Goal: Task Accomplishment & Management: Manage account settings

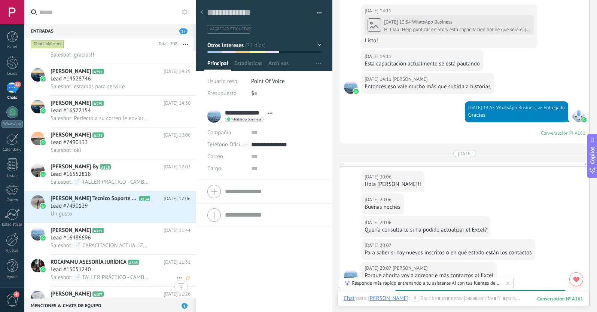
scroll to position [857, 0]
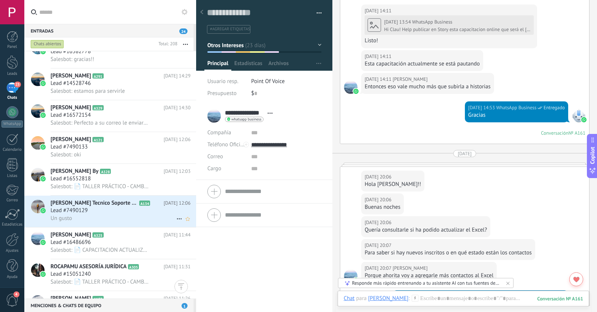
click at [138, 211] on div "Lead #7490129" at bounding box center [120, 210] width 140 height 7
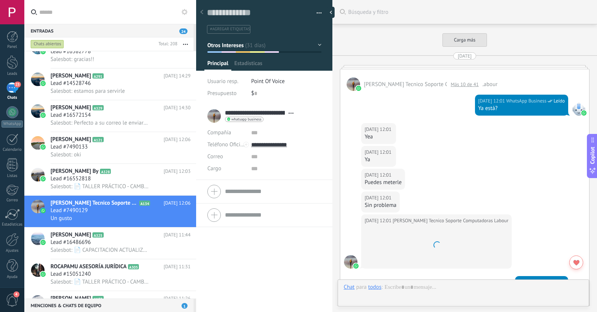
scroll to position [11, 0]
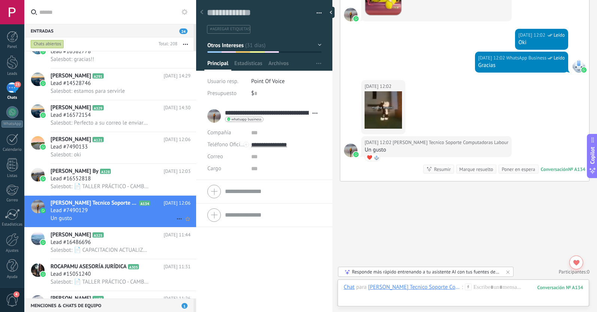
click at [175, 218] on icon at bounding box center [179, 218] width 9 height 9
click at [179, 224] on icon at bounding box center [181, 222] width 5 height 5
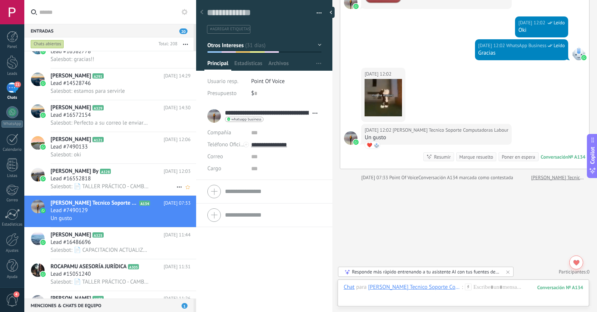
click at [119, 189] on span "Salesbot: 📄 TALLER PRÁCTICO - CAMBIOS Y NUEVAS REGLAS EN LA CONTRATACIÓN PÚBLIC…" at bounding box center [99, 186] width 99 height 7
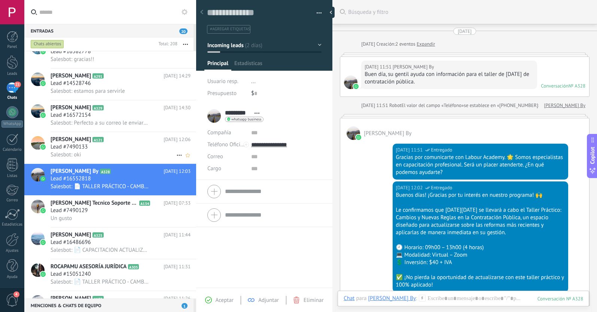
scroll to position [179, 0]
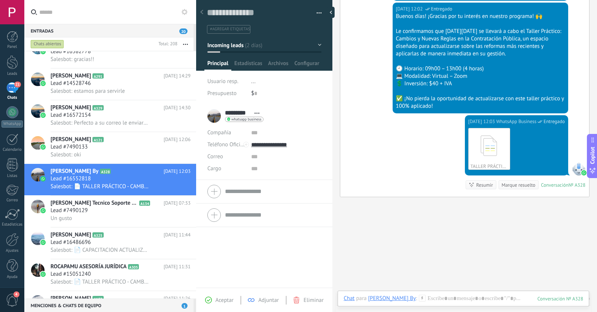
click at [216, 28] on span "#agregar etiquetas" at bounding box center [230, 29] width 40 height 5
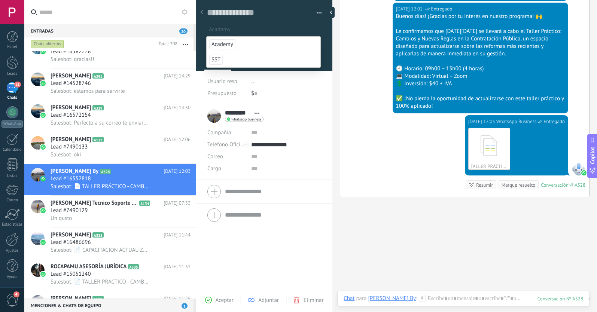
click at [218, 44] on span "Academy" at bounding box center [222, 44] width 26 height 10
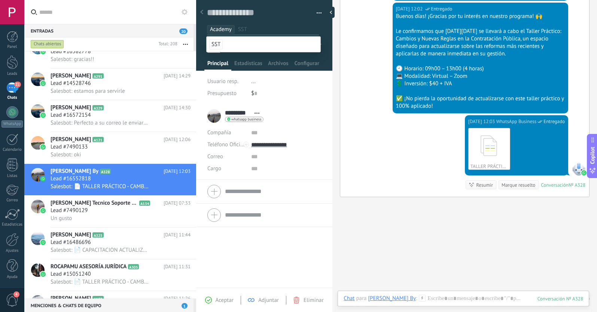
click at [223, 302] on span "Aceptar" at bounding box center [224, 300] width 18 height 7
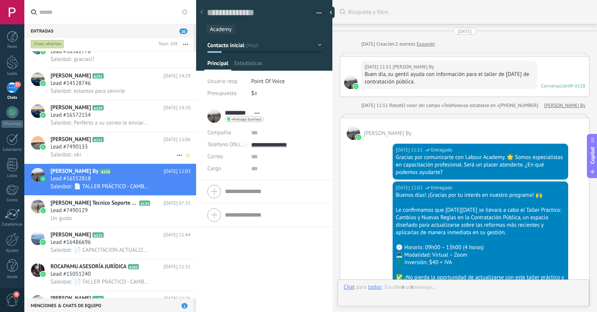
scroll to position [241, 0]
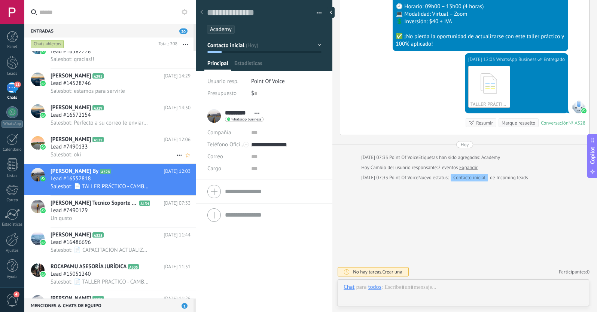
click at [131, 153] on div "Salesbot: oki" at bounding box center [120, 155] width 140 height 8
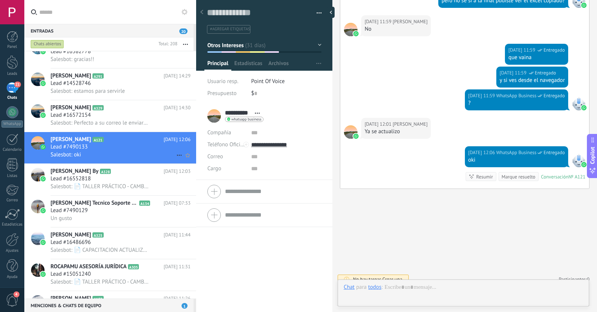
scroll to position [11, 0]
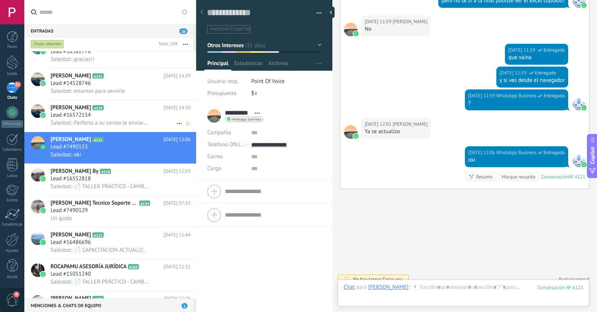
click at [129, 111] on h2 "Patty Tuty A329" at bounding box center [106, 107] width 113 height 7
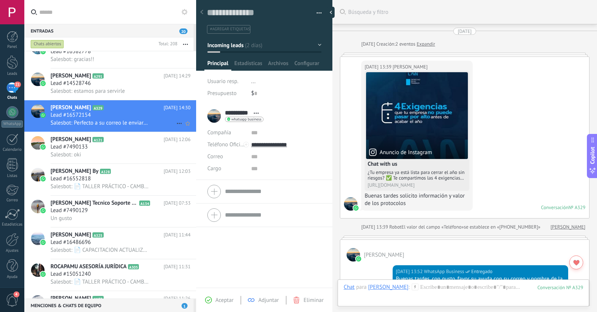
type textarea "**********"
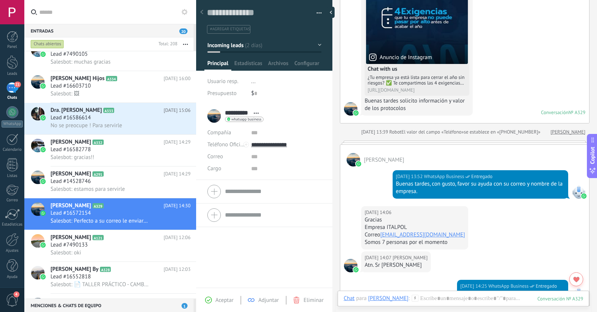
scroll to position [89, 0]
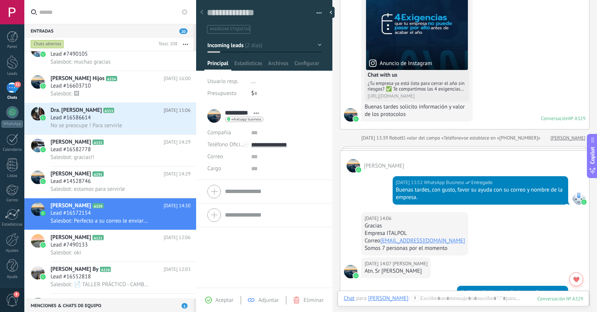
click at [215, 30] on span "#agregar etiquetas" at bounding box center [230, 29] width 40 height 5
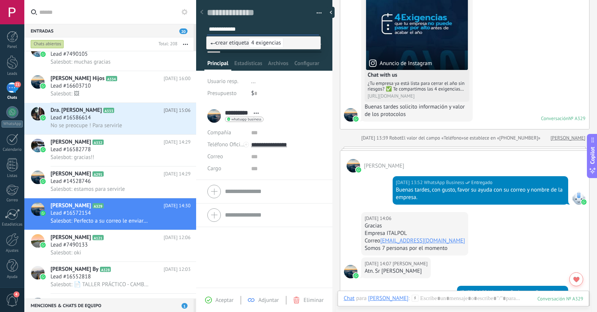
type input "**********"
click at [223, 42] on span "crear etiqueta 4 exigencias" at bounding box center [246, 42] width 73 height 7
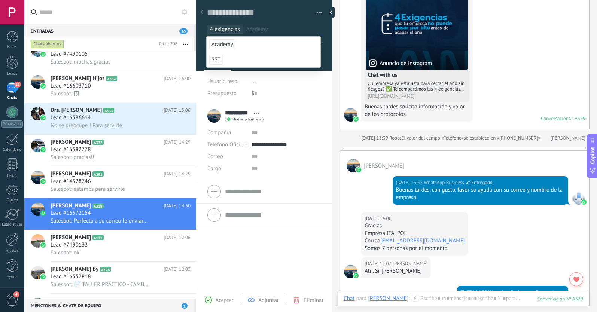
click at [201, 54] on div at bounding box center [264, 33] width 137 height 76
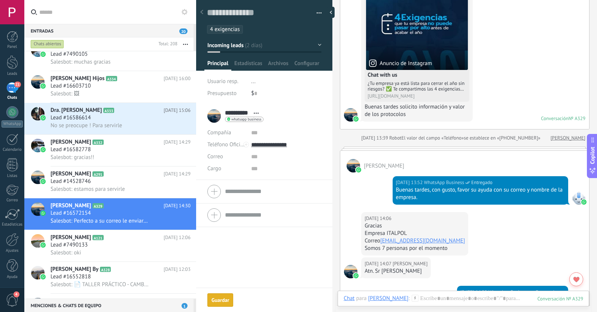
click at [224, 301] on div "Guardar" at bounding box center [220, 299] width 18 height 5
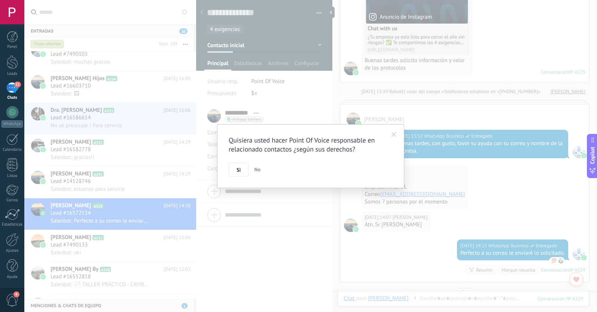
scroll to position [135, 0]
click at [242, 170] on button "Si" at bounding box center [239, 169] width 20 height 14
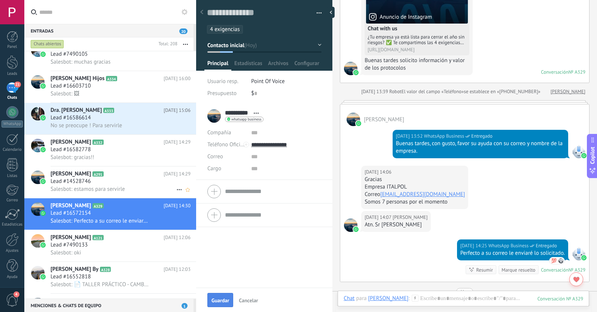
click at [110, 186] on span "Salesbot: estamos para servirle" at bounding box center [87, 189] width 74 height 7
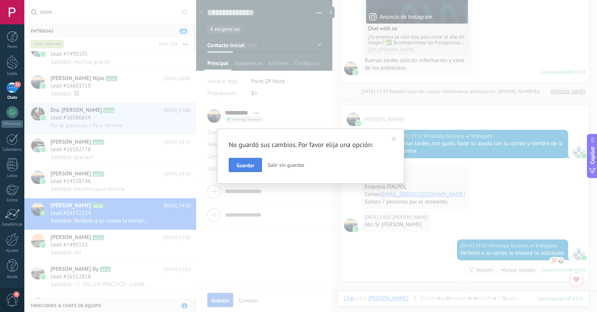
click at [241, 164] on span "Guardar" at bounding box center [245, 165] width 18 height 5
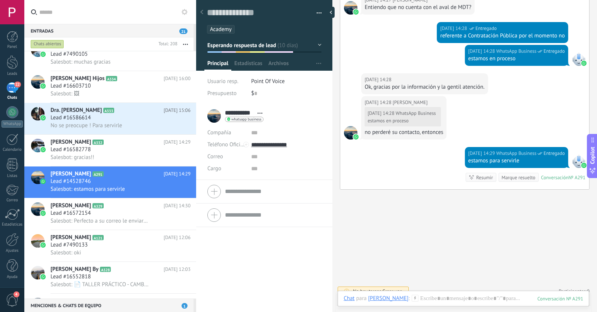
scroll to position [953, 0]
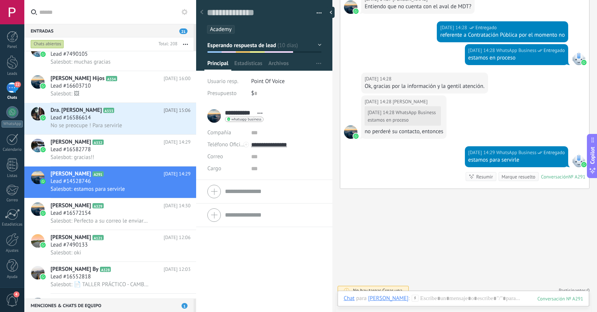
click at [251, 48] on span "Esperando respuesta de lead" at bounding box center [241, 45] width 69 height 7
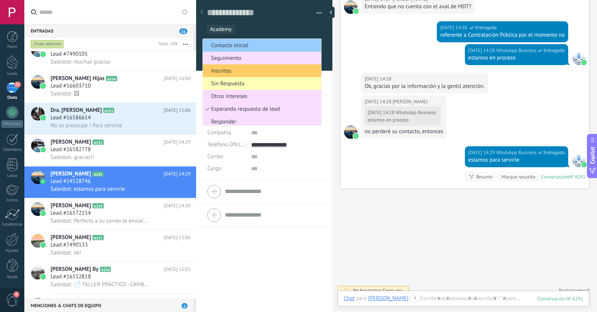
scroll to position [0, 0]
click at [102, 157] on div "Salesbot: gracias!!" at bounding box center [120, 157] width 140 height 8
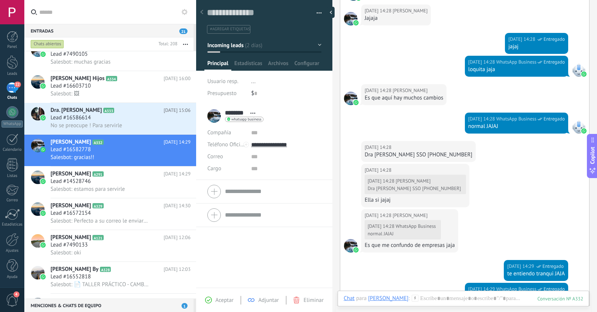
scroll to position [303, 0]
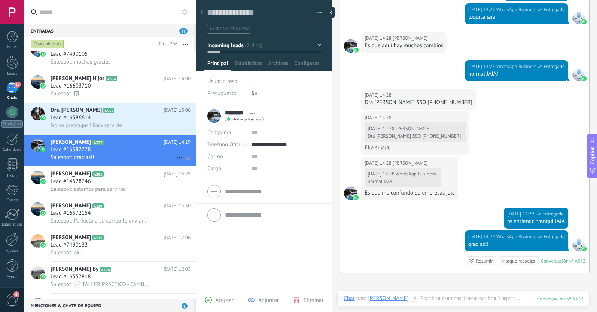
click at [175, 156] on icon at bounding box center [179, 157] width 9 height 9
click at [155, 153] on div at bounding box center [298, 156] width 597 height 312
click at [141, 123] on div "No se preocupe ! Para servirle" at bounding box center [120, 126] width 140 height 8
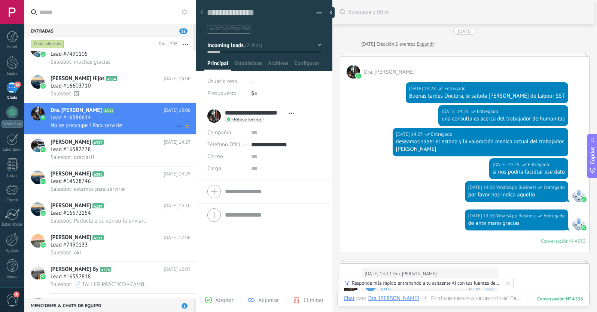
click at [177, 126] on use at bounding box center [179, 126] width 5 height 1
click at [180, 131] on icon at bounding box center [181, 129] width 5 height 5
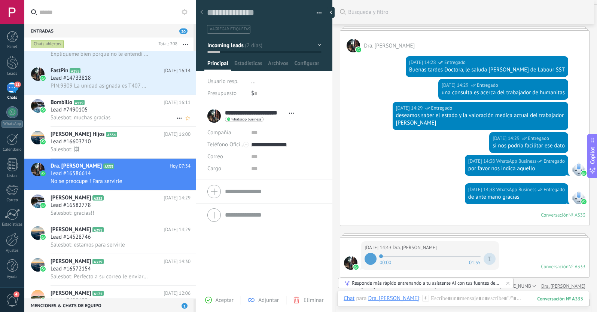
scroll to position [719, 0]
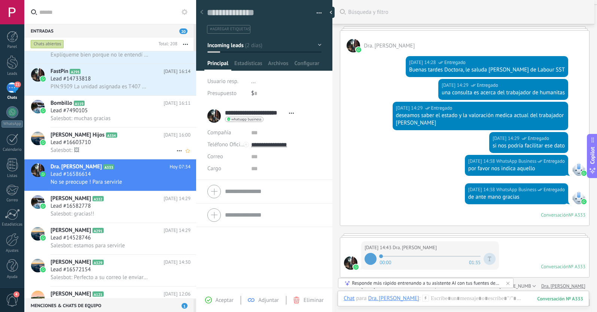
click at [141, 138] on h2 "Vargas Hijos A334" at bounding box center [106, 134] width 113 height 7
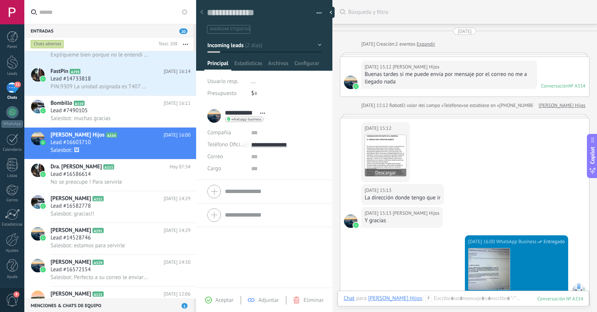
click at [382, 155] on img at bounding box center [385, 155] width 41 height 41
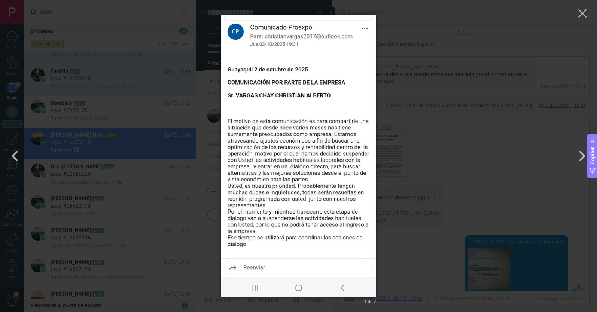
click at [435, 128] on div "1 de 2" at bounding box center [298, 156] width 597 height 312
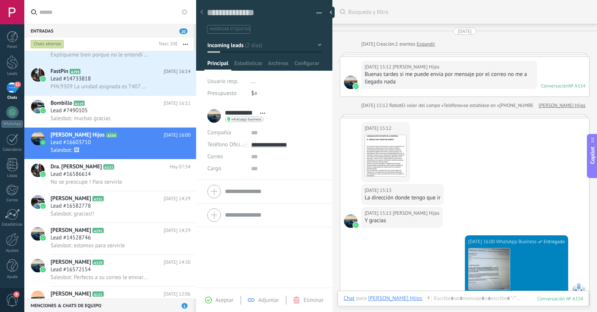
click at [228, 44] on span "Incoming leads" at bounding box center [225, 45] width 36 height 7
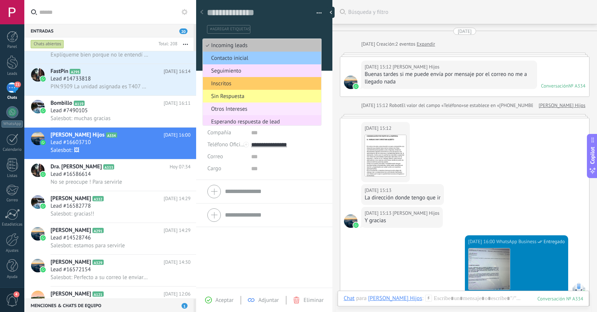
click at [232, 110] on span "Otros Intereses" at bounding box center [261, 108] width 116 height 7
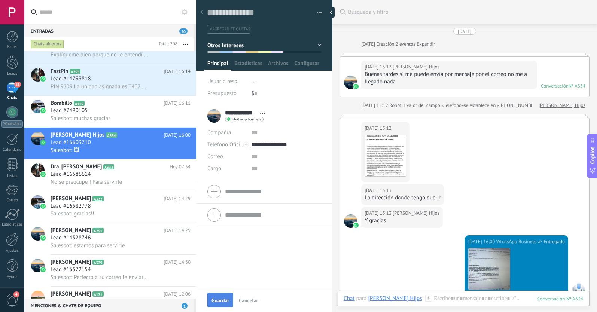
click at [224, 300] on span "Guardar" at bounding box center [220, 300] width 18 height 5
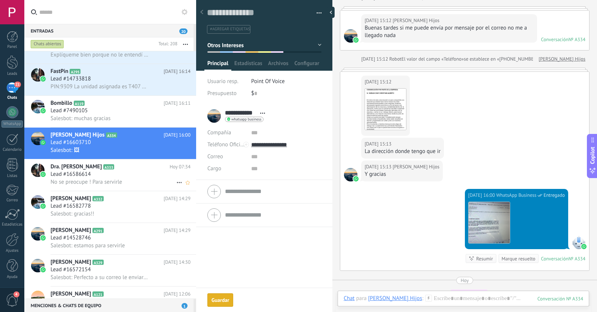
click at [126, 175] on div "Lead #16586614" at bounding box center [120, 174] width 140 height 7
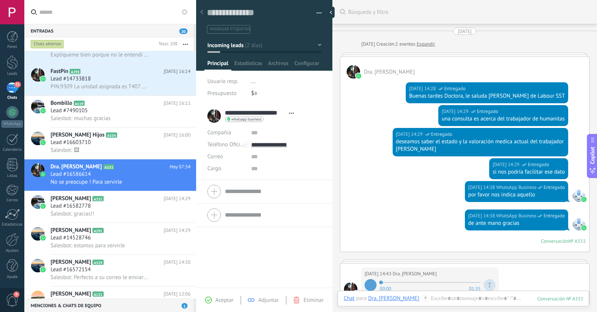
scroll to position [337, 0]
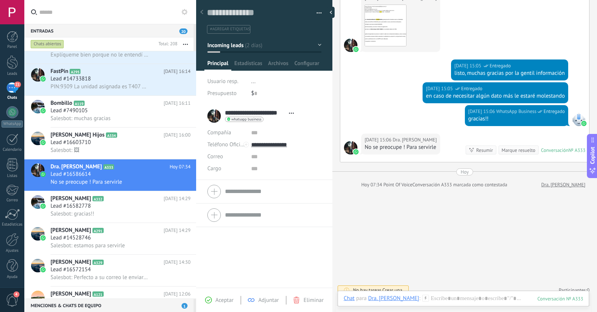
click at [246, 45] on button "Incoming leads" at bounding box center [264, 45] width 114 height 13
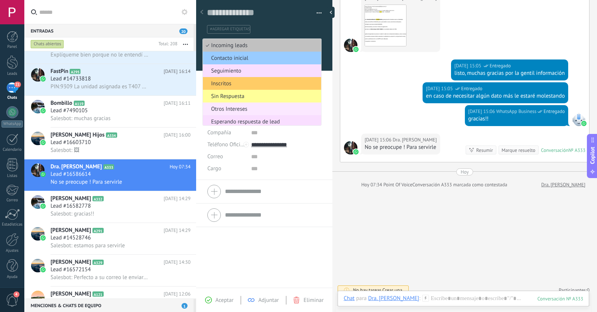
click at [241, 110] on span "Otros Intereses" at bounding box center [261, 108] width 116 height 7
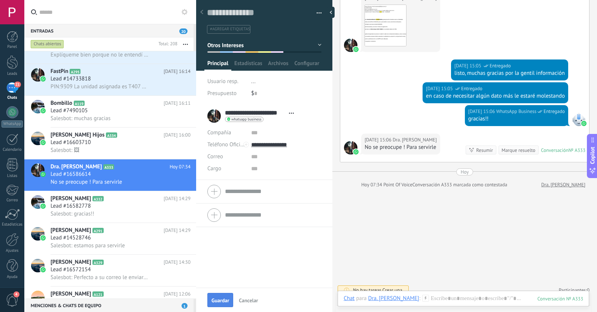
click at [224, 297] on button "Guardar" at bounding box center [220, 300] width 26 height 14
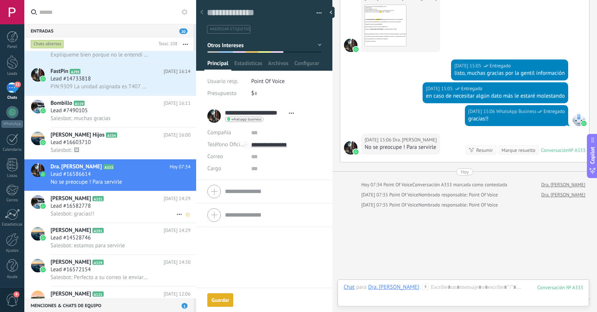
scroll to position [367, 0]
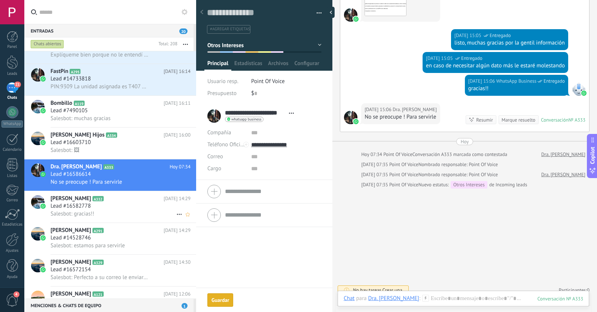
click at [110, 210] on div "Salesbot: gracias!!" at bounding box center [120, 214] width 140 height 8
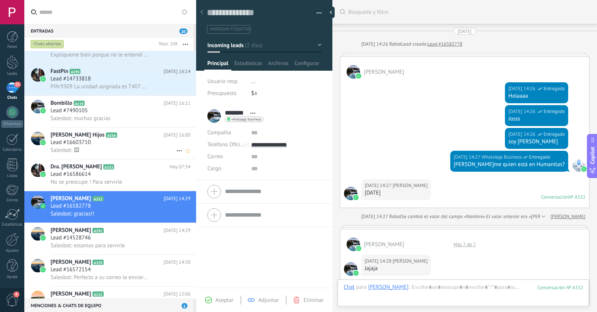
scroll to position [394, 0]
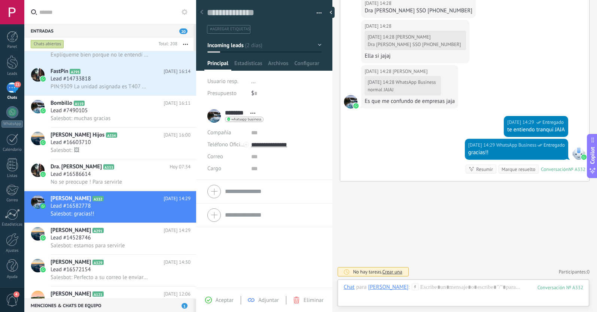
click at [245, 47] on button "Incoming leads" at bounding box center [264, 45] width 114 height 13
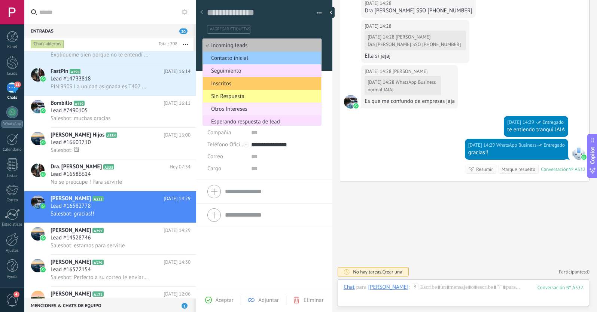
click at [230, 110] on span "Otros Intereses" at bounding box center [261, 108] width 116 height 7
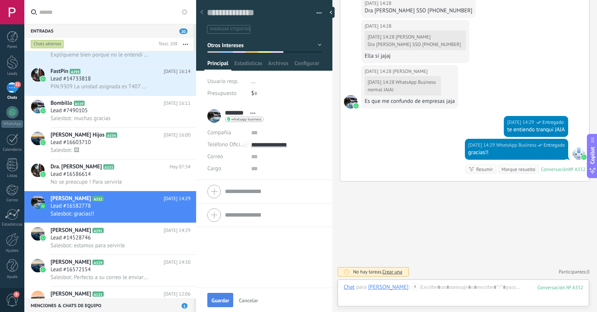
click at [226, 298] on span "Guardar" at bounding box center [220, 300] width 18 height 5
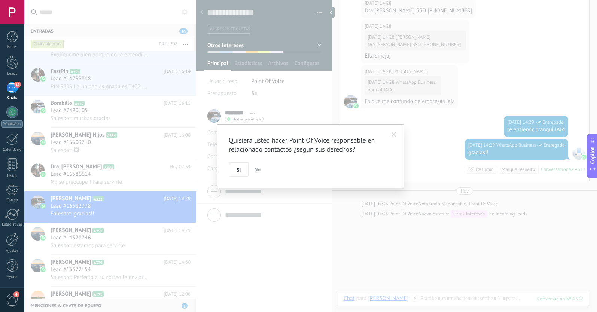
scroll to position [431, 0]
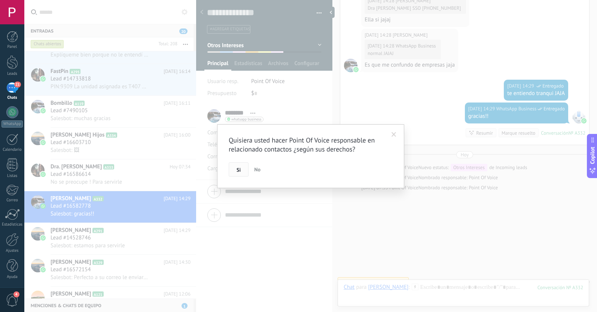
click at [240, 172] on span "Si" at bounding box center [238, 169] width 4 height 5
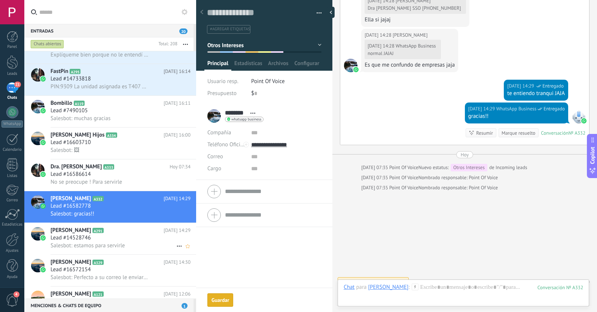
click at [149, 238] on div "Lead #14528746" at bounding box center [120, 237] width 140 height 7
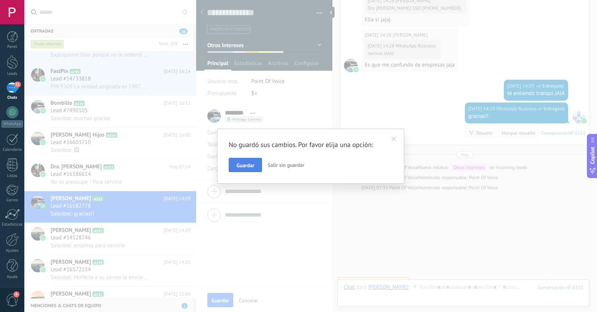
click at [243, 169] on button "Guardar" at bounding box center [245, 165] width 33 height 14
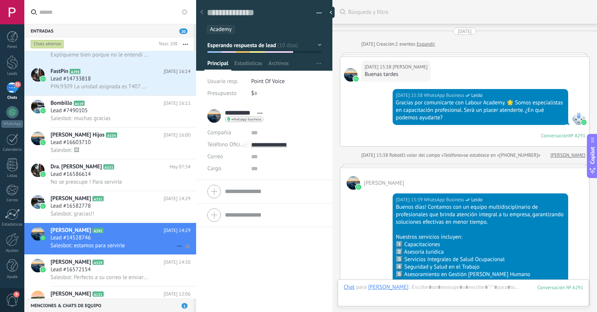
scroll to position [975, 0]
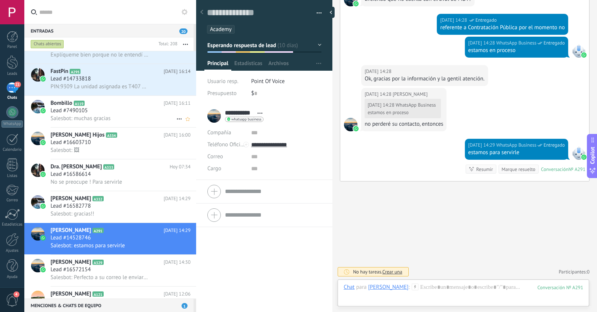
click at [115, 112] on div "Lead #7490105" at bounding box center [120, 110] width 140 height 7
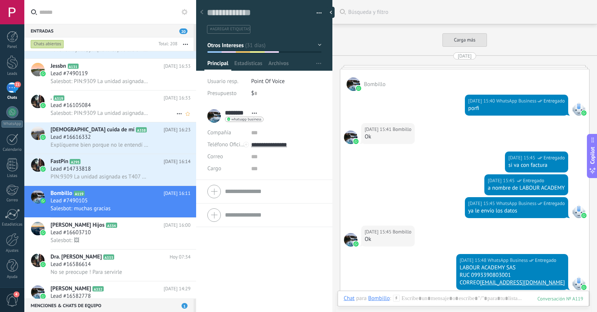
scroll to position [618, 0]
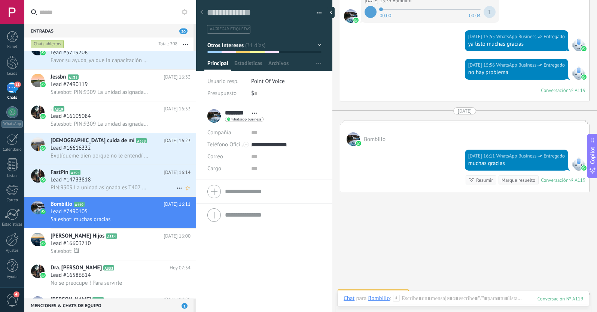
click at [132, 180] on div "Lead #14733818" at bounding box center [120, 179] width 140 height 7
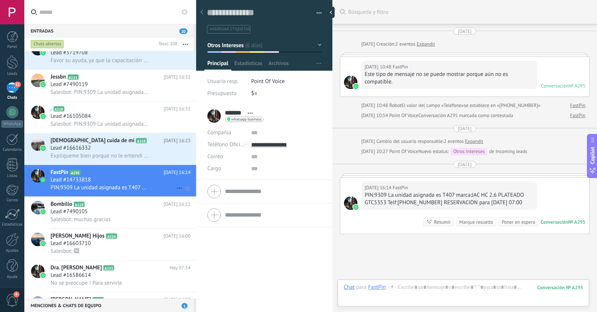
scroll to position [11, 0]
click at [176, 187] on icon at bounding box center [179, 188] width 9 height 9
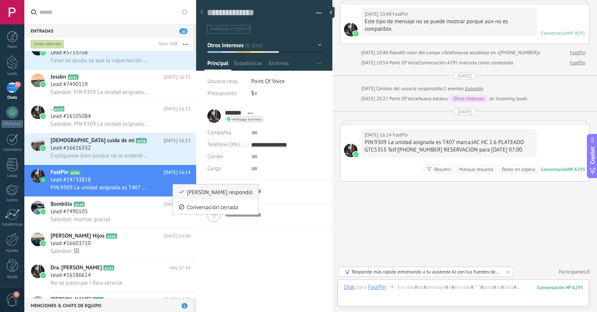
click at [183, 195] on div "[PERSON_NAME] respondió" at bounding box center [215, 191] width 74 height 15
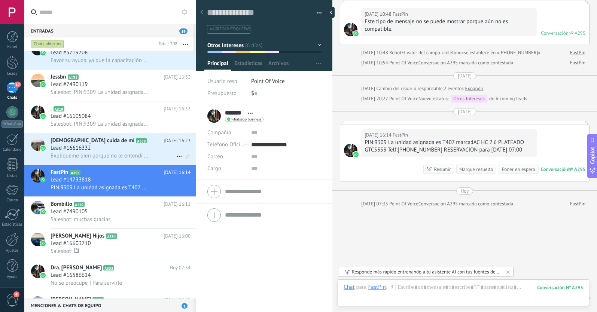
scroll to position [79, 0]
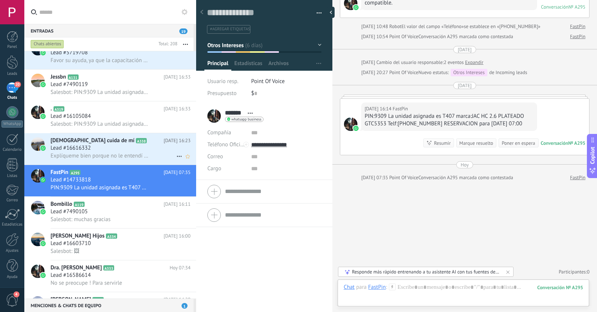
click at [127, 152] on div "Explíqueme bien porque no le entendí muy bien" at bounding box center [120, 156] width 140 height 8
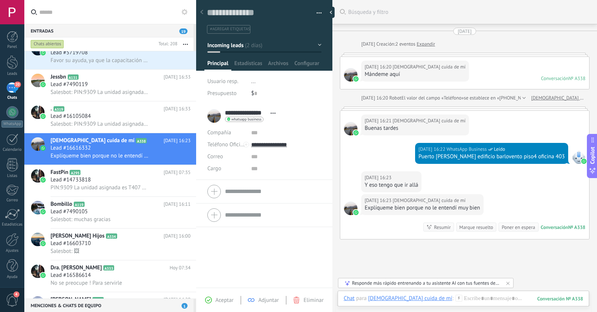
click at [246, 45] on button "Incoming leads" at bounding box center [264, 45] width 114 height 13
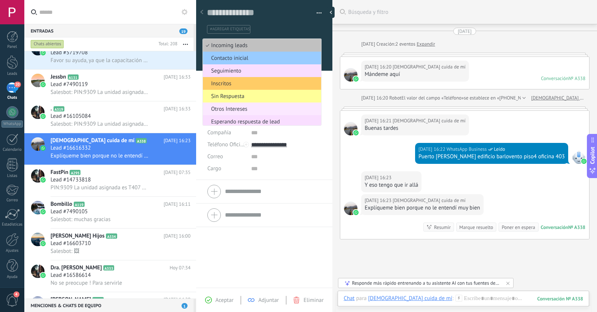
click at [238, 108] on span "Otros Intereses" at bounding box center [261, 108] width 116 height 7
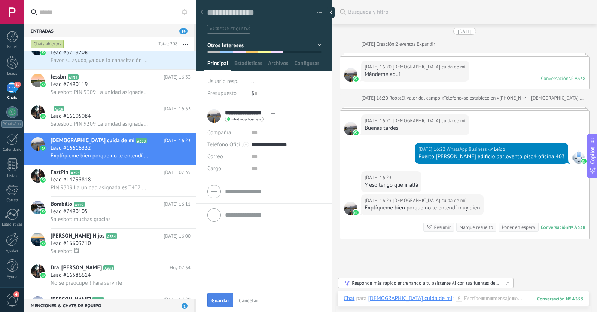
click at [218, 297] on button "Guardar" at bounding box center [220, 300] width 26 height 14
click at [104, 120] on div "Lead #16105084" at bounding box center [120, 116] width 140 height 7
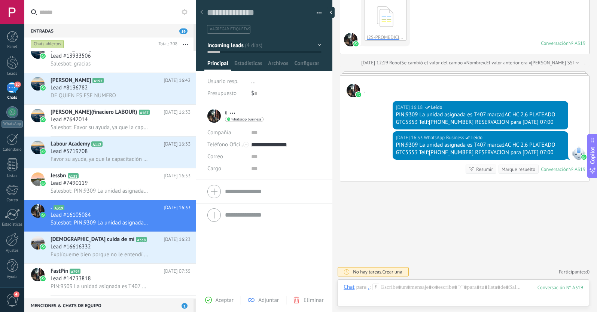
click at [233, 48] on span "Incoming leads" at bounding box center [225, 45] width 36 height 7
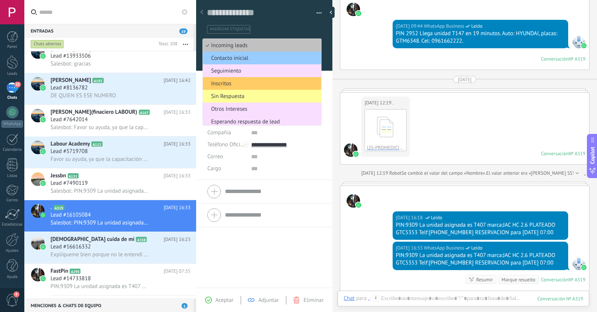
scroll to position [59, 0]
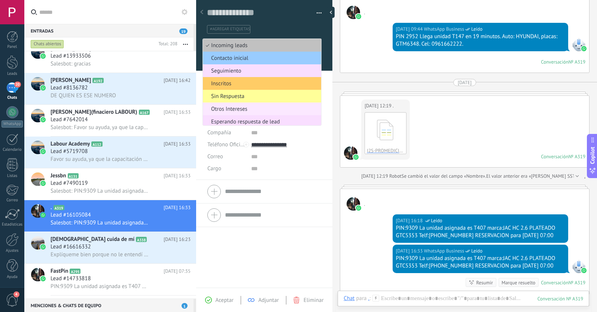
click at [223, 107] on span "Otros Intereses" at bounding box center [261, 108] width 116 height 7
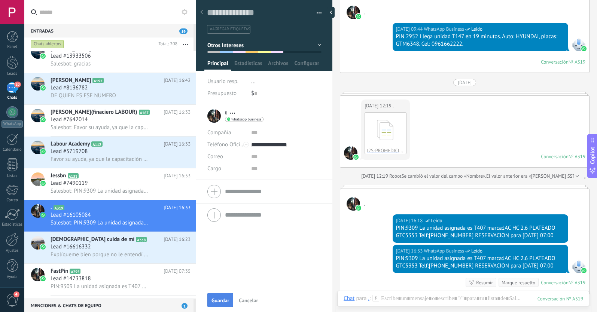
click at [220, 299] on span "Guardar" at bounding box center [220, 300] width 18 height 5
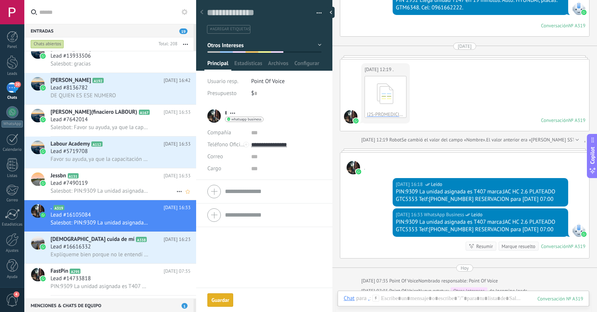
click at [101, 182] on div "Lead #7490119" at bounding box center [120, 183] width 140 height 7
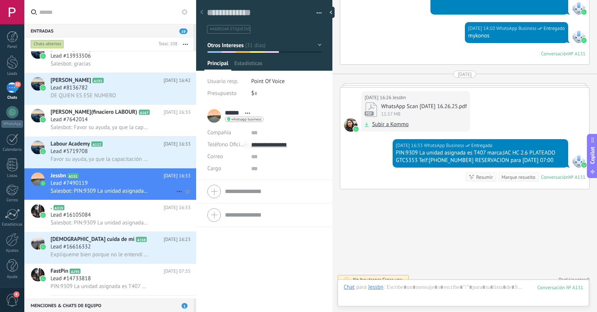
scroll to position [11, 0]
click at [113, 153] on div "Lead #5719708" at bounding box center [120, 151] width 140 height 7
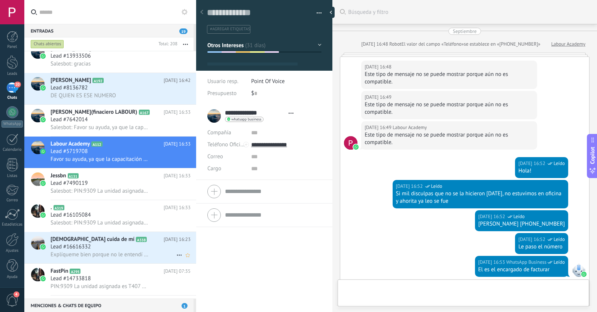
click at [140, 244] on div "Lead #16616332" at bounding box center [120, 246] width 140 height 7
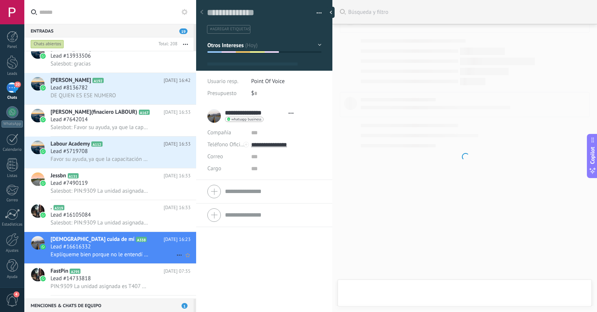
click at [175, 254] on icon at bounding box center [179, 255] width 9 height 9
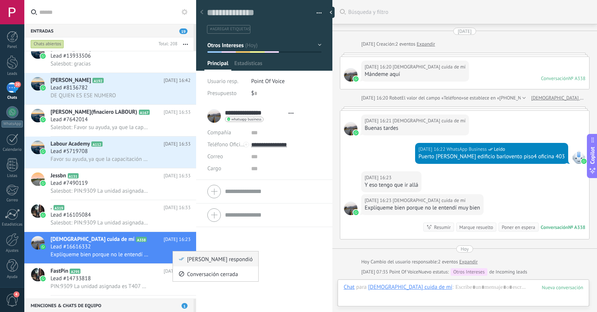
scroll to position [11, 0]
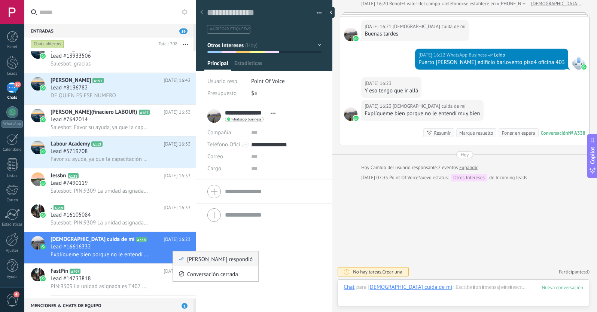
click at [181, 258] on icon at bounding box center [181, 258] width 5 height 5
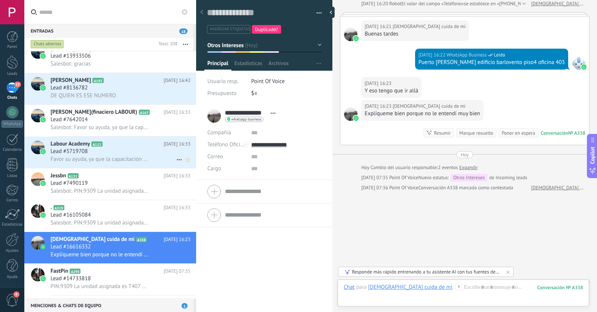
click at [123, 155] on div "Lead #5719708" at bounding box center [120, 151] width 140 height 7
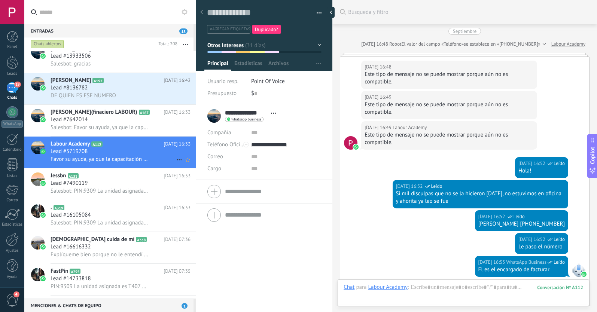
scroll to position [1697, 0]
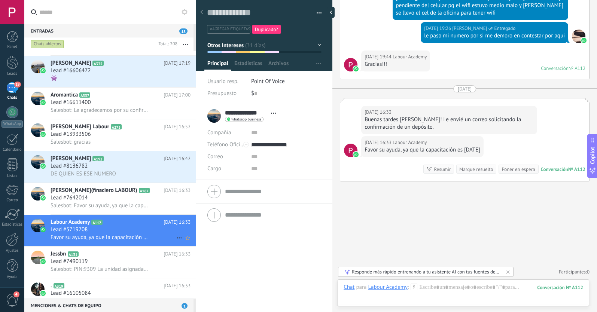
click at [176, 235] on icon at bounding box center [179, 237] width 9 height 9
click at [180, 241] on icon at bounding box center [181, 241] width 5 height 5
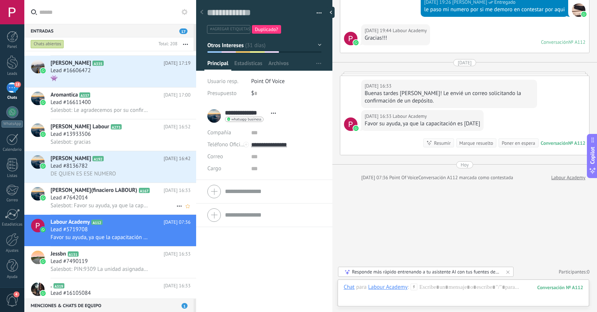
click at [125, 197] on div "Lead #7642014" at bounding box center [120, 197] width 140 height 7
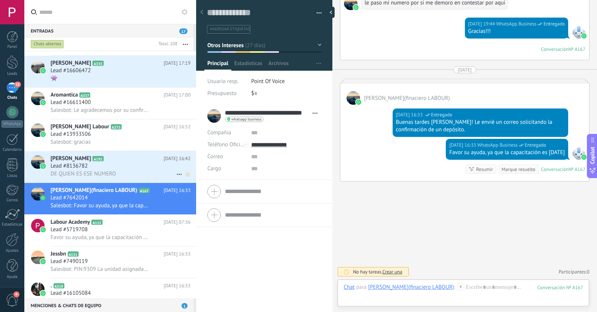
click at [139, 168] on div "Lead #8136782" at bounding box center [120, 165] width 140 height 7
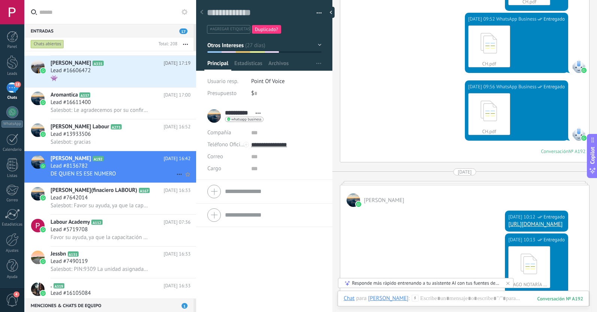
click at [177, 173] on icon at bounding box center [179, 174] width 9 height 9
click at [178, 178] on li "[PERSON_NAME] respondió" at bounding box center [215, 178] width 85 height 15
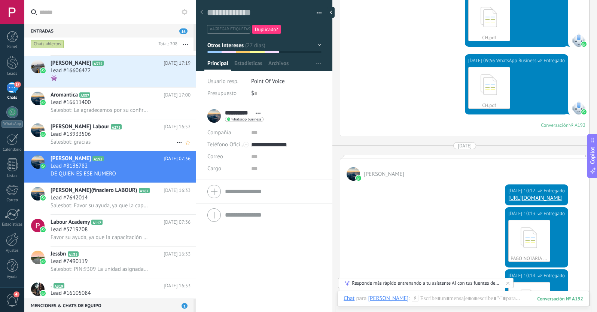
click at [119, 134] on div "Lead #13933506" at bounding box center [120, 134] width 140 height 7
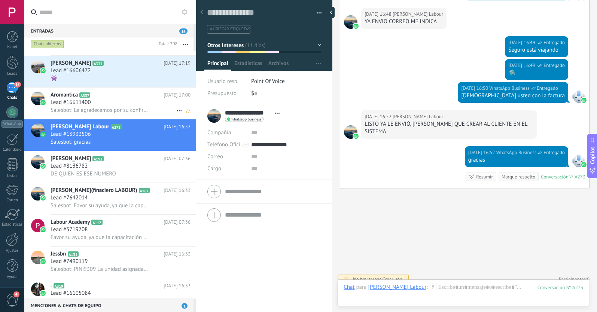
click at [115, 103] on div "Lead #16611400" at bounding box center [120, 102] width 140 height 7
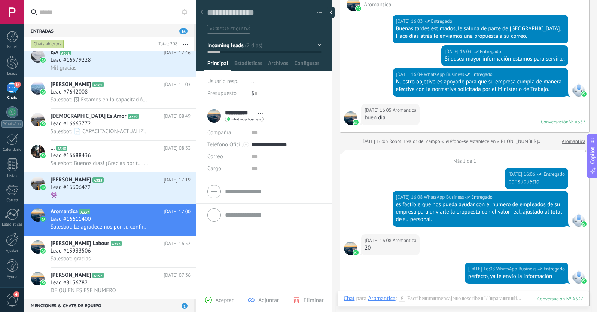
scroll to position [69, 0]
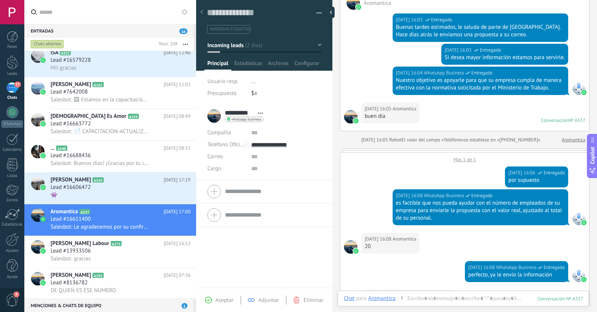
click at [236, 30] on span "#agregar etiquetas" at bounding box center [230, 29] width 40 height 5
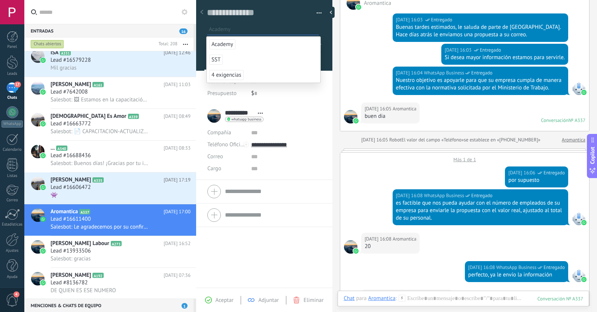
click at [221, 47] on span "Academy" at bounding box center [222, 44] width 26 height 10
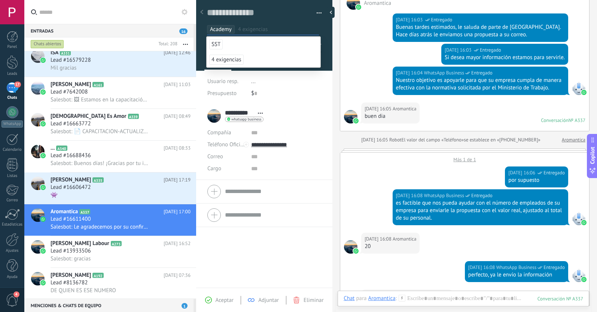
click at [216, 299] on span "Aceptar" at bounding box center [224, 300] width 18 height 7
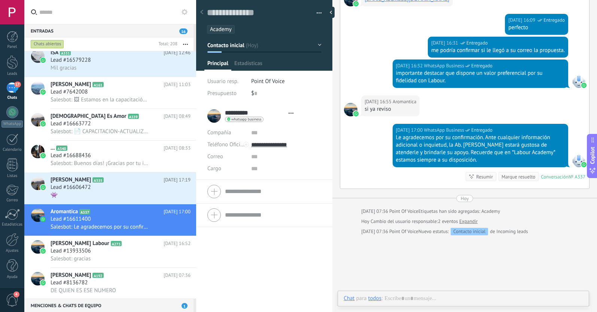
scroll to position [11, 0]
click at [142, 190] on div "Lead #16606472" at bounding box center [120, 187] width 140 height 7
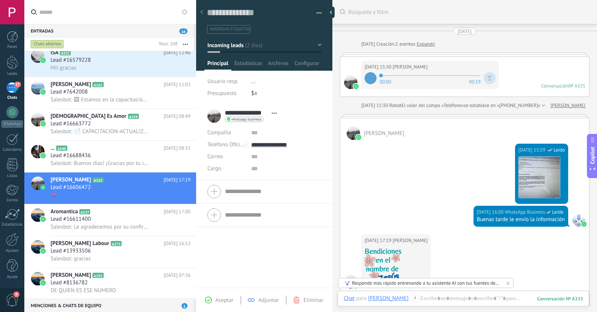
click at [226, 45] on span "Incoming leads" at bounding box center [225, 45] width 36 height 7
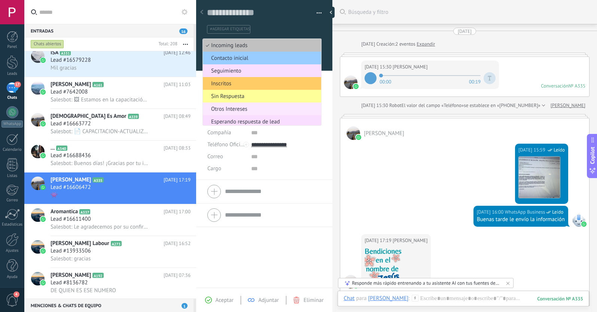
click at [235, 108] on span "Otros Intereses" at bounding box center [261, 108] width 116 height 7
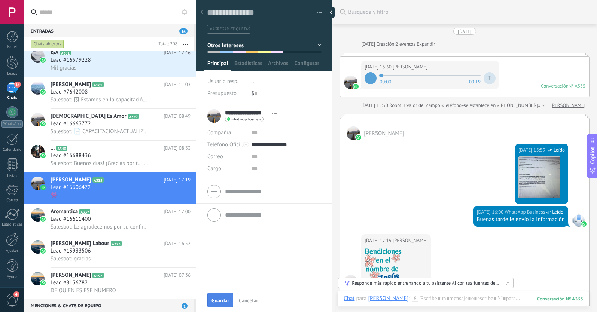
click at [218, 302] on span "Guardar" at bounding box center [220, 300] width 18 height 5
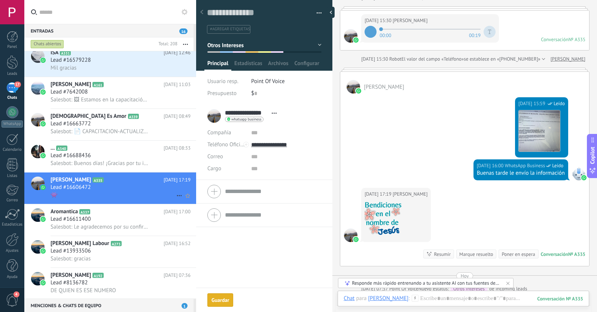
click at [176, 196] on icon at bounding box center [179, 195] width 9 height 9
click at [182, 197] on icon at bounding box center [181, 199] width 5 height 5
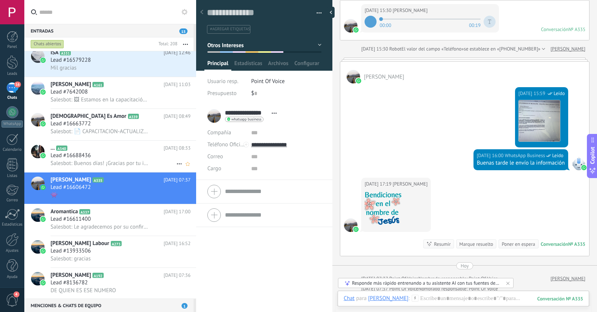
click at [130, 161] on span "Salesbot: Buenos días! ¡Gracias por tu interés en nuestro programa! 🙌 Le confir…" at bounding box center [99, 163] width 99 height 7
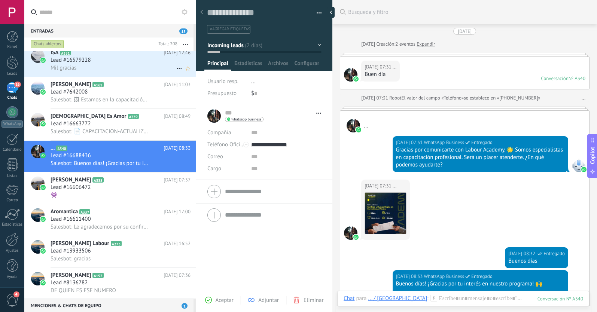
scroll to position [180, 0]
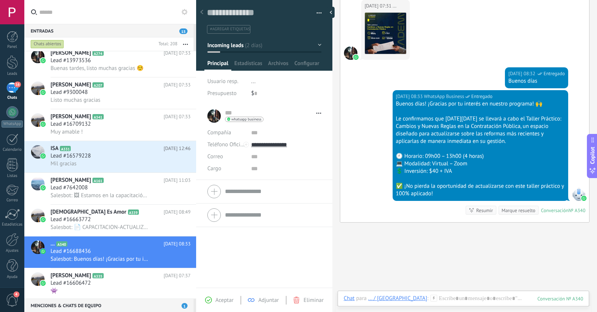
click at [221, 29] on span "#agregar etiquetas" at bounding box center [230, 29] width 40 height 5
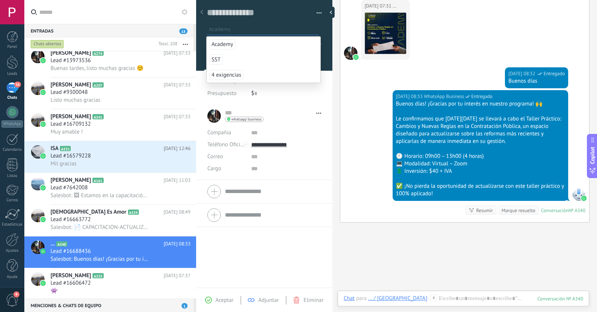
click at [227, 43] on span "Academy" at bounding box center [222, 44] width 26 height 10
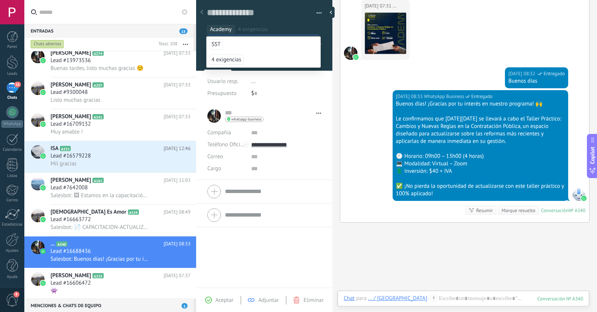
click at [226, 298] on span "Aceptar" at bounding box center [224, 300] width 18 height 7
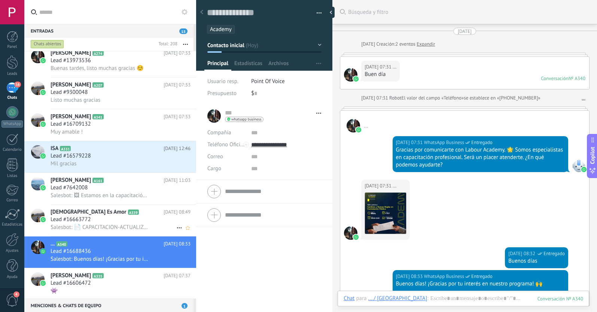
scroll to position [11, 0]
click at [99, 219] on div "Lead #16663772" at bounding box center [120, 219] width 140 height 7
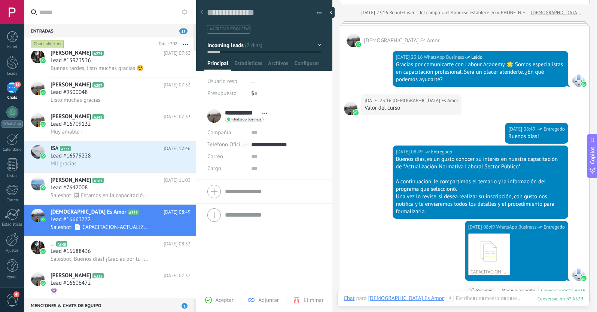
scroll to position [80, 0]
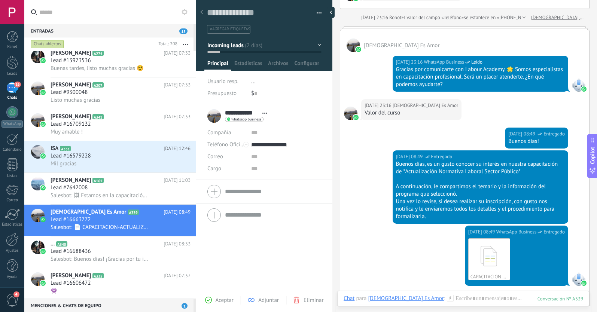
click at [224, 27] on span "#agregar etiquetas" at bounding box center [230, 29] width 40 height 5
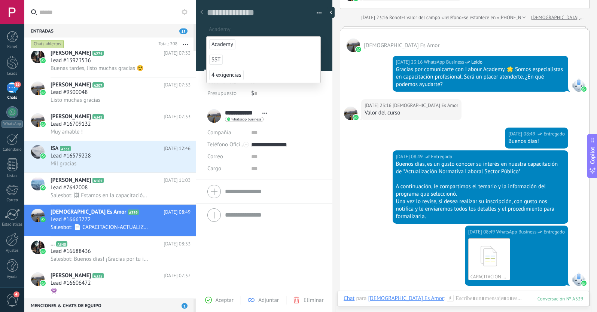
click at [223, 42] on span "Academy" at bounding box center [222, 44] width 26 height 10
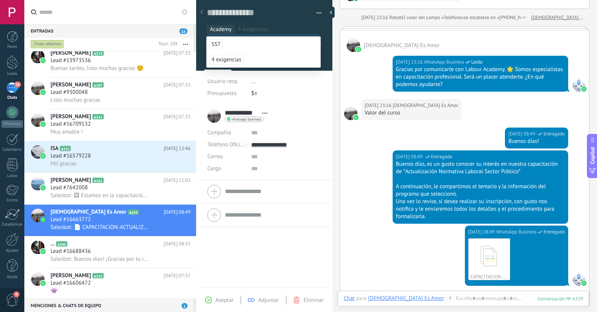
click at [223, 302] on span "Aceptar" at bounding box center [224, 300] width 18 height 7
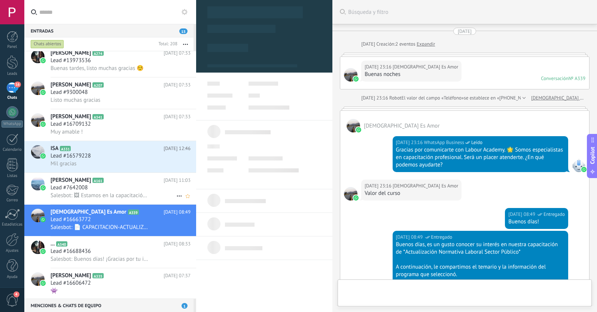
scroll to position [253, 0]
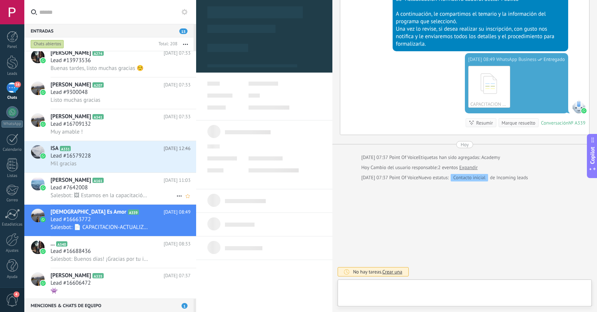
click at [118, 190] on div "Lead #7642008" at bounding box center [120, 187] width 140 height 7
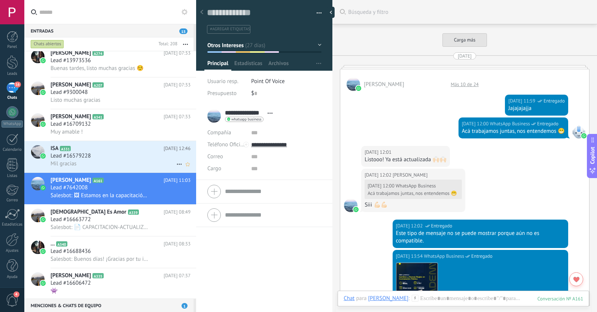
click at [109, 156] on div "Lead #16579228" at bounding box center [120, 155] width 140 height 7
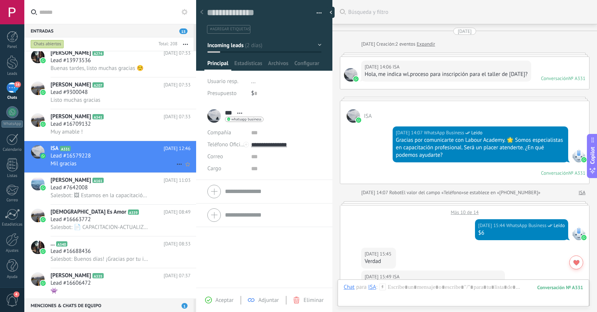
scroll to position [637, 0]
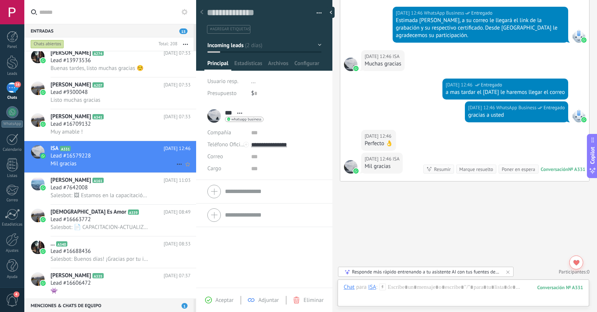
click at [177, 164] on use at bounding box center [179, 164] width 5 height 1
click at [180, 168] on icon at bounding box center [181, 167] width 5 height 5
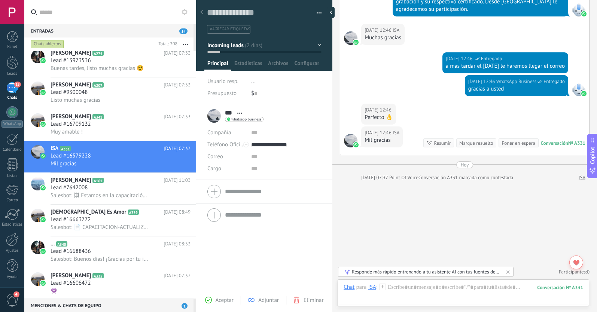
scroll to position [663, 0]
click at [231, 48] on span "Incoming leads" at bounding box center [225, 45] width 36 height 7
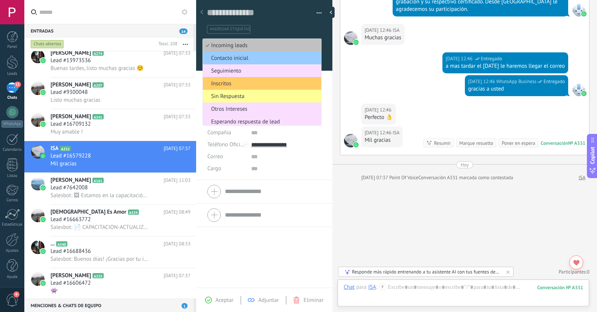
click at [226, 264] on div "*** ISA *** ISA Apellido Abrir detalle Copie el nombre" at bounding box center [264, 196] width 136 height 184
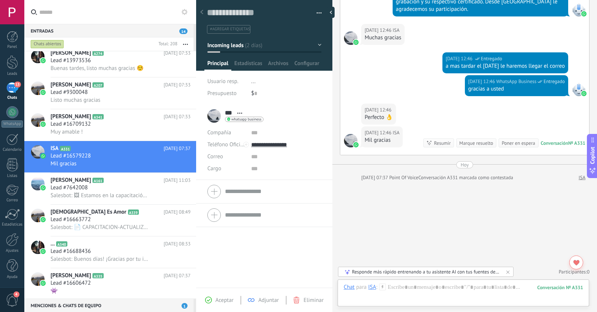
click at [215, 29] on span "#agregar etiquetas" at bounding box center [230, 29] width 40 height 5
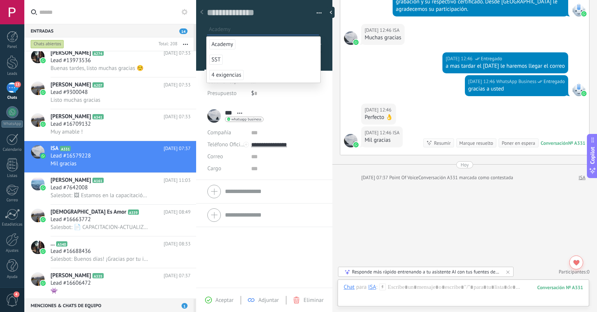
click at [221, 44] on span "Academy" at bounding box center [222, 44] width 26 height 10
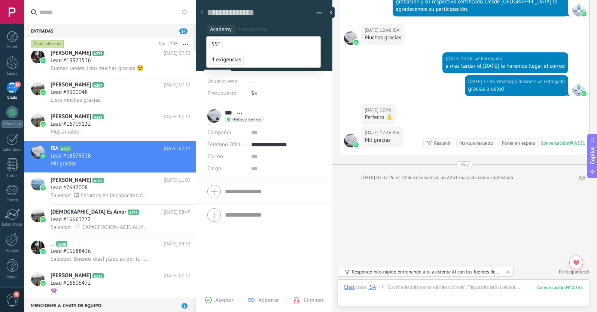
click at [220, 301] on span "Aceptar" at bounding box center [224, 300] width 18 height 7
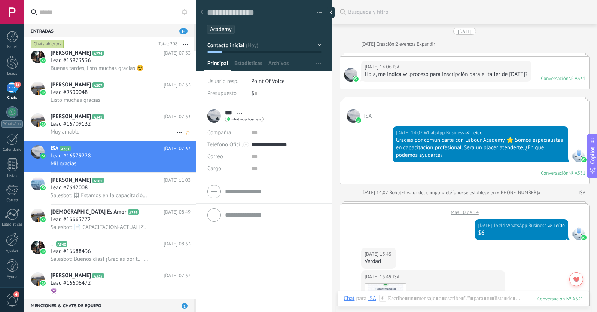
scroll to position [648, 0]
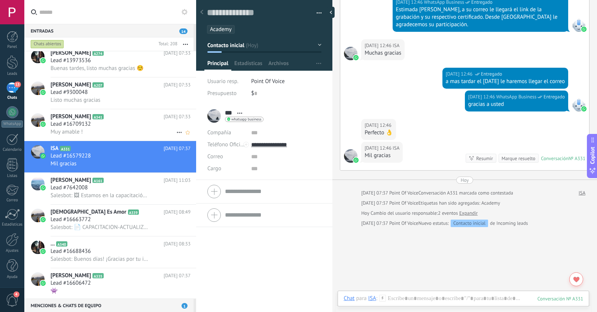
click at [124, 122] on div "Lead #16709132" at bounding box center [120, 123] width 140 height 7
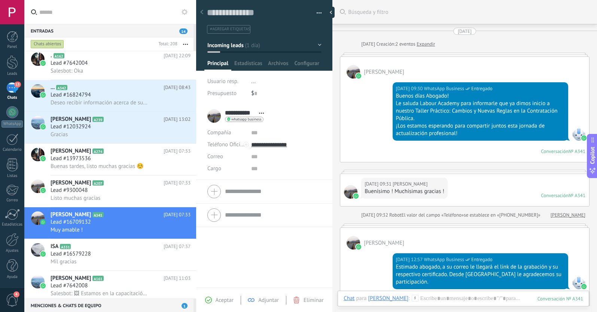
click at [215, 29] on span "#agregar etiquetas" at bounding box center [230, 29] width 40 height 5
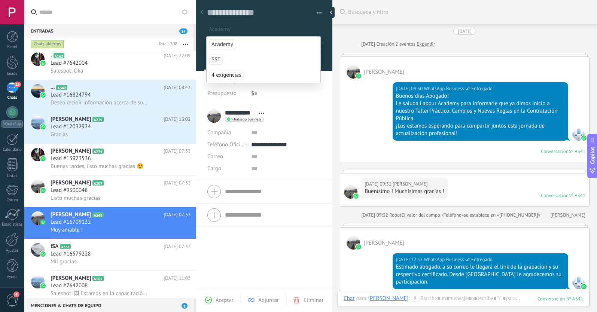
click at [223, 45] on span "Academy" at bounding box center [222, 44] width 26 height 10
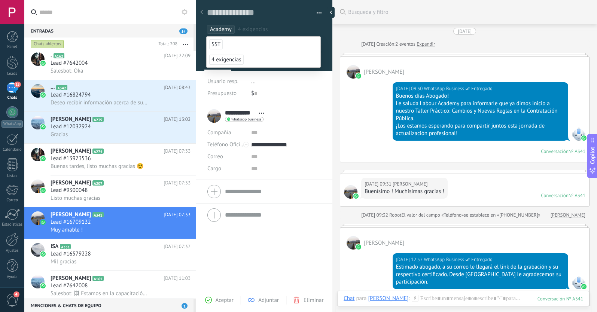
click at [224, 301] on span "Aceptar" at bounding box center [224, 300] width 18 height 7
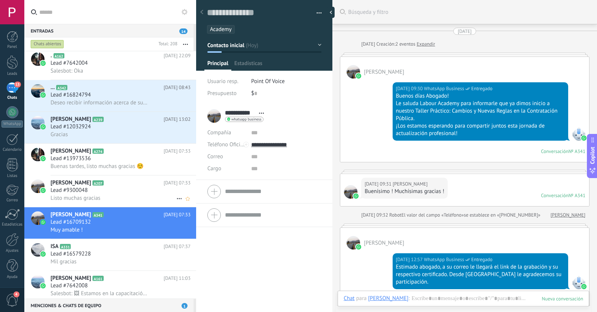
scroll to position [163, 0]
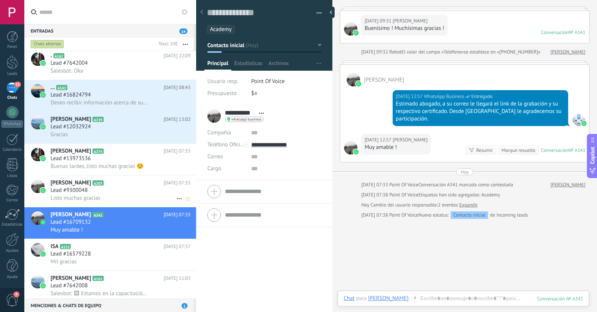
click at [116, 189] on div "Lead #9300048" at bounding box center [120, 190] width 140 height 7
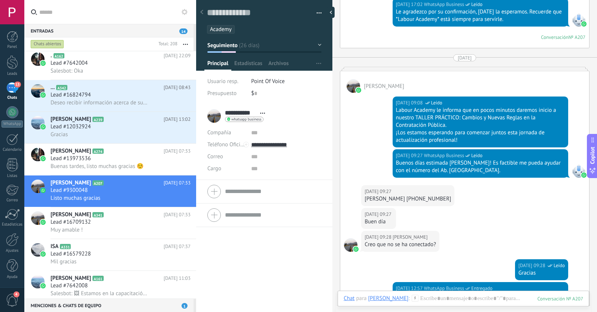
scroll to position [1127, 0]
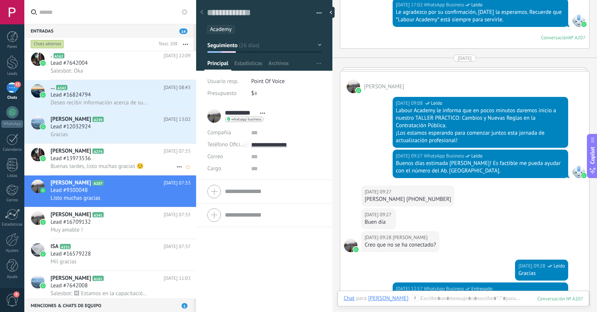
click at [120, 165] on span "Buenas tardes, listo muchas gracias ☺️" at bounding box center [96, 166] width 93 height 7
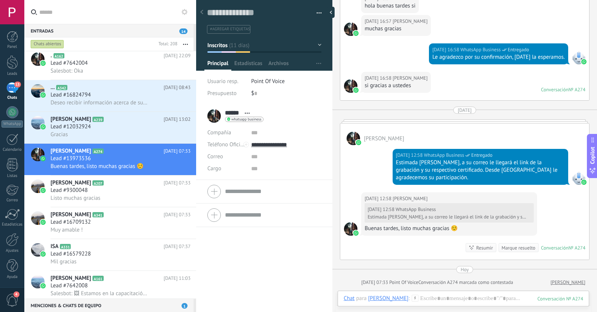
scroll to position [761, 0]
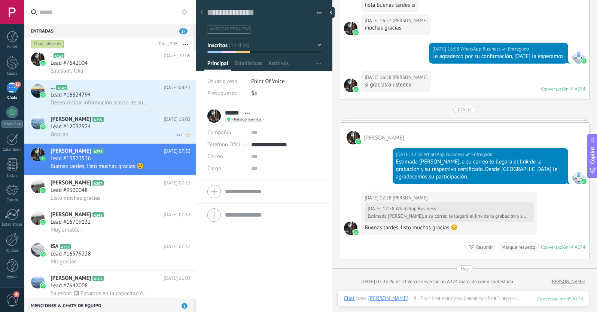
click at [120, 131] on div "Gracias" at bounding box center [120, 135] width 140 height 8
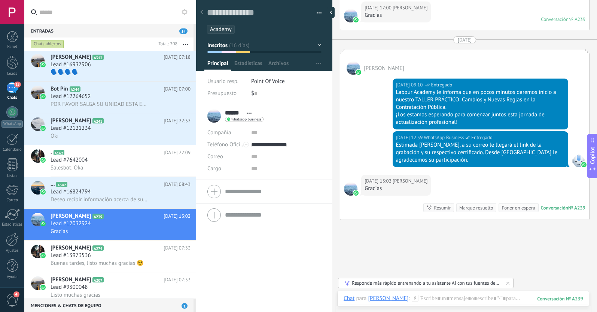
scroll to position [1861, 0]
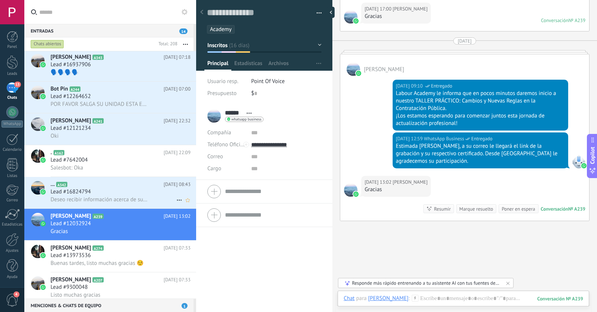
click at [134, 191] on div "Lead #16824794" at bounding box center [120, 191] width 140 height 7
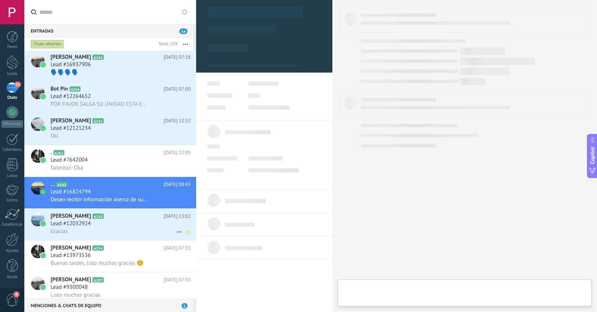
click at [175, 230] on icon at bounding box center [179, 231] width 9 height 9
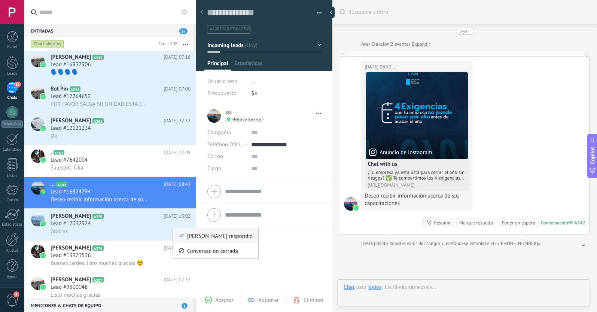
scroll to position [11, 0]
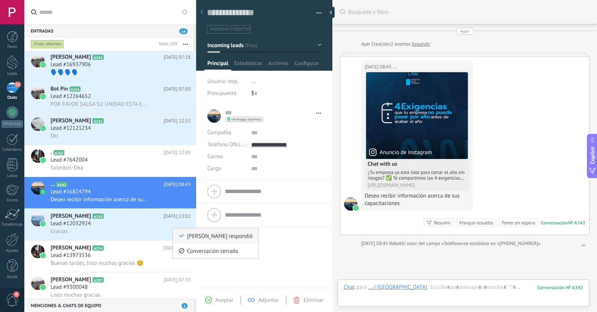
click at [183, 234] on icon at bounding box center [181, 235] width 5 height 5
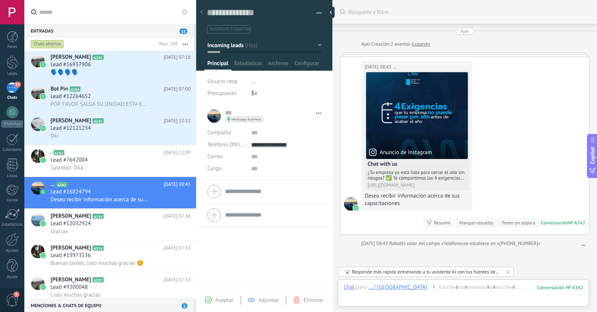
click at [227, 30] on span "#agregar etiquetas" at bounding box center [230, 29] width 40 height 5
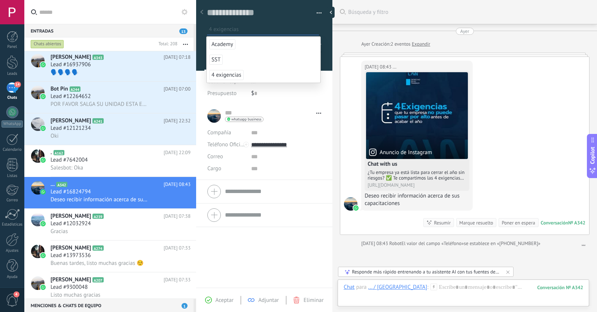
click at [220, 76] on span "4 exigencias" at bounding box center [226, 75] width 34 height 10
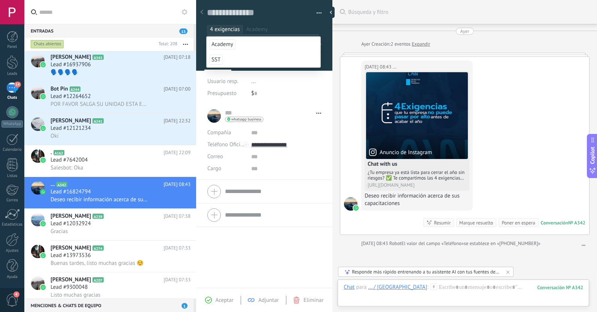
click at [227, 299] on span "Aceptar" at bounding box center [224, 300] width 18 height 7
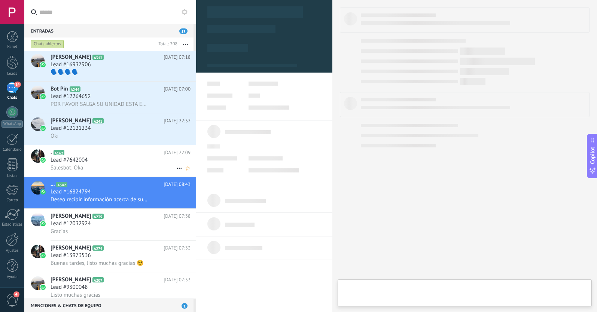
click at [127, 166] on div "Salesbot: Oka" at bounding box center [120, 168] width 140 height 8
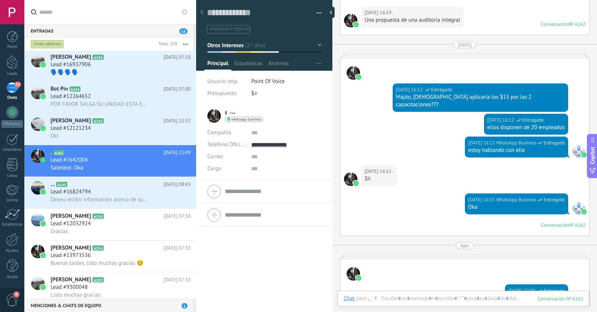
scroll to position [743, 0]
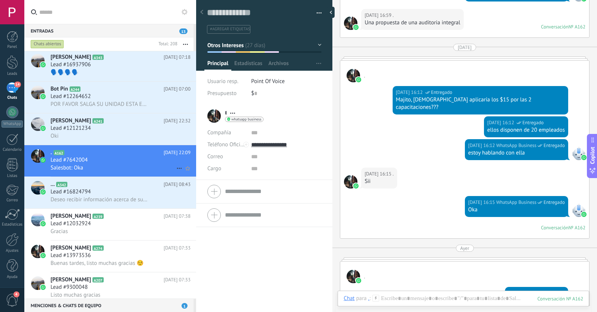
click at [177, 168] on icon at bounding box center [179, 168] width 9 height 9
click at [151, 165] on div at bounding box center [298, 156] width 597 height 312
click at [152, 208] on div "... A342 Ayer 08:43 Lead #16824794 Deseo recibir información acerca de sus capa…" at bounding box center [122, 192] width 145 height 31
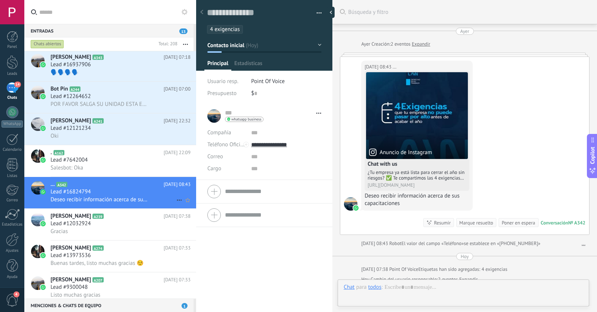
scroll to position [11, 0]
click at [176, 200] on icon at bounding box center [179, 200] width 9 height 9
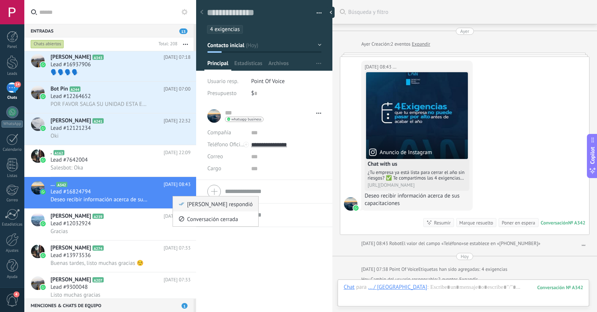
click at [183, 203] on use at bounding box center [181, 203] width 5 height 3
click at [135, 134] on div "Oki" at bounding box center [120, 136] width 140 height 8
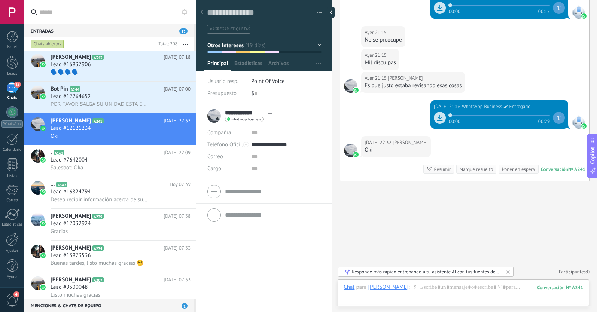
scroll to position [1607, 0]
click at [141, 100] on div "Lead #12264652" at bounding box center [120, 96] width 140 height 7
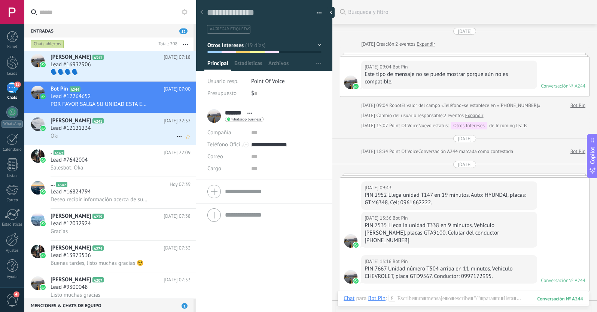
scroll to position [268, 0]
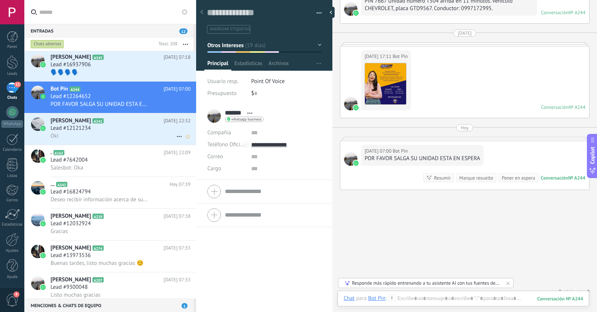
click at [175, 136] on icon at bounding box center [179, 136] width 9 height 9
click at [179, 141] on icon at bounding box center [181, 140] width 5 height 5
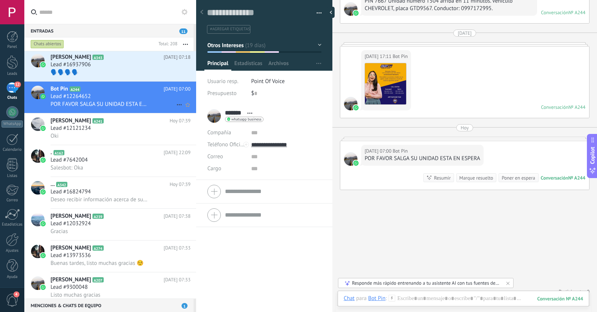
click at [175, 105] on icon at bounding box center [179, 104] width 9 height 9
click at [179, 108] on icon at bounding box center [181, 108] width 5 height 5
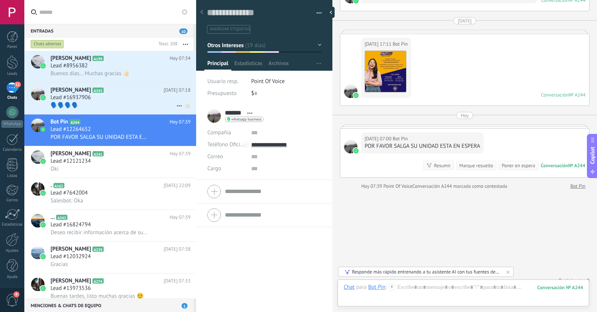
scroll to position [0, 0]
click at [128, 92] on h2 "Wellington Carrera A343" at bounding box center [106, 89] width 113 height 7
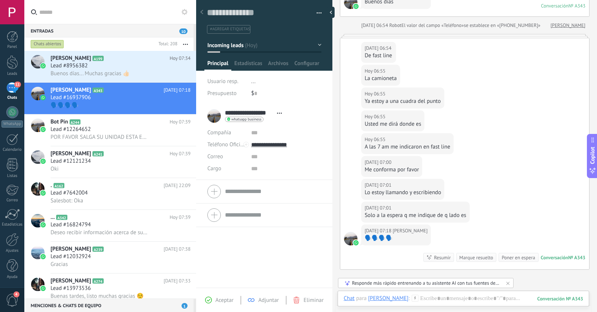
scroll to position [53, 0]
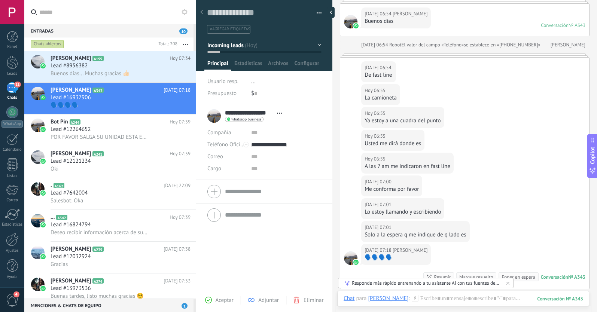
click at [242, 47] on span "Incoming leads" at bounding box center [225, 45] width 36 height 7
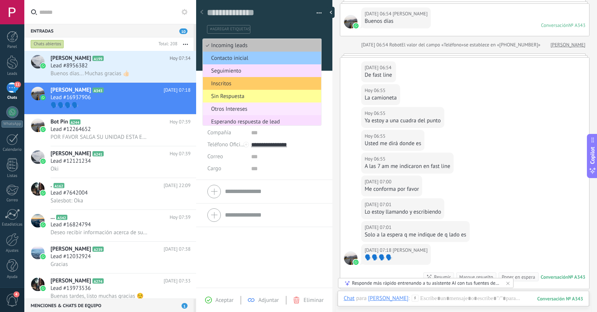
click at [244, 108] on span "Otros Intereses" at bounding box center [261, 108] width 116 height 7
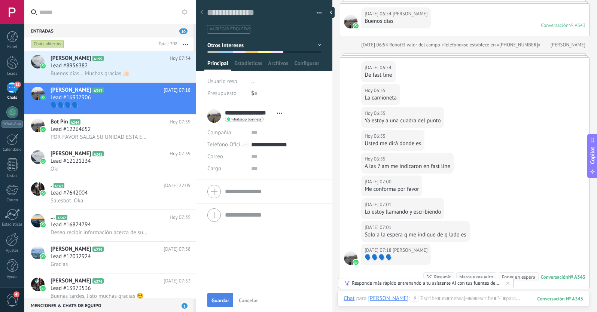
click at [214, 297] on button "Guardar" at bounding box center [220, 300] width 26 height 14
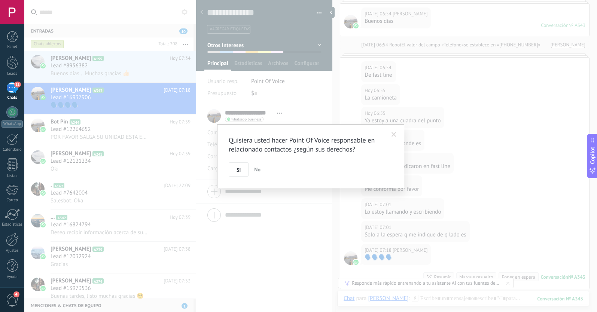
scroll to position [86, 0]
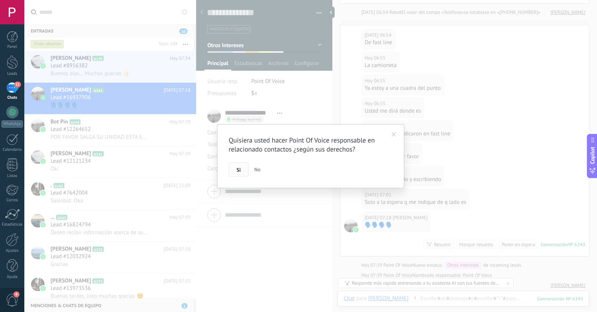
click at [236, 165] on button "Si" at bounding box center [239, 169] width 20 height 14
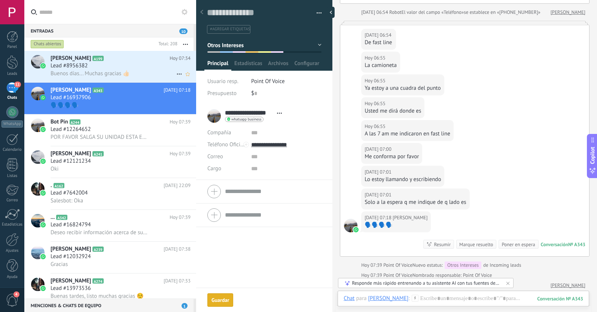
click at [129, 66] on div "Lead #8956382" at bounding box center [120, 65] width 140 height 7
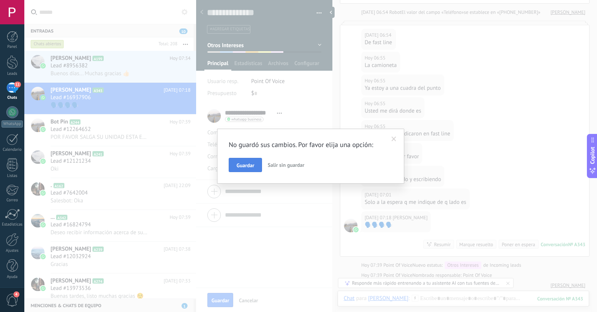
click at [237, 164] on span "Guardar" at bounding box center [245, 165] width 18 height 5
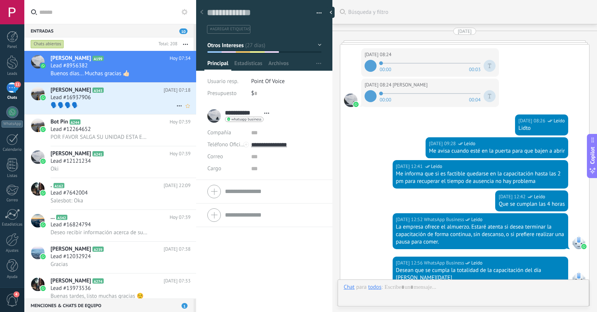
scroll to position [11, 0]
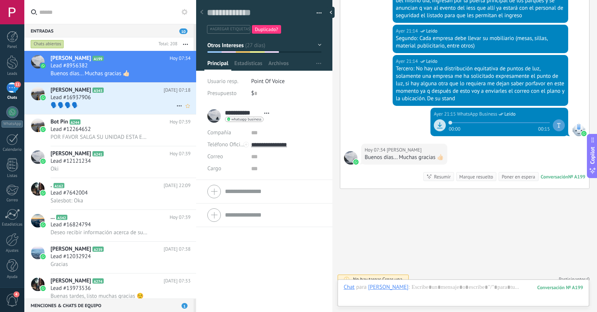
click at [177, 106] on use at bounding box center [179, 105] width 5 height 1
click at [181, 110] on use at bounding box center [181, 109] width 5 height 3
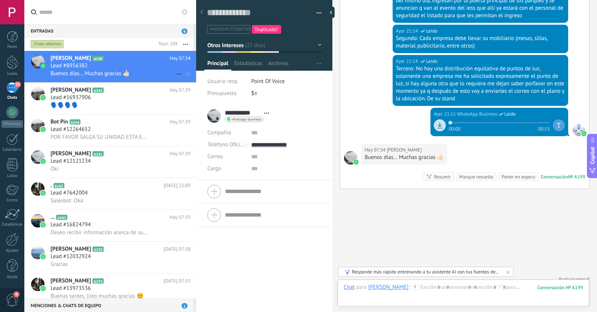
click at [175, 72] on icon at bounding box center [179, 74] width 9 height 9
click at [182, 77] on use at bounding box center [181, 77] width 5 height 3
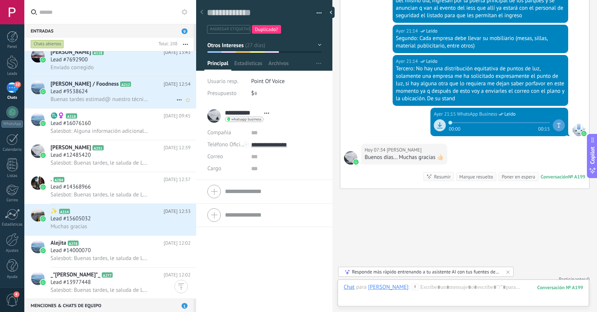
scroll to position [1559, 0]
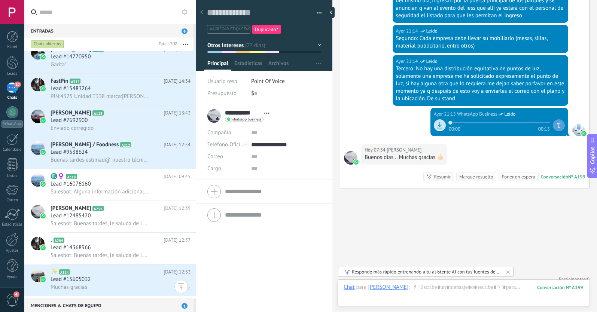
click at [97, 269] on h2 "✨ A314" at bounding box center [106, 271] width 113 height 7
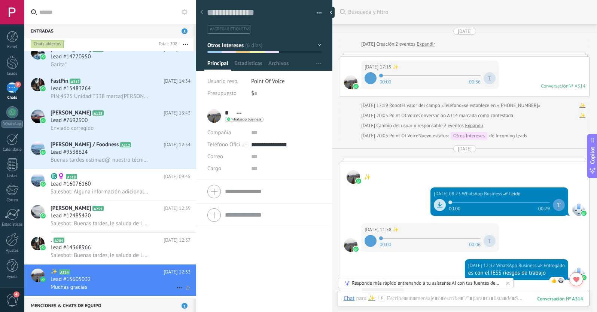
click at [175, 287] on icon at bounding box center [179, 287] width 9 height 9
click at [181, 283] on icon at bounding box center [181, 283] width 5 height 5
click at [132, 144] on h2 "Ilianza Rhea / Foodness A212" at bounding box center [106, 144] width 113 height 7
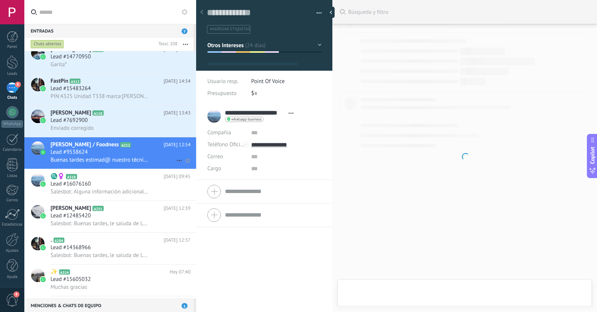
click at [176, 159] on icon at bounding box center [179, 160] width 9 height 9
click at [183, 165] on icon at bounding box center [181, 164] width 5 height 5
click at [126, 123] on div "Lead #7692900" at bounding box center [120, 120] width 140 height 7
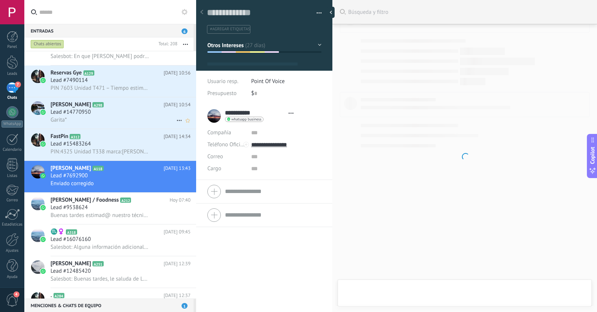
scroll to position [1496, 0]
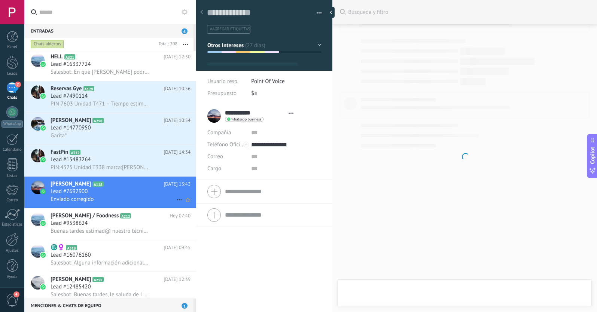
click at [177, 200] on use at bounding box center [179, 199] width 5 height 1
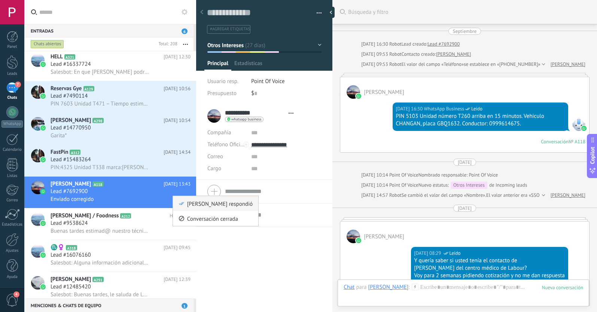
scroll to position [11, 0]
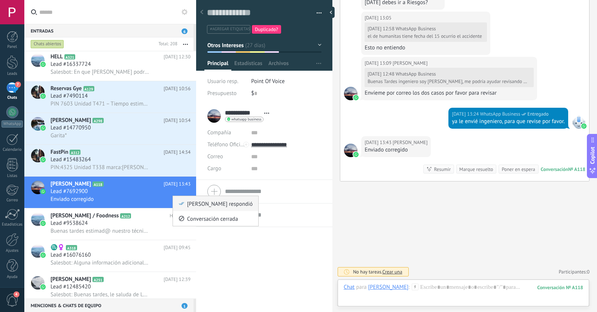
click at [181, 203] on icon at bounding box center [181, 203] width 5 height 5
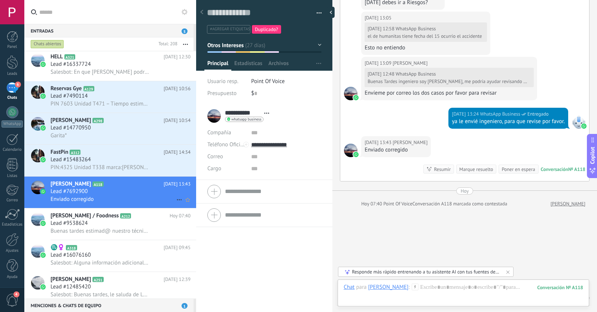
scroll to position [1089, 0]
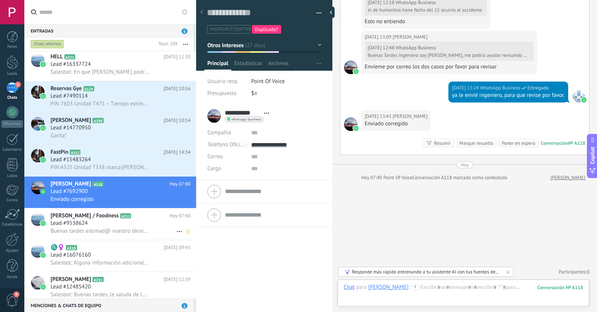
click at [133, 216] on icon at bounding box center [136, 215] width 7 height 7
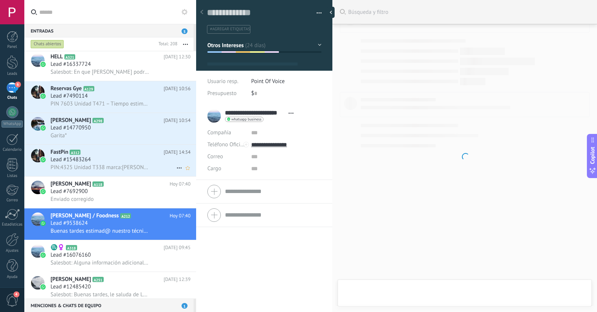
click at [126, 157] on div "Lead #15483264" at bounding box center [120, 159] width 140 height 7
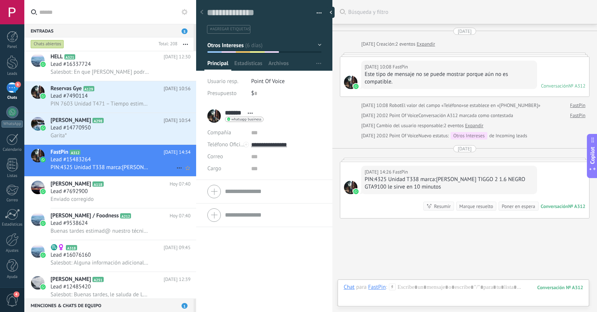
scroll to position [37, 0]
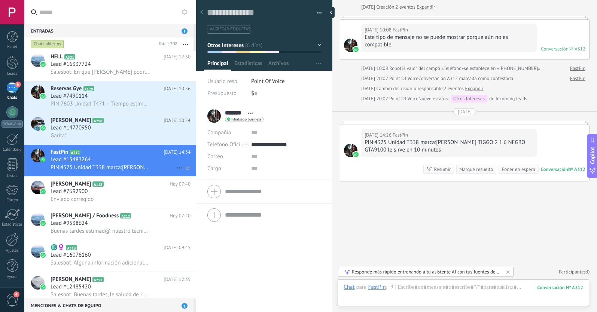
click at [177, 168] on use at bounding box center [179, 168] width 5 height 1
click at [180, 173] on icon at bounding box center [181, 171] width 5 height 5
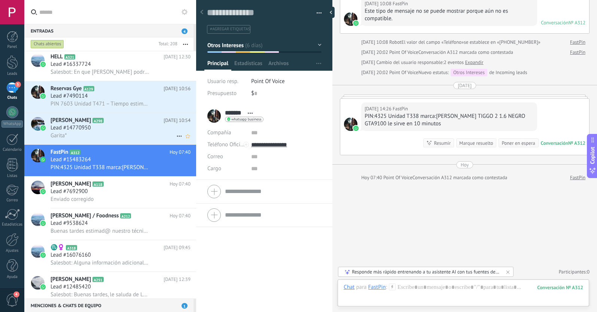
click at [129, 130] on div "Lead #14770950" at bounding box center [120, 127] width 140 height 7
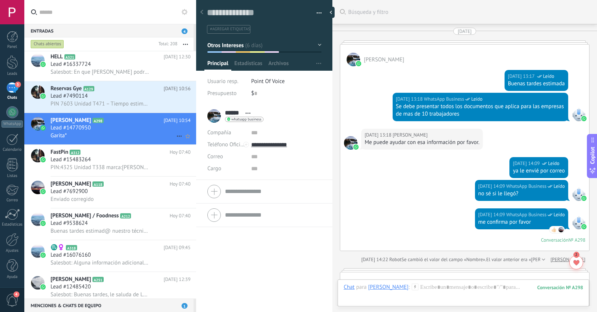
click at [177, 136] on use at bounding box center [179, 136] width 5 height 1
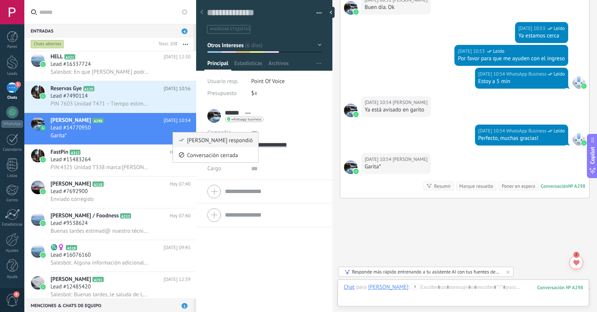
click at [180, 143] on div "[PERSON_NAME] respondió" at bounding box center [215, 139] width 74 height 15
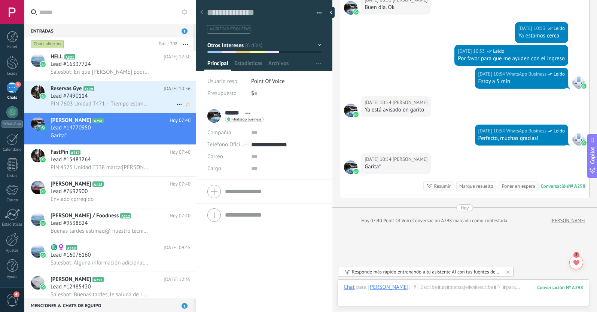
scroll to position [1109, 0]
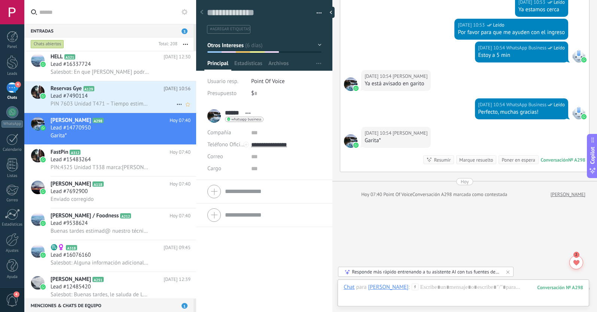
click at [120, 97] on div "Lead #7490114" at bounding box center [120, 95] width 140 height 7
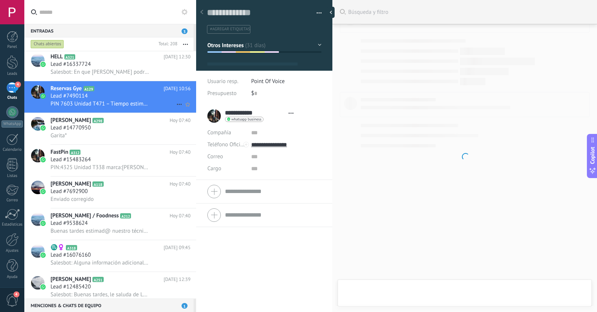
click at [176, 102] on icon at bounding box center [179, 104] width 9 height 9
click at [180, 108] on icon at bounding box center [181, 107] width 5 height 5
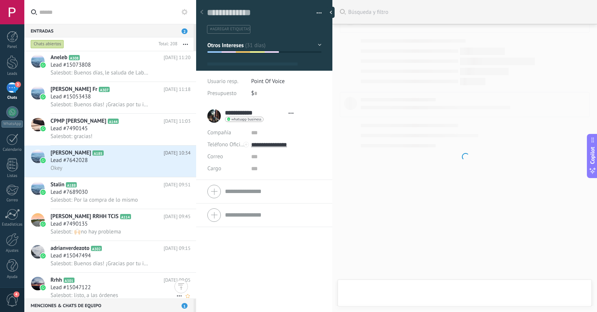
scroll to position [2246, 0]
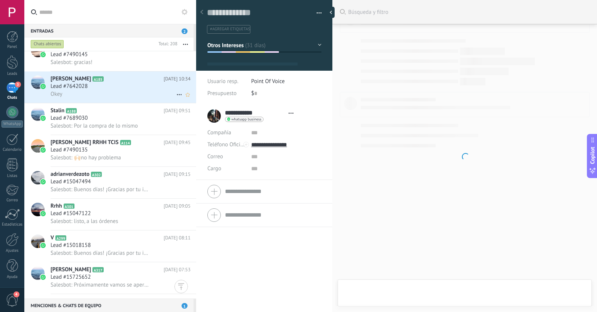
click at [118, 88] on div "Lead #7642028" at bounding box center [120, 86] width 140 height 7
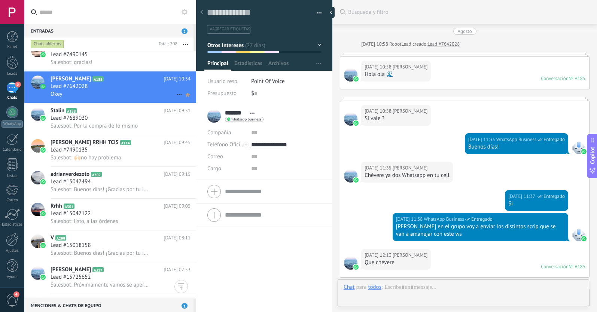
type textarea "**********"
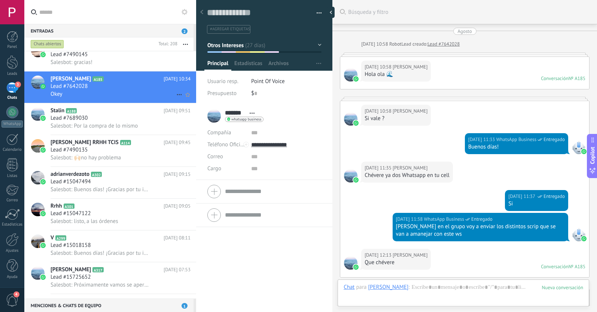
click at [176, 93] on icon at bounding box center [179, 94] width 9 height 9
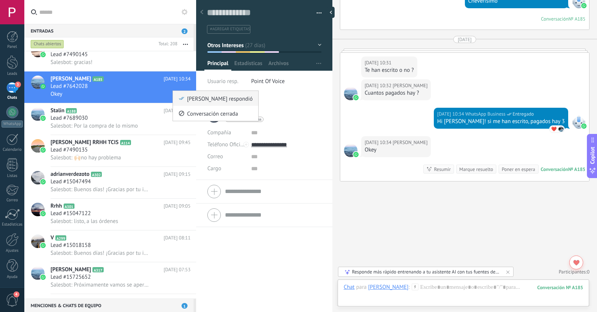
click at [183, 102] on div "[PERSON_NAME] respondió" at bounding box center [215, 98] width 74 height 15
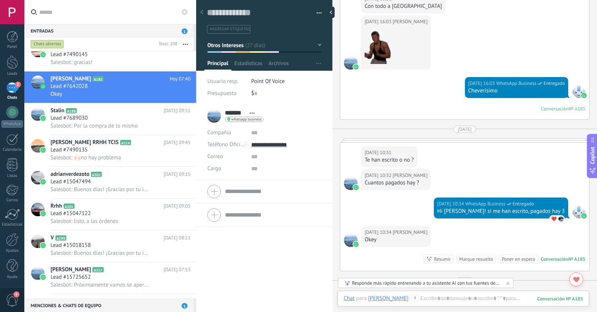
scroll to position [850, 0]
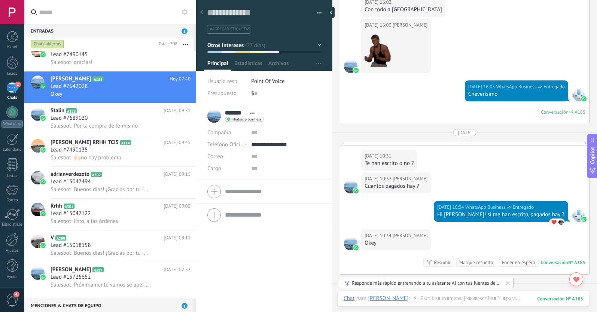
click at [440, 84] on div "18.09.2025 16:03 WhatsApp Business Entregado Cheverísimo Conversación № A185 Co…" at bounding box center [464, 101] width 249 height 42
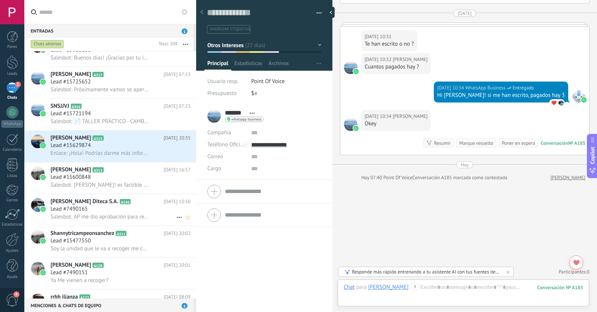
scroll to position [2444, 0]
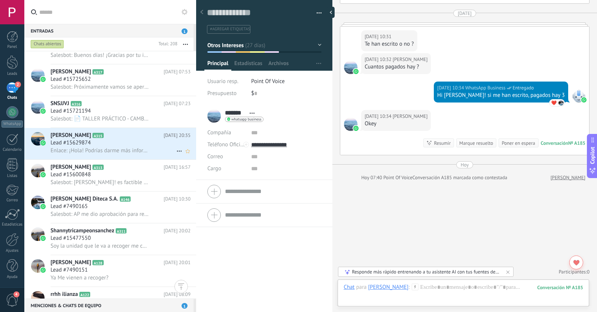
click at [118, 148] on span "Enlace: ¡Hola! Podrías darme más información de..." at bounding box center [99, 150] width 99 height 7
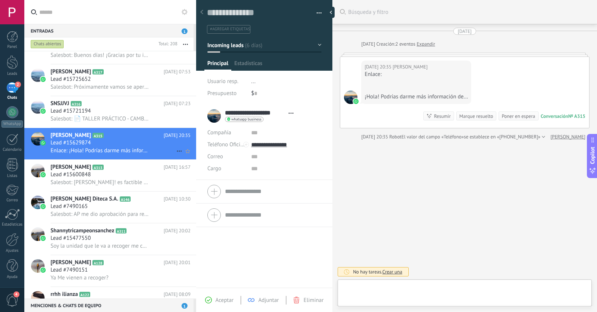
scroll to position [11, 0]
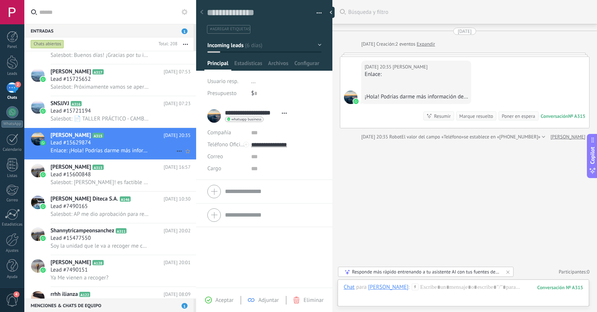
click at [175, 149] on icon at bounding box center [179, 151] width 9 height 9
click at [177, 153] on li "[PERSON_NAME] respondió" at bounding box center [215, 154] width 85 height 15
click at [235, 44] on span "Incoming leads" at bounding box center [225, 45] width 36 height 7
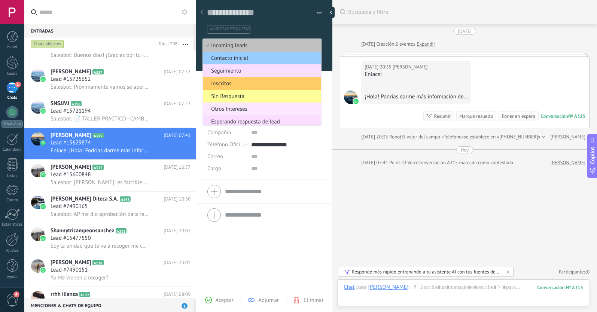
click at [239, 107] on span "Otros Intereses" at bounding box center [261, 108] width 116 height 7
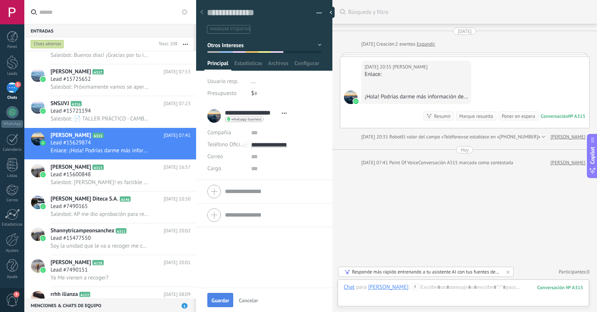
click at [222, 295] on button "Guardar" at bounding box center [220, 300] width 26 height 14
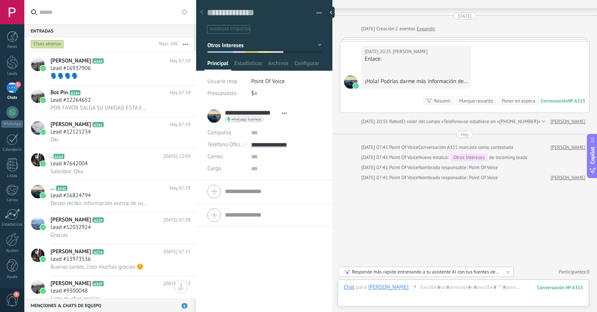
scroll to position [0, 0]
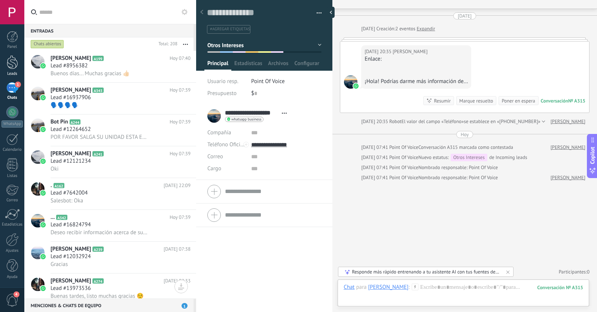
click at [14, 62] on div at bounding box center [12, 62] width 11 height 14
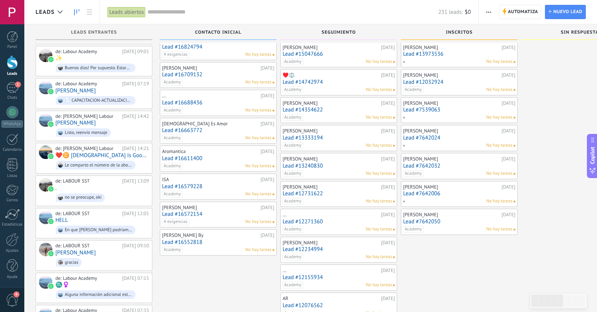
scroll to position [25, 0]
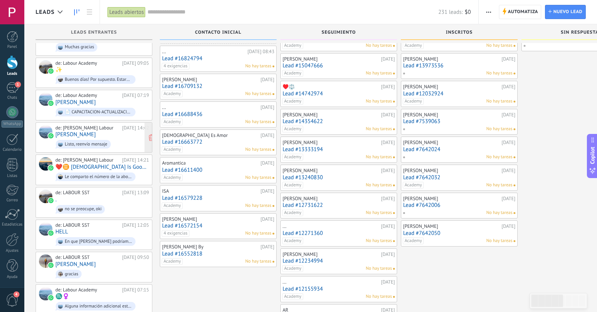
click at [81, 131] on link "[PERSON_NAME]" at bounding box center [75, 134] width 40 height 6
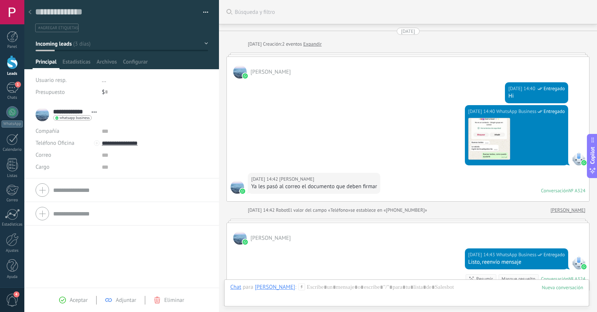
scroll to position [11, 0]
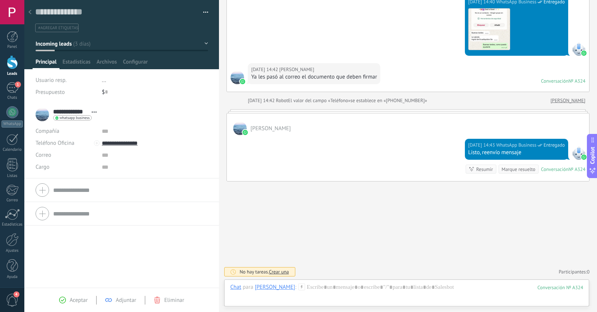
click at [77, 42] on button "Incoming leads" at bounding box center [122, 43] width 172 height 13
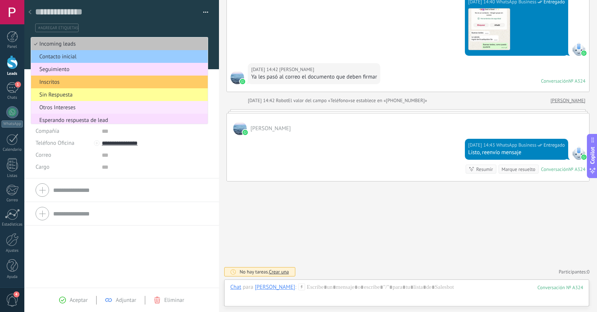
click at [73, 110] on span "Otros Intereses" at bounding box center [118, 107] width 174 height 7
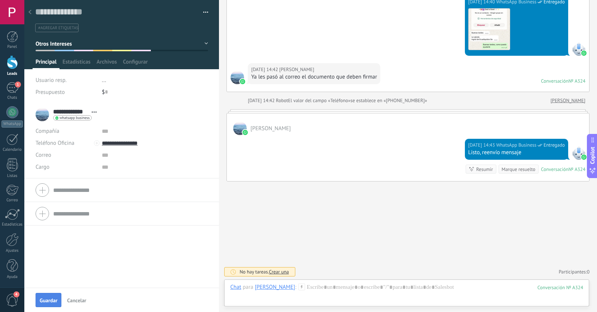
click at [51, 301] on span "Guardar" at bounding box center [49, 300] width 18 height 5
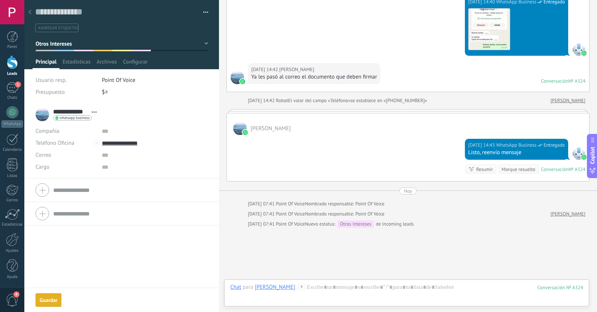
scroll to position [156, 0]
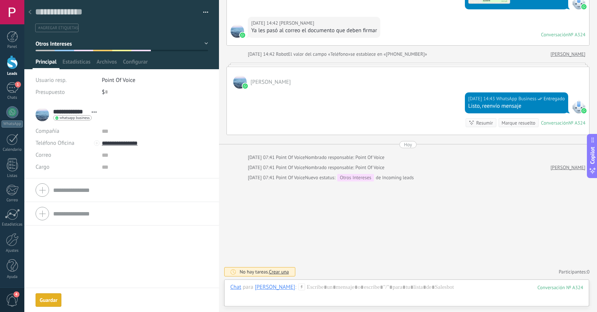
click at [31, 10] on use at bounding box center [29, 12] width 3 height 4
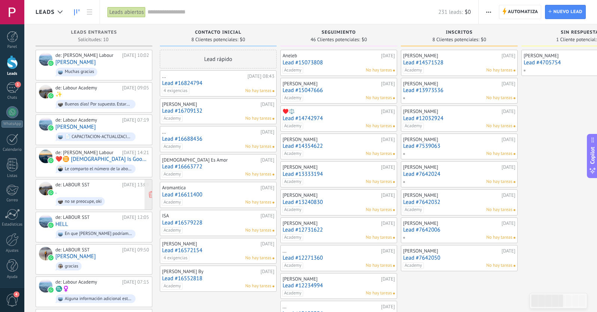
click at [86, 184] on div "de: LABOUR SST" at bounding box center [87, 185] width 64 height 6
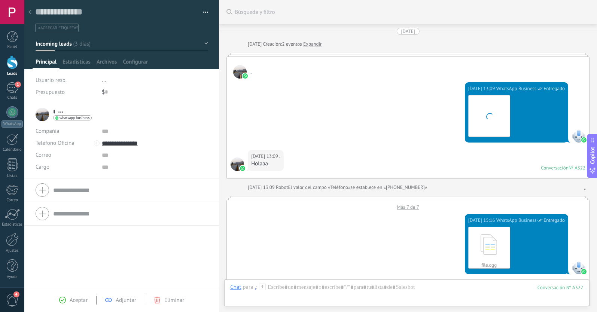
scroll to position [11, 0]
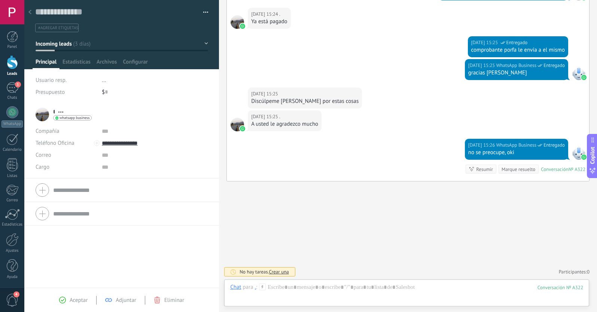
click at [63, 45] on span "Incoming leads" at bounding box center [54, 43] width 36 height 7
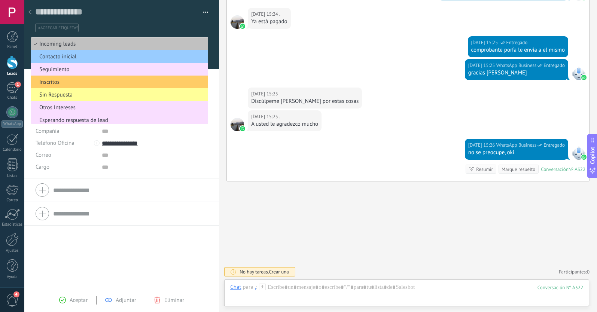
click at [270, 65] on div "02.10.2025 15:25 WhatsApp Business Entregado gracias Majito" at bounding box center [408, 73] width 362 height 28
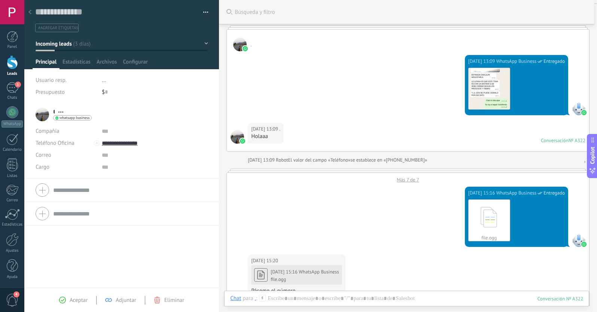
scroll to position [26, 0]
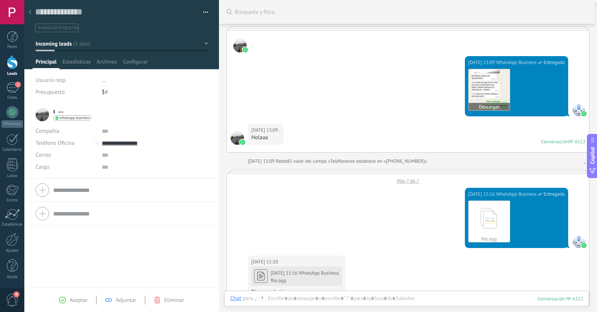
click at [471, 90] on img at bounding box center [488, 89] width 41 height 41
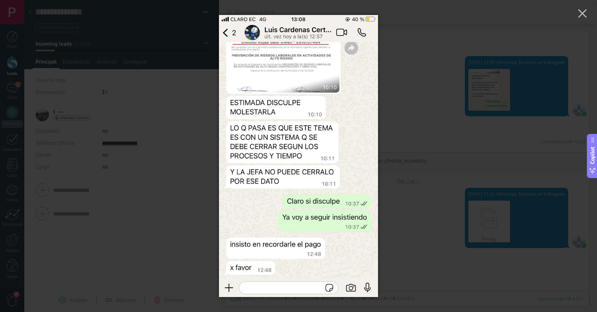
click at [447, 136] on div at bounding box center [298, 156] width 597 height 312
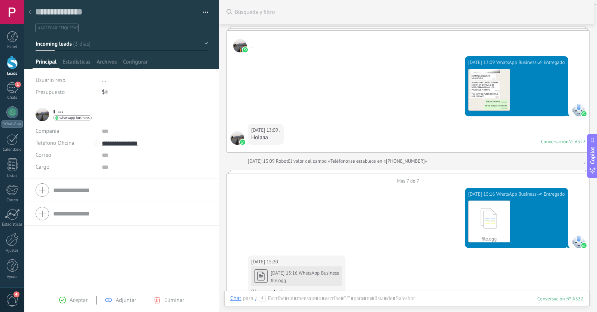
click at [70, 45] on span "Incoming leads" at bounding box center [54, 43] width 36 height 7
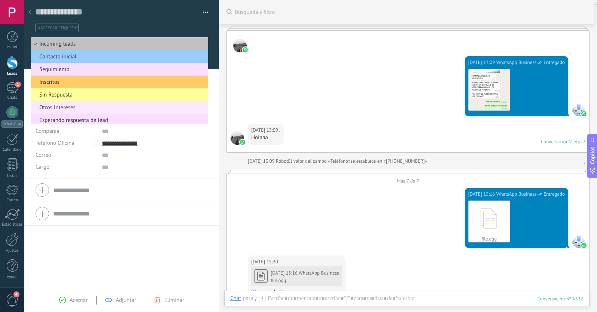
click at [92, 107] on span "Otros Intereses" at bounding box center [118, 107] width 174 height 7
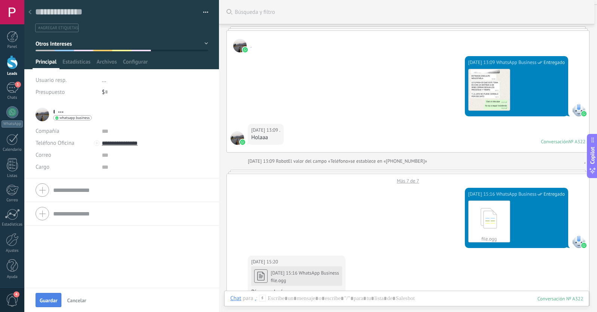
click at [46, 298] on span "Guardar" at bounding box center [49, 300] width 18 height 5
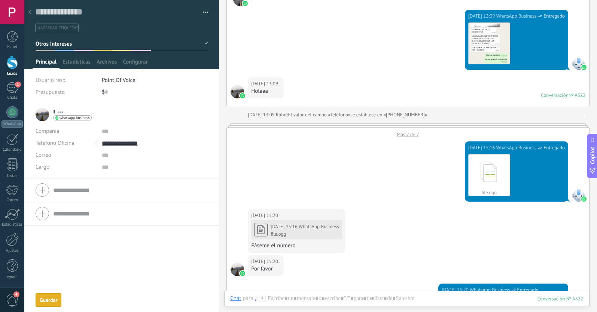
click at [31, 13] on use at bounding box center [29, 12] width 3 height 4
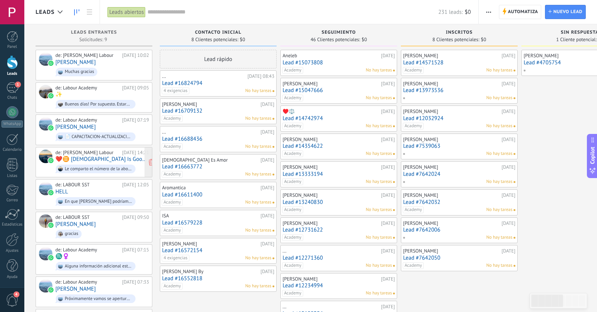
click at [101, 156] on link "❤️‍♊️ [DEMOGRAPHIC_DATA] Is Good ✨" at bounding box center [102, 159] width 94 height 6
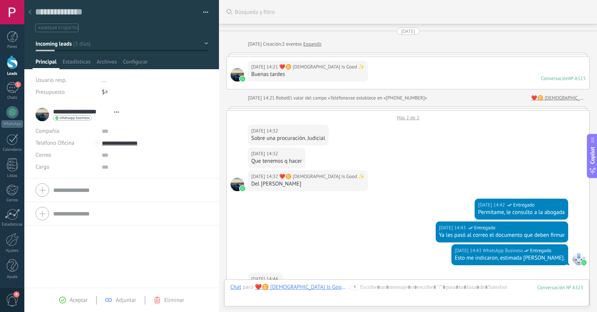
scroll to position [11, 0]
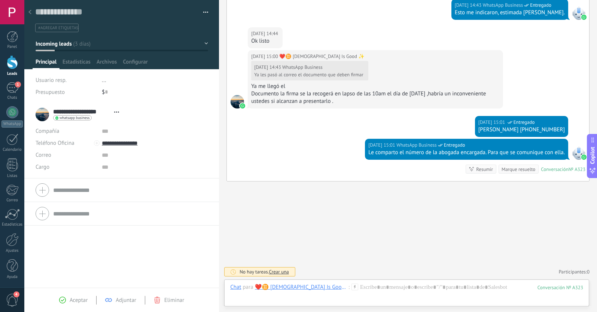
click at [103, 44] on button "Incoming leads" at bounding box center [122, 43] width 172 height 13
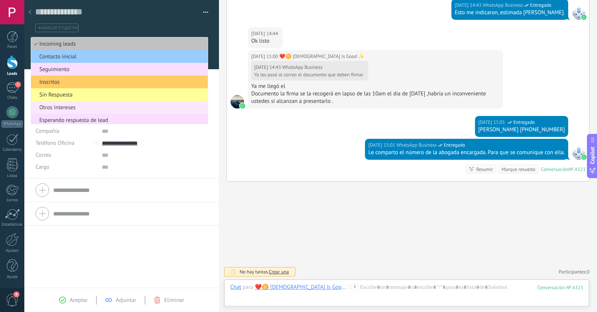
click at [85, 106] on span "Otros Intereses" at bounding box center [118, 107] width 174 height 7
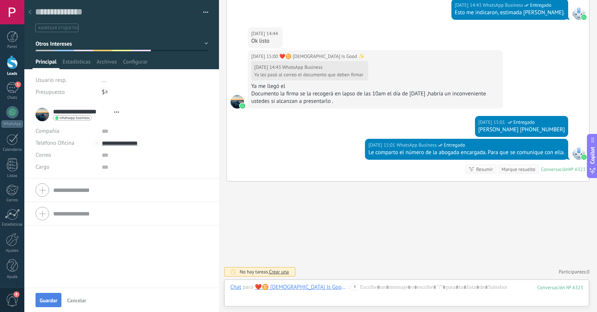
click at [48, 298] on span "Guardar" at bounding box center [49, 300] width 18 height 5
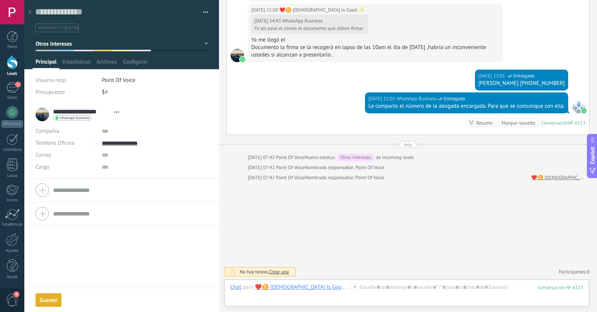
click at [32, 13] on div at bounding box center [30, 12] width 10 height 15
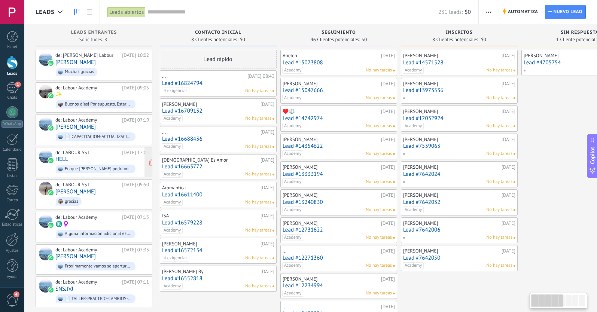
click at [96, 154] on div "de: LABOUR SST 02.10.2025 12:05 HELL En que horario podríamos tener una reunión…" at bounding box center [102, 162] width 94 height 25
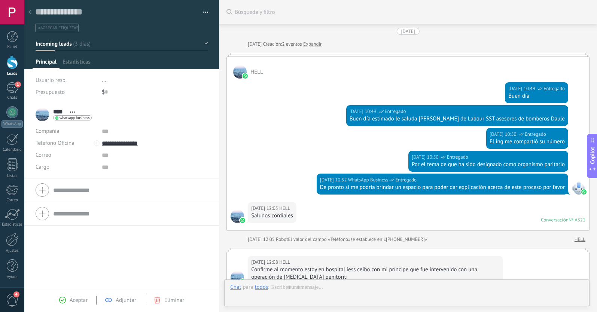
scroll to position [153, 0]
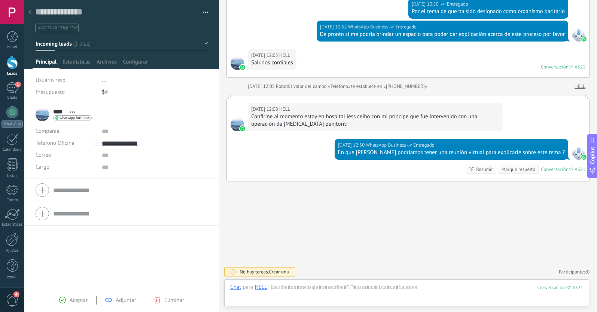
click at [68, 42] on span "Incoming leads" at bounding box center [54, 43] width 36 height 7
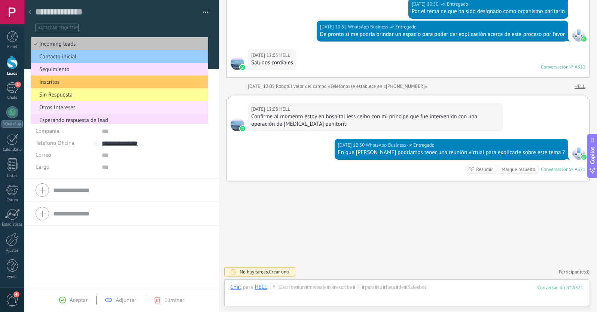
click at [75, 107] on span "Otros Intereses" at bounding box center [118, 107] width 174 height 7
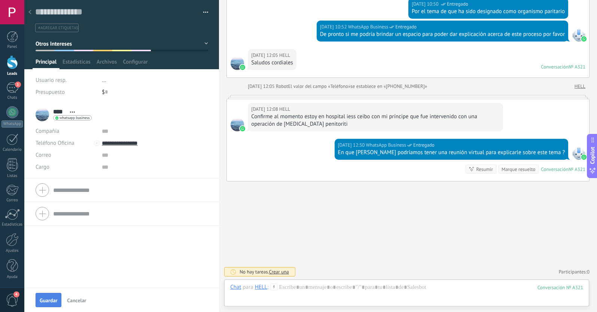
click at [52, 298] on span "Guardar" at bounding box center [49, 300] width 18 height 5
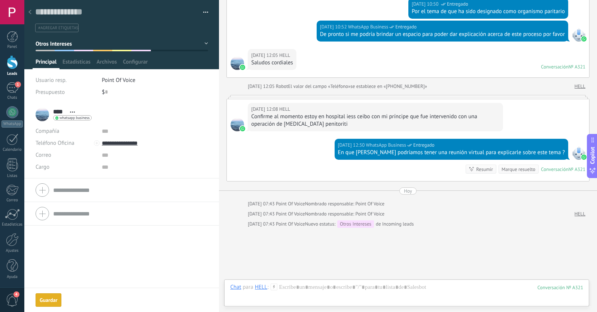
scroll to position [199, 0]
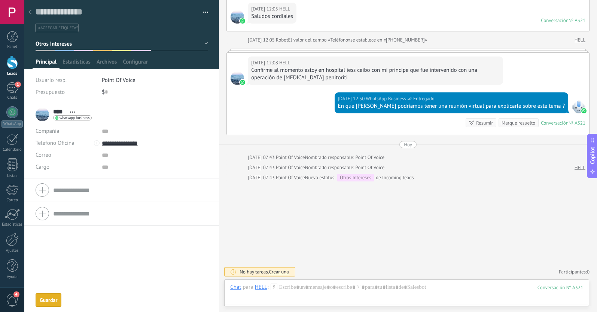
click at [31, 10] on icon at bounding box center [29, 12] width 3 height 4
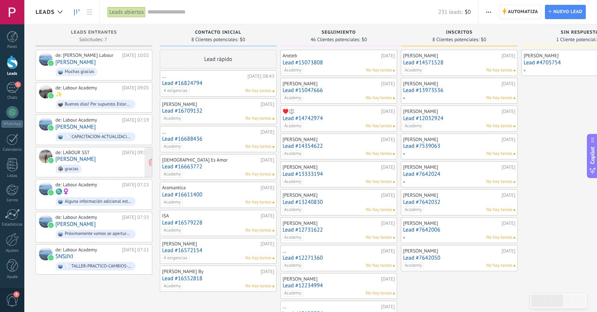
click at [103, 156] on div "de: LABOUR SST 01.10.2025 09:50 Valentina Torres gracias" at bounding box center [102, 162] width 94 height 25
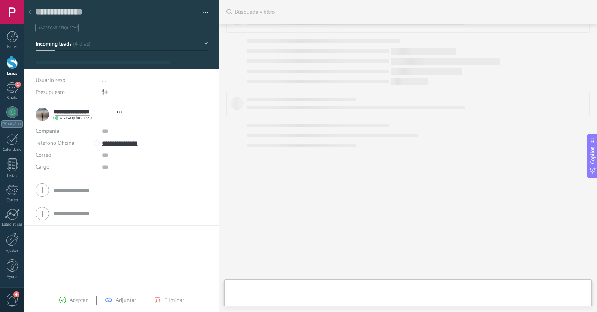
click at [69, 45] on span "Incoming leads" at bounding box center [54, 43] width 36 height 7
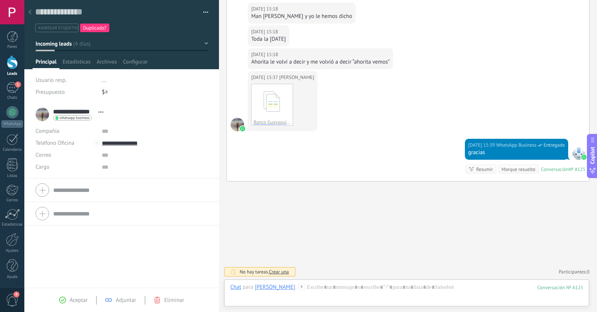
scroll to position [11, 0]
click at [70, 45] on span "Incoming leads" at bounding box center [54, 43] width 36 height 7
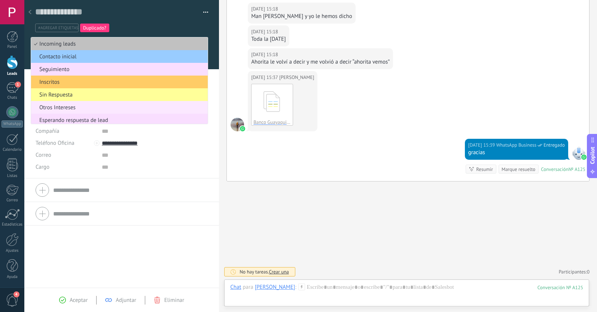
click at [77, 109] on span "Otros Intereses" at bounding box center [118, 107] width 174 height 7
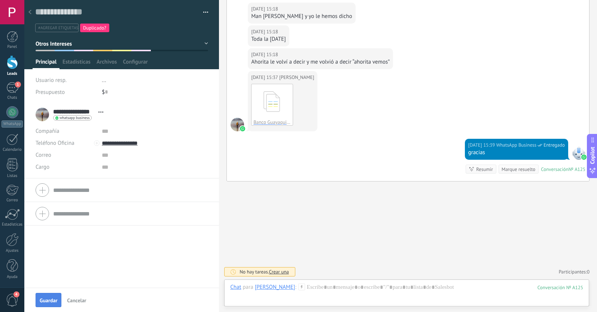
click at [53, 300] on span "Guardar" at bounding box center [49, 300] width 18 height 5
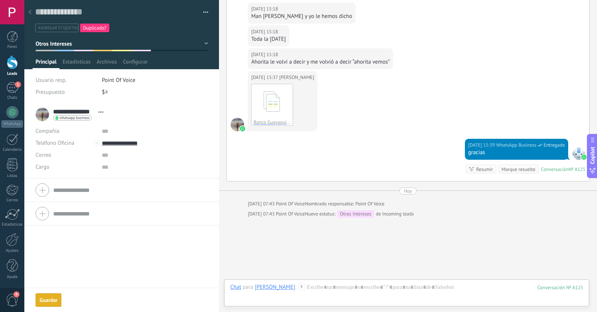
scroll to position [649, 0]
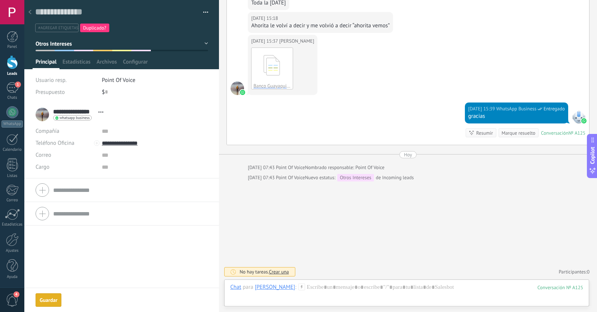
click at [29, 8] on div at bounding box center [30, 12] width 10 height 15
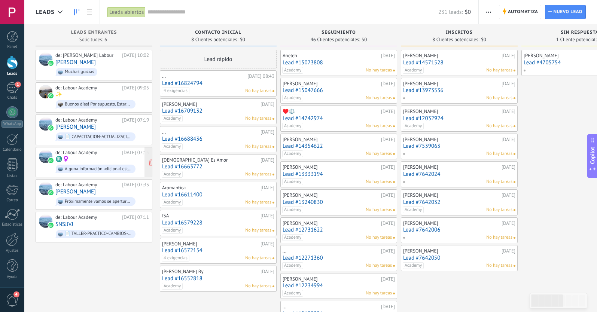
click at [102, 159] on div "de: Labour Academy 01.10.2025 07:15 ♏️‍♀️ Alguna información adicional estamos …" at bounding box center [102, 162] width 94 height 25
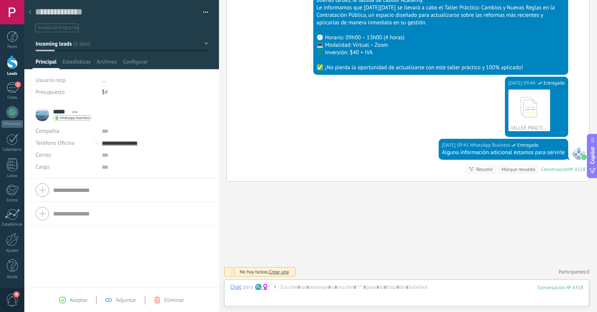
scroll to position [308, 0]
click at [54, 26] on span "#agregar etiquetas" at bounding box center [58, 27] width 40 height 5
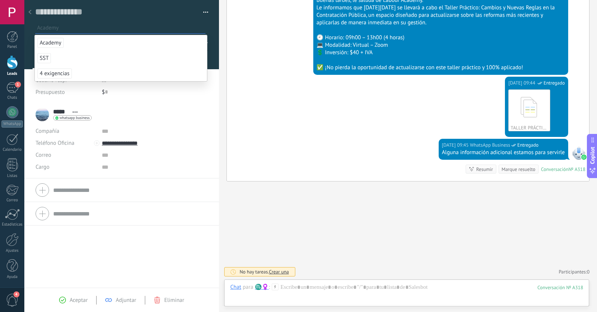
click at [55, 43] on span "Academy" at bounding box center [50, 43] width 26 height 10
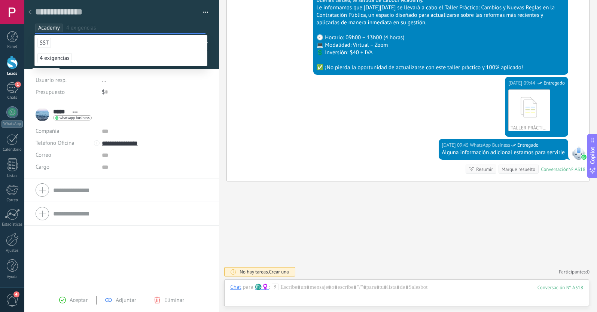
click at [79, 300] on span "Aceptar" at bounding box center [79, 300] width 18 height 7
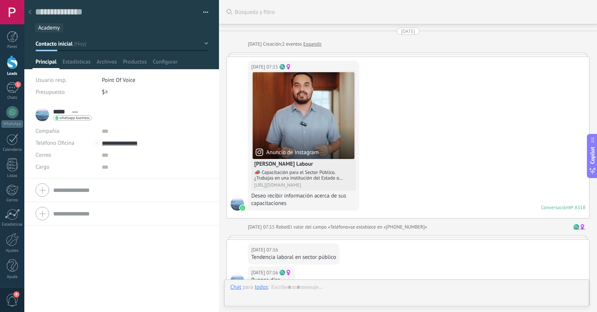
scroll to position [11, 0]
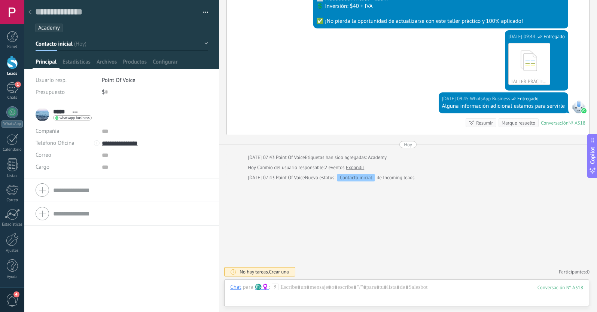
click at [30, 12] on icon at bounding box center [29, 12] width 3 height 4
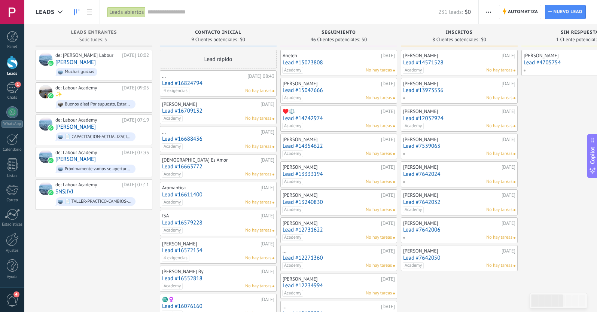
click at [490, 12] on icon "button" at bounding box center [488, 12] width 5 height 1
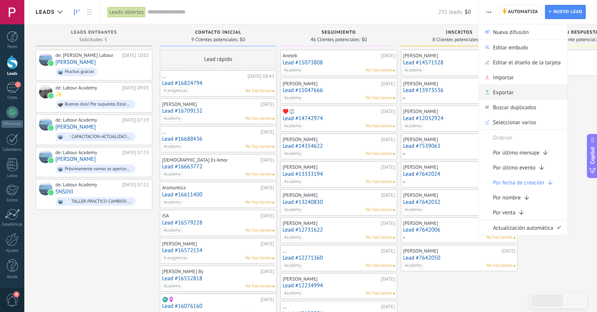
click at [503, 93] on span "Exportar" at bounding box center [503, 92] width 21 height 15
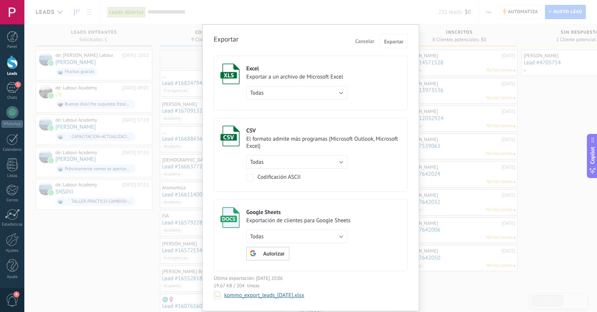
click at [344, 92] on button "Todas" at bounding box center [296, 92] width 101 height 13
click at [305, 94] on span "Todas" at bounding box center [293, 92] width 103 height 7
click at [388, 40] on span "Exportar" at bounding box center [393, 41] width 19 height 5
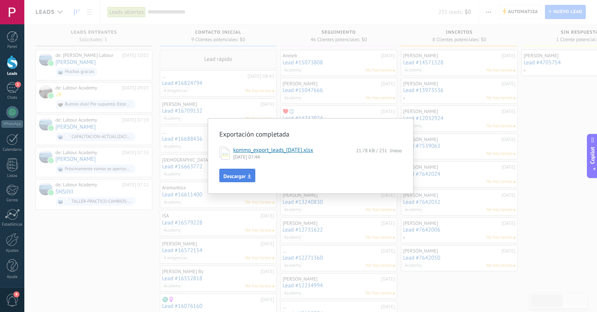
click at [232, 177] on span "Descargar" at bounding box center [234, 176] width 22 height 5
click at [376, 71] on div "Exportación completada kommo_export_leads_2025-10-06.xlsx 21.78 KB / 231 líneas…" at bounding box center [310, 156] width 572 height 312
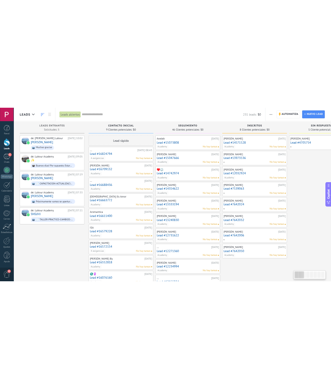
scroll to position [7, 0]
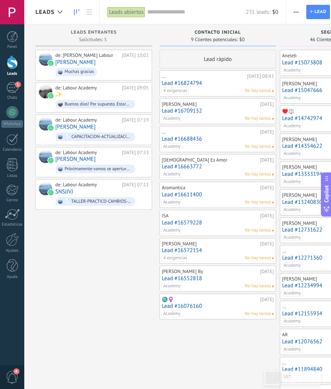
click at [194, 81] on link "Lead #16824794" at bounding box center [218, 83] width 112 height 6
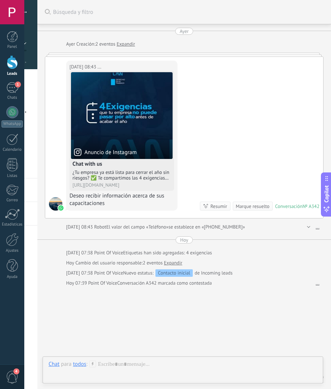
scroll to position [45, 0]
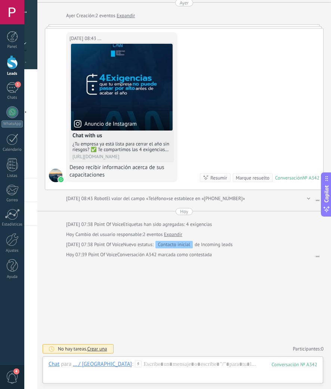
click at [183, 187] on div "Ayer 08:43 ... Anuncio de Instagram Chat with us ¿Tu empresa ya está lista para…" at bounding box center [184, 108] width 278 height 161
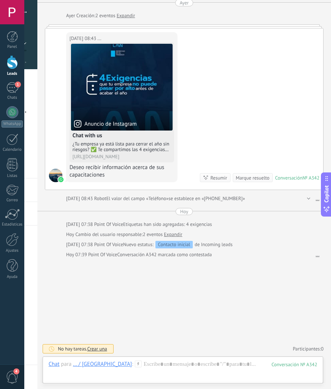
scroll to position [55, 0]
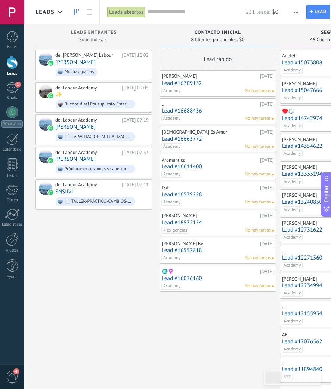
click at [193, 82] on link "Lead #16709132" at bounding box center [218, 83] width 112 height 6
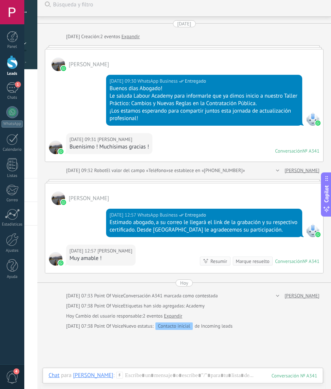
scroll to position [7, 0]
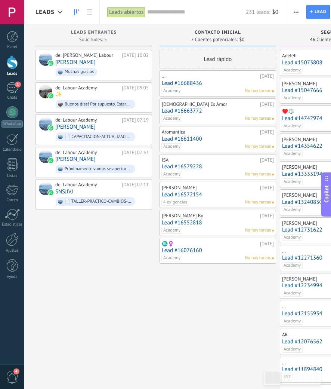
click at [190, 83] on link "Lead #16688436" at bounding box center [218, 83] width 112 height 6
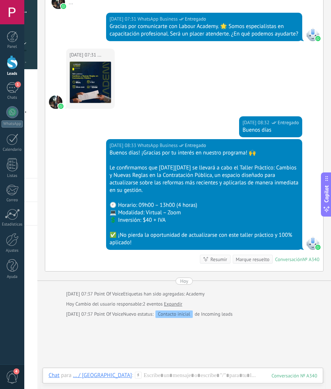
scroll to position [123, 0]
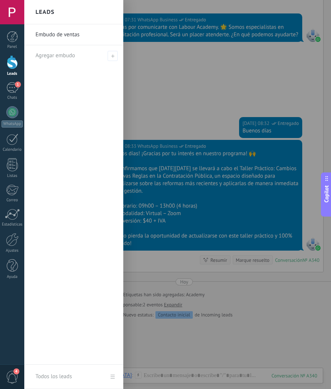
click at [181, 156] on div at bounding box center [189, 194] width 331 height 389
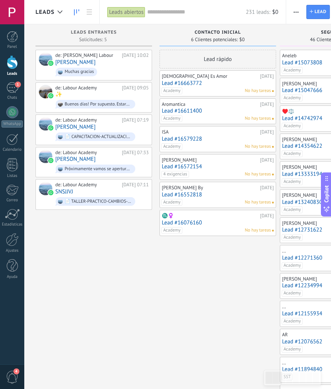
click at [191, 83] on link "Lead #16663772" at bounding box center [218, 83] width 112 height 6
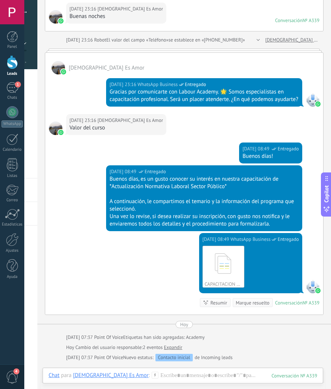
scroll to position [54, 0]
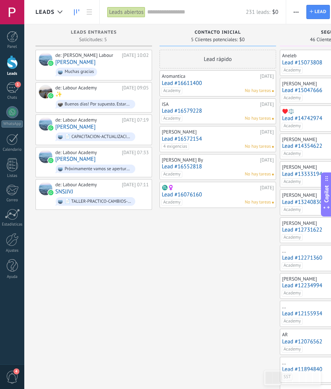
click at [190, 83] on link "Lead #16611400" at bounding box center [218, 83] width 112 height 6
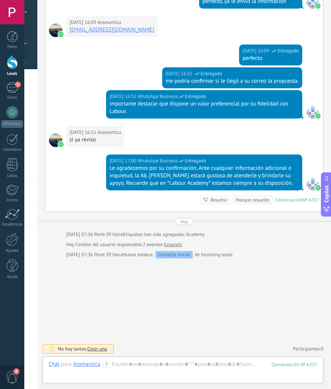
scroll to position [380, 0]
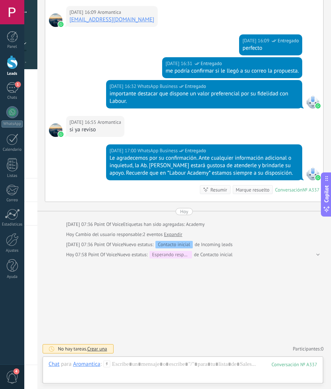
scroll to position [390, 0]
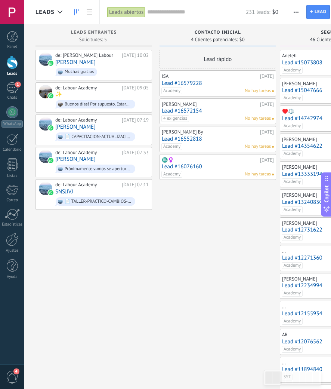
click at [192, 84] on link "Lead #16579228" at bounding box center [218, 83] width 112 height 6
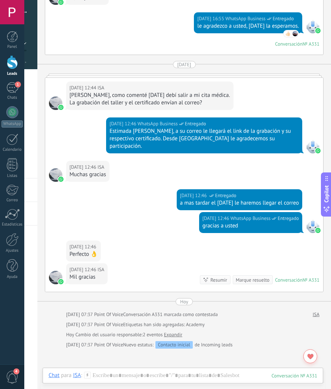
scroll to position [471, 0]
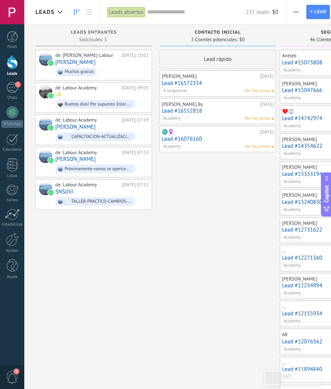
click at [196, 83] on link "Lead #16572154" at bounding box center [218, 83] width 112 height 6
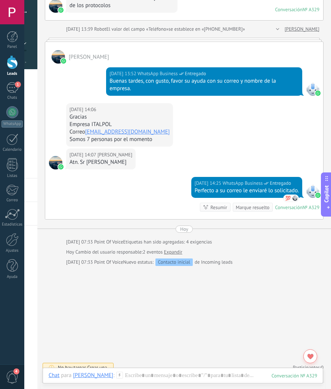
scroll to position [204, 0]
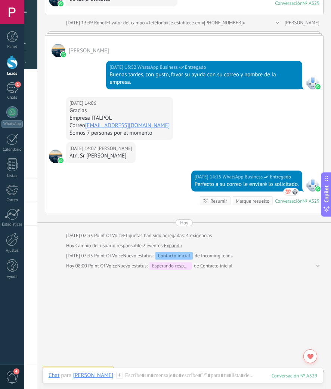
scroll to position [214, 0]
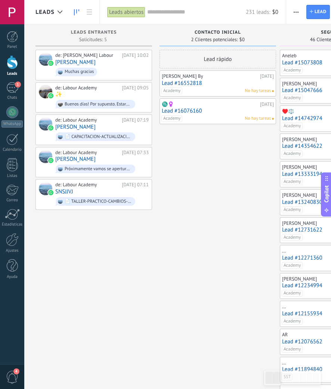
click at [190, 80] on link "Lead #16552818" at bounding box center [218, 83] width 112 height 6
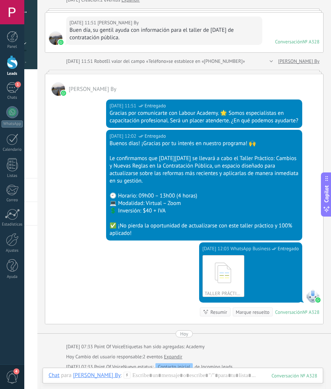
scroll to position [46, 0]
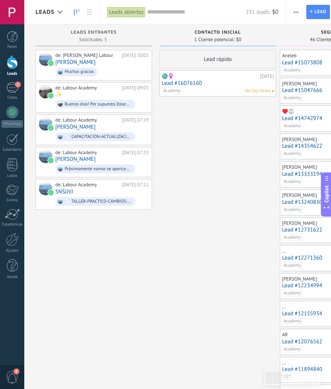
click at [192, 82] on link "Lead #16076160" at bounding box center [218, 83] width 112 height 6
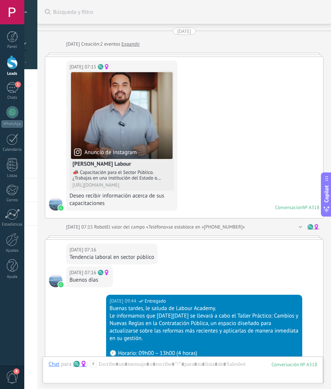
scroll to position [307, 0]
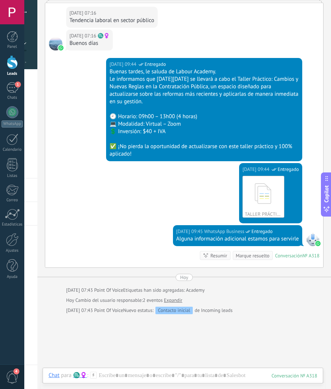
scroll to position [235, 0]
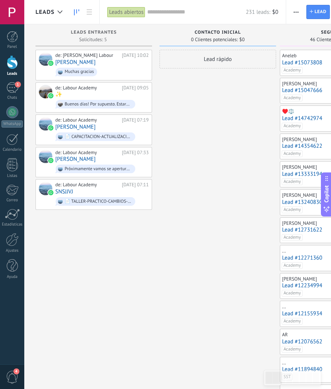
click at [66, 62] on link "[PERSON_NAME]" at bounding box center [75, 62] width 40 height 6
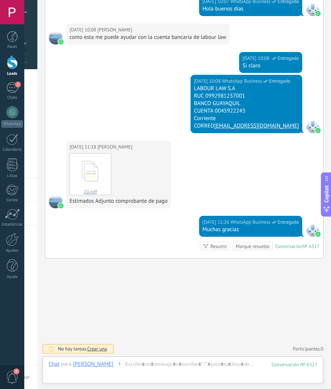
scroll to position [148, 0]
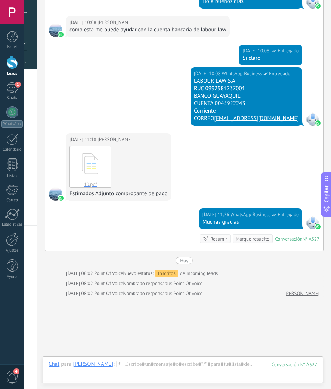
scroll to position [195, 0]
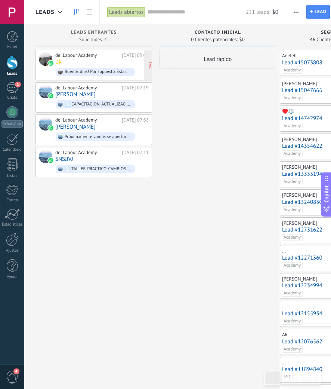
click at [79, 55] on div "de: Labour Academy" at bounding box center [87, 55] width 64 height 6
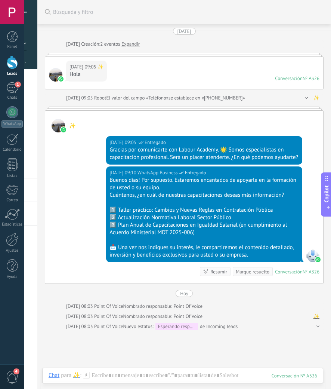
scroll to position [46, 0]
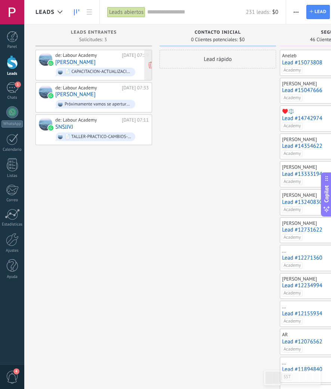
click at [91, 61] on link "[PERSON_NAME]" at bounding box center [75, 62] width 40 height 6
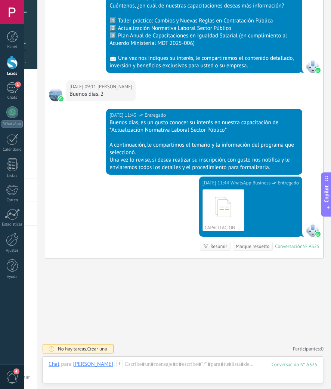
scroll to position [333, 0]
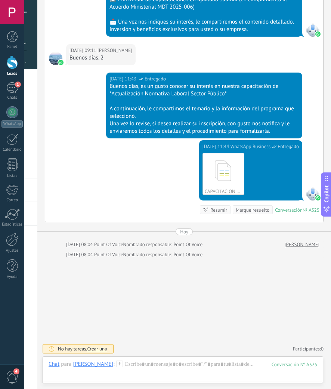
scroll to position [379, 0]
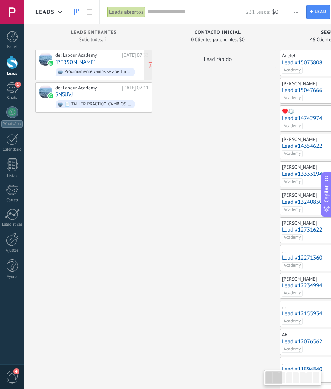
click at [73, 64] on link "[PERSON_NAME]" at bounding box center [75, 62] width 40 height 6
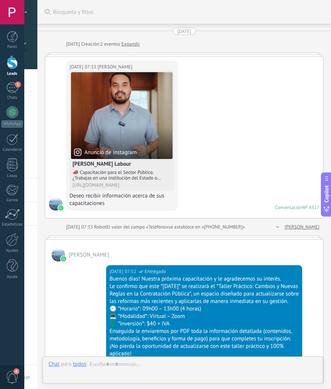
scroll to position [11, 0]
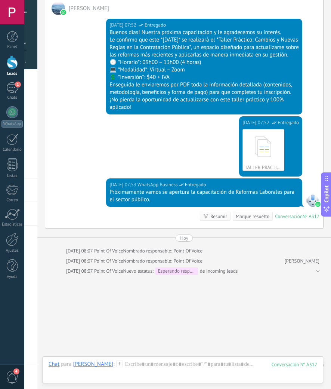
scroll to position [293, 0]
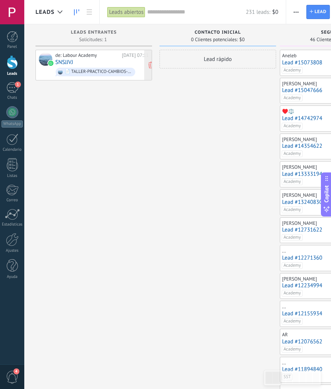
click at [67, 61] on link "SNSJJVJ" at bounding box center [64, 62] width 18 height 6
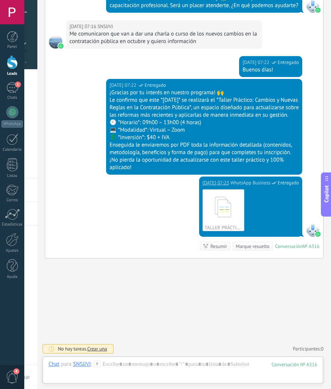
scroll to position [226, 0]
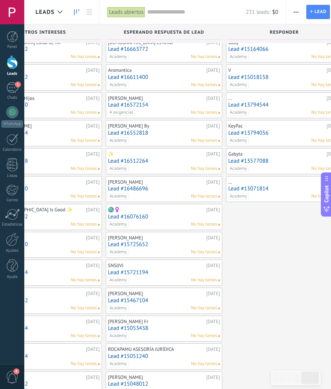
scroll to position [42, 0]
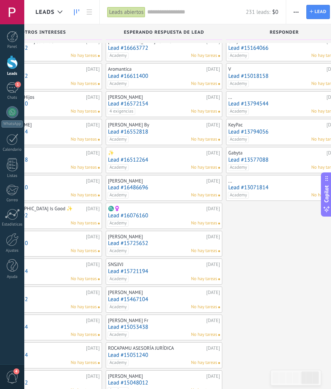
click at [142, 296] on link "Lead #15467104" at bounding box center [164, 299] width 112 height 6
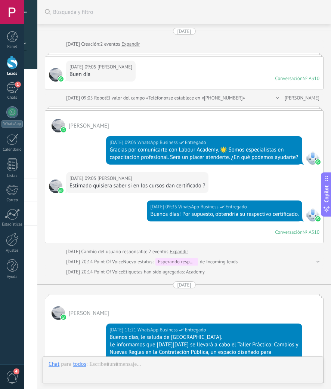
scroll to position [227, 0]
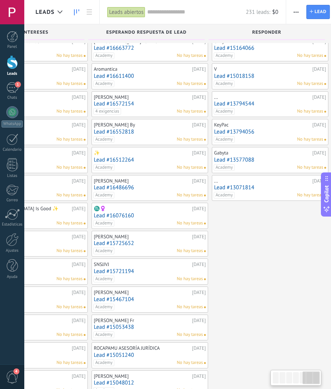
scroll to position [0, 555]
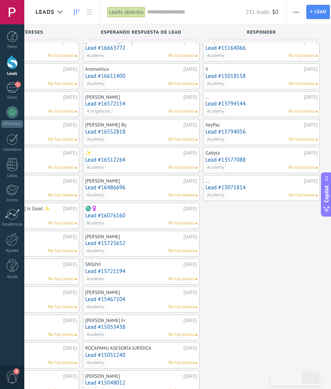
click at [241, 158] on link "Lead #13577088" at bounding box center [262, 160] width 112 height 6
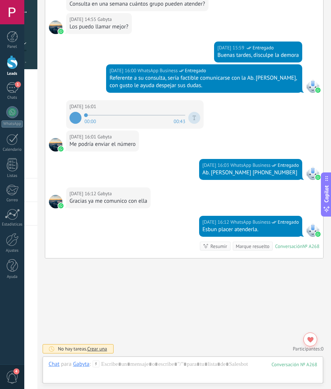
scroll to position [1070, 0]
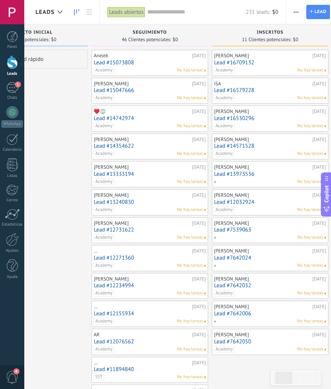
click at [128, 61] on link "Lead #15073808" at bounding box center [150, 62] width 112 height 6
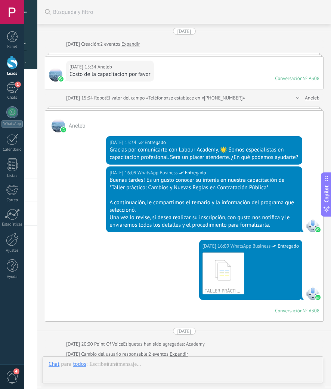
scroll to position [337, 0]
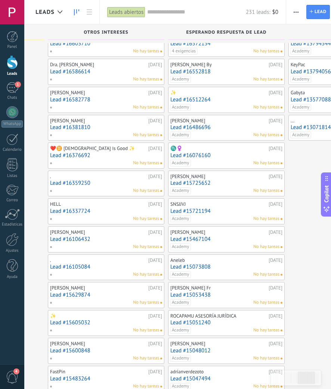
scroll to position [115, 0]
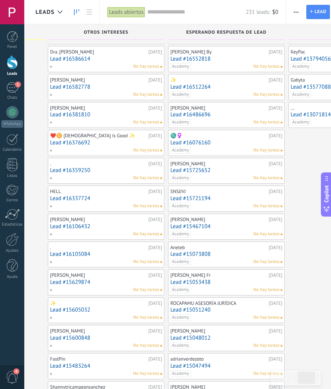
click at [204, 279] on link "Lead #15053438" at bounding box center [227, 282] width 112 height 6
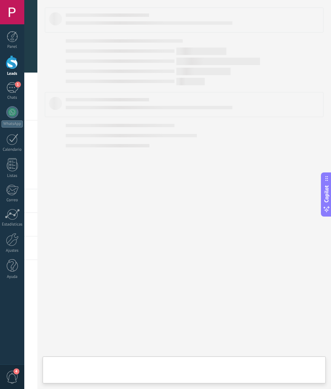
type textarea "**********"
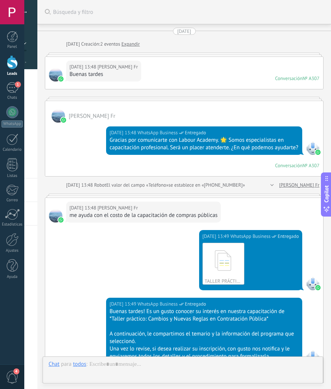
scroll to position [416, 0]
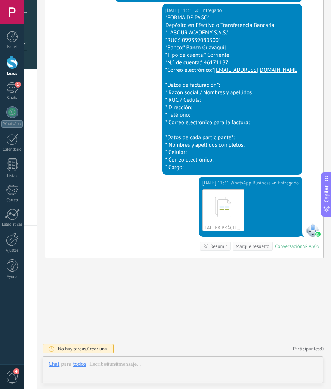
scroll to position [766, 0]
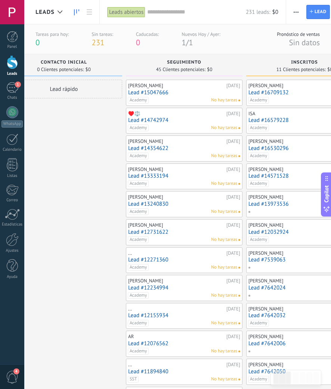
click at [158, 93] on link "Lead #15047666" at bounding box center [184, 92] width 112 height 6
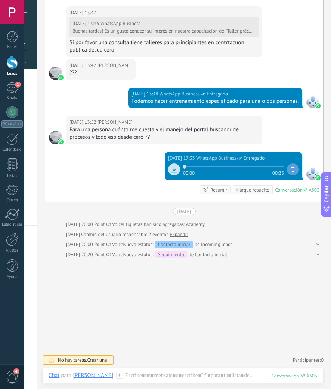
scroll to position [266, 0]
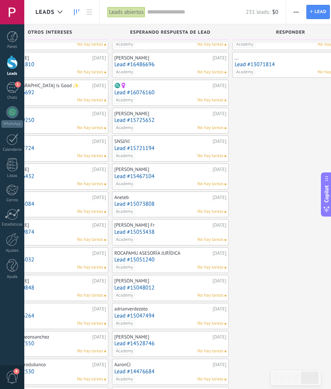
scroll to position [169, 0]
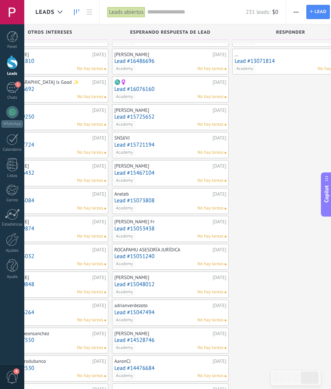
click at [152, 309] on link "Lead #15047494" at bounding box center [170, 312] width 112 height 6
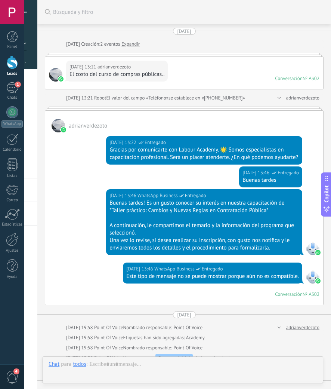
scroll to position [11, 0]
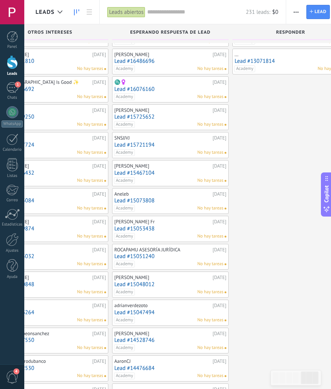
scroll to position [0, 555]
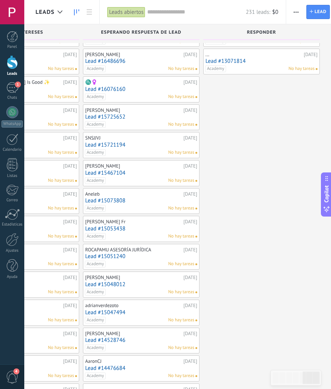
click at [232, 58] on link "Lead #13071814" at bounding box center [262, 61] width 112 height 6
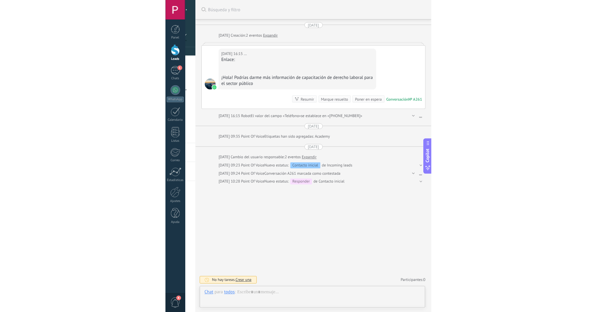
scroll to position [11, 0]
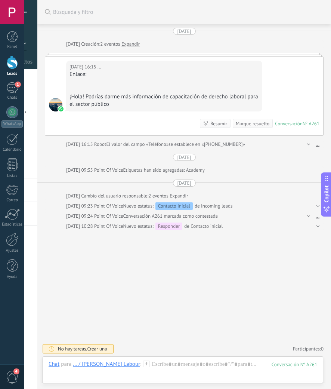
type textarea "**********"
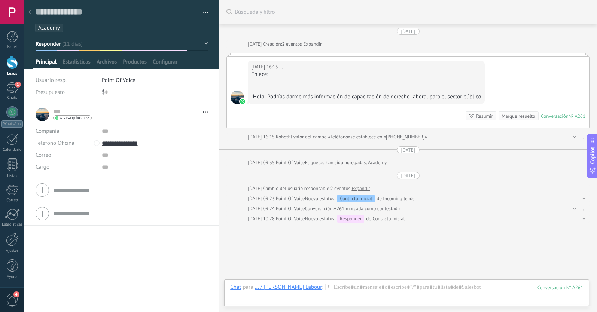
click at [30, 13] on use at bounding box center [29, 12] width 3 height 4
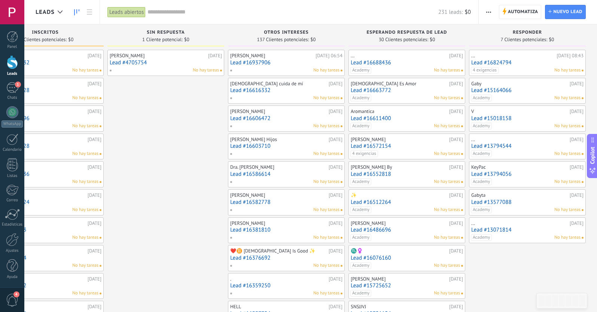
click at [169, 12] on input "text" at bounding box center [292, 12] width 291 height 8
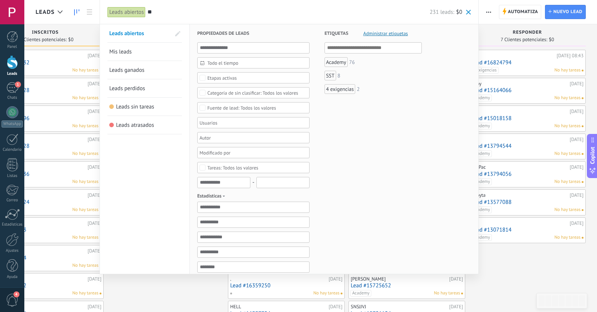
click at [331, 212] on div at bounding box center [298, 156] width 597 height 312
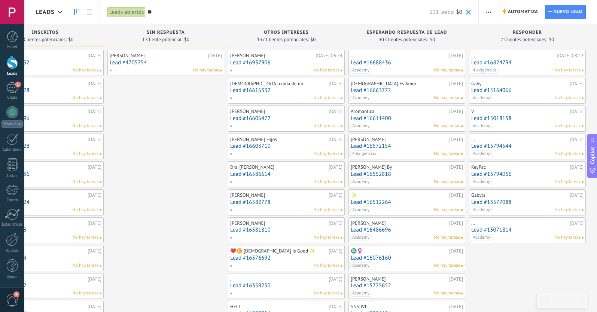
click at [167, 13] on input "**" at bounding box center [288, 12] width 282 height 8
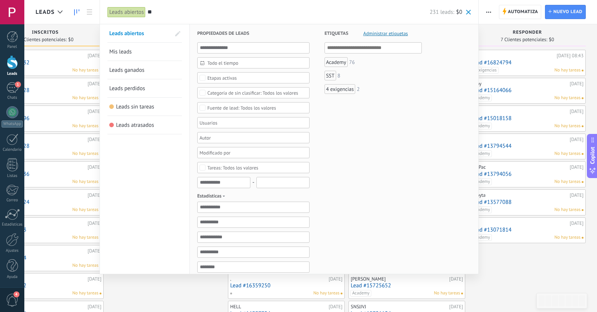
type input "*"
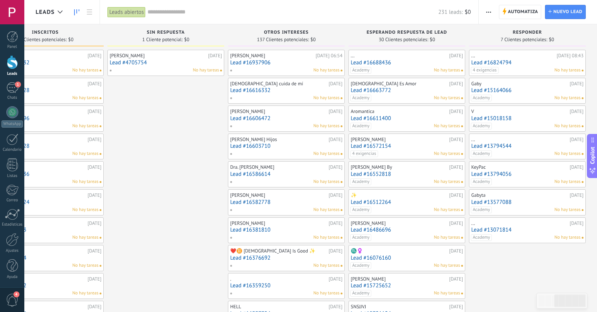
click at [331, 229] on link "Lead #13071814" at bounding box center [527, 230] width 112 height 6
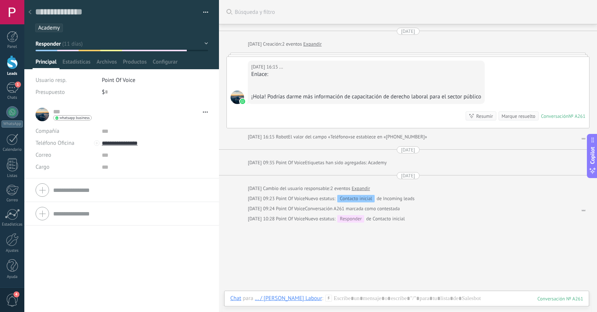
click at [76, 46] on button "Responder" at bounding box center [122, 43] width 172 height 13
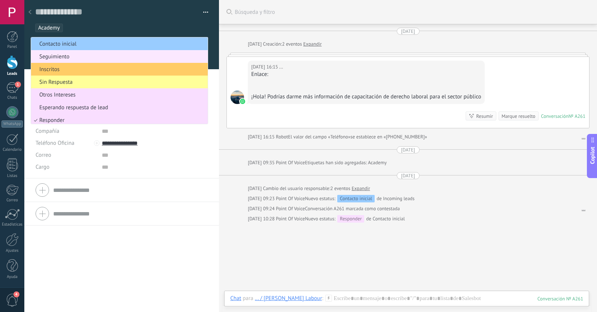
click at [51, 57] on span "Seguimiento" at bounding box center [118, 56] width 174 height 7
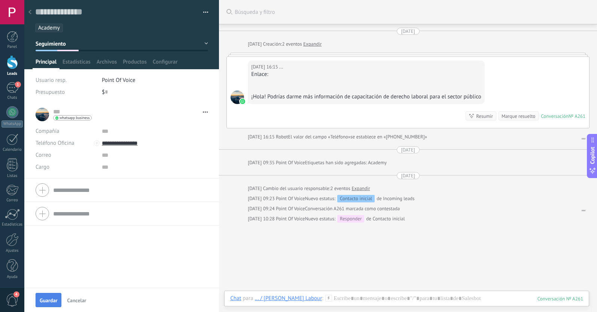
click at [55, 296] on button "Guardar" at bounding box center [49, 300] width 26 height 14
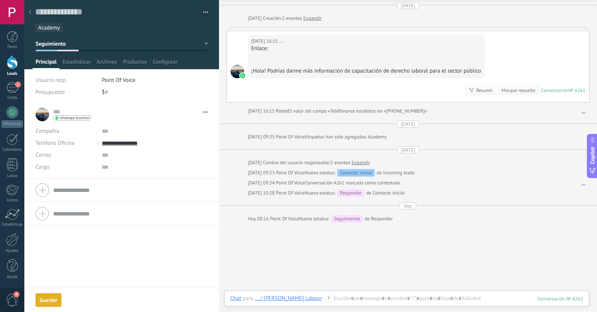
click at [30, 12] on icon at bounding box center [29, 12] width 3 height 4
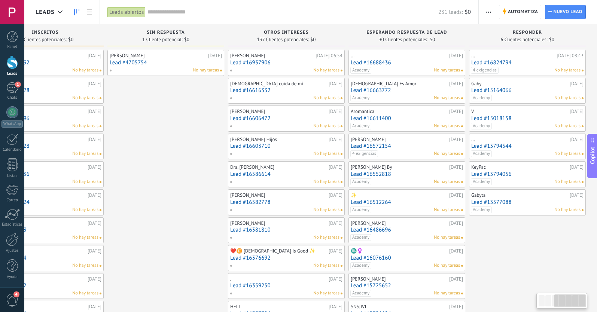
scroll to position [0, 289]
click at [331, 202] on link "Lead #13577088" at bounding box center [527, 202] width 112 height 6
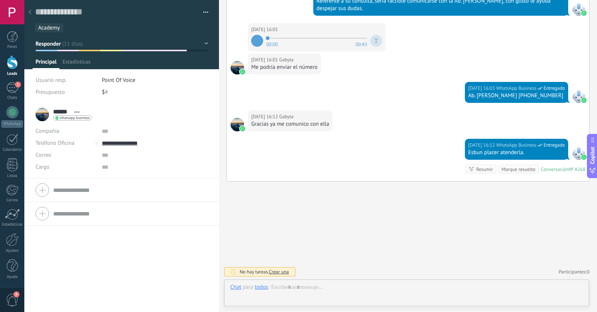
scroll to position [11, 0]
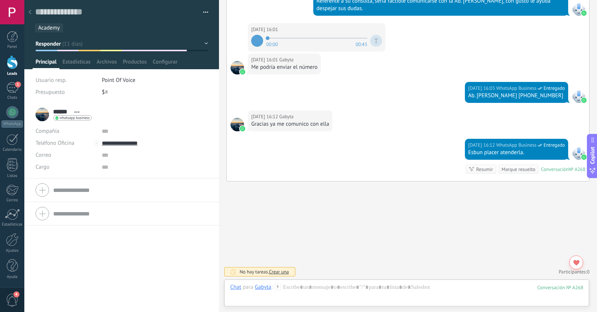
click at [65, 46] on button "Responder" at bounding box center [122, 43] width 172 height 13
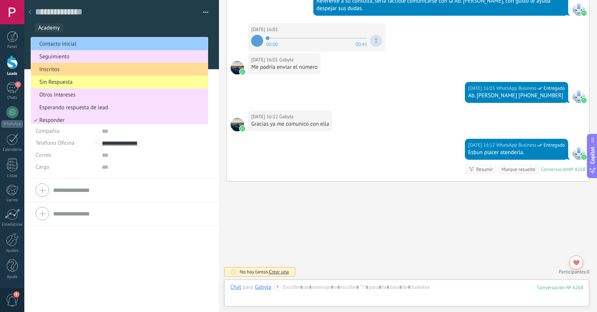
scroll to position [0, 0]
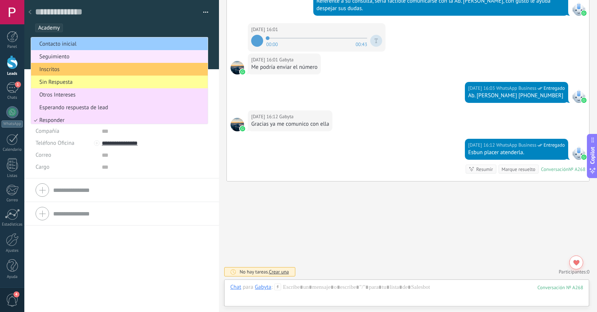
click at [65, 56] on span "Seguimiento" at bounding box center [118, 56] width 174 height 7
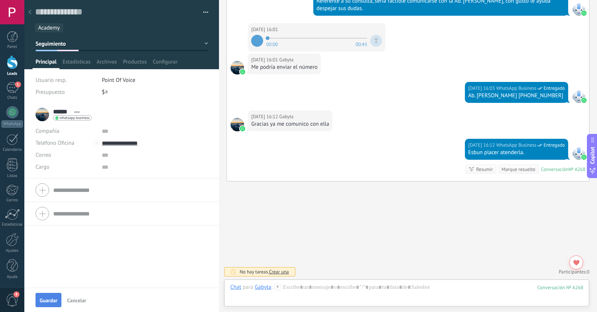
click at [46, 299] on span "Guardar" at bounding box center [49, 300] width 18 height 5
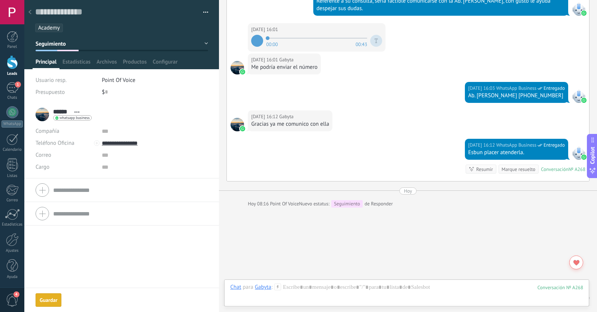
scroll to position [1093, 0]
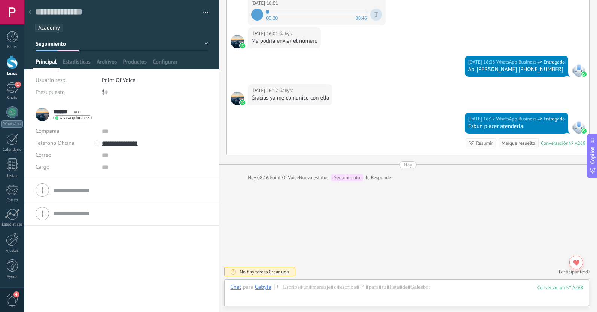
click at [31, 12] on div at bounding box center [30, 12] width 10 height 15
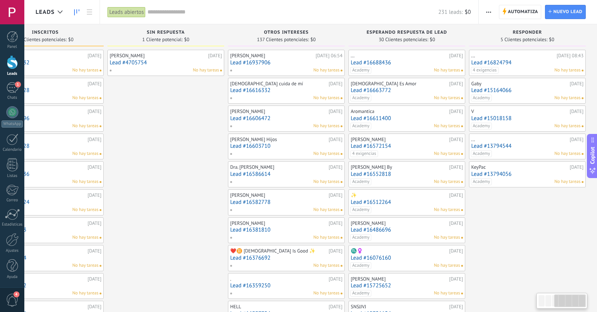
scroll to position [0, 289]
click at [331, 173] on link "Lead #13794056" at bounding box center [527, 174] width 112 height 6
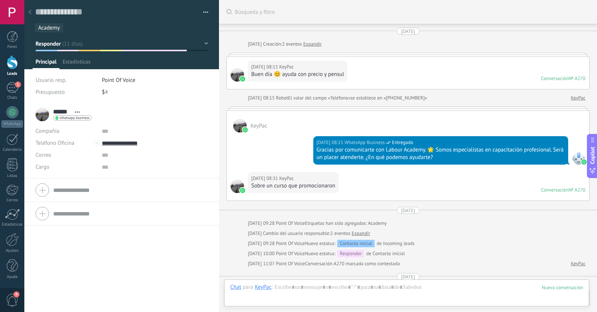
scroll to position [244, 0]
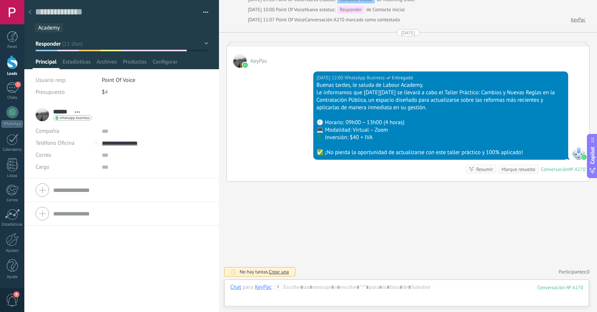
click at [65, 43] on button "Responder" at bounding box center [122, 43] width 172 height 13
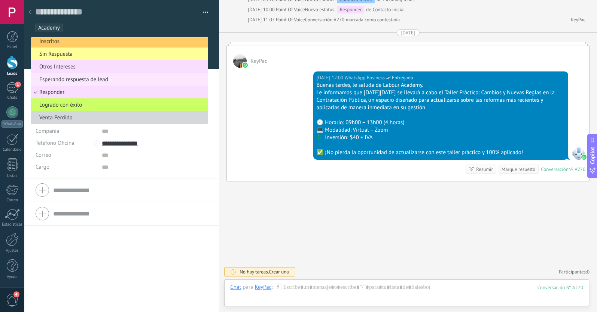
click at [50, 80] on span "Esperando respuesta de lead" at bounding box center [118, 79] width 174 height 7
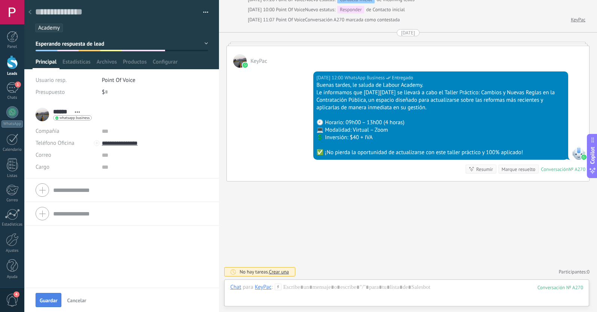
click at [53, 297] on button "Guardar" at bounding box center [49, 300] width 26 height 14
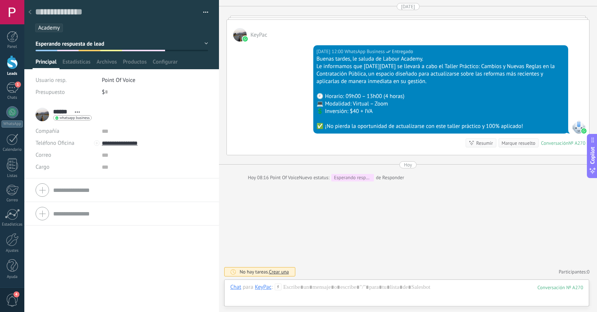
click at [30, 12] on icon at bounding box center [29, 12] width 3 height 4
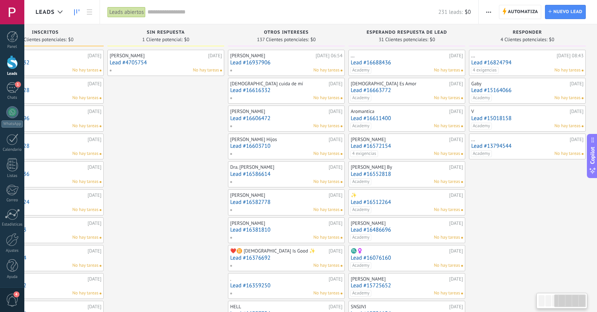
scroll to position [0, 289]
click at [331, 143] on link "Lead #13794544" at bounding box center [527, 146] width 112 height 6
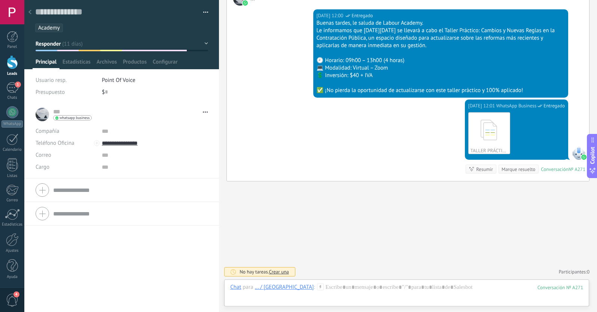
scroll to position [530, 0]
click at [67, 45] on button "Responder" at bounding box center [122, 43] width 172 height 13
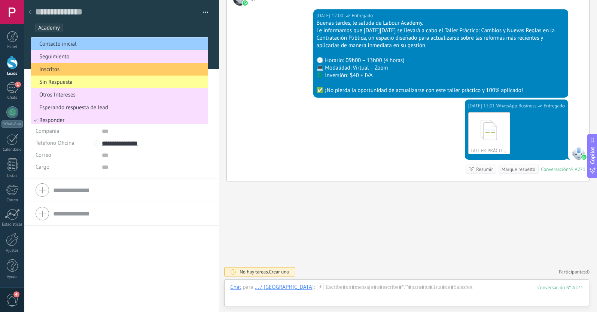
scroll to position [28, 0]
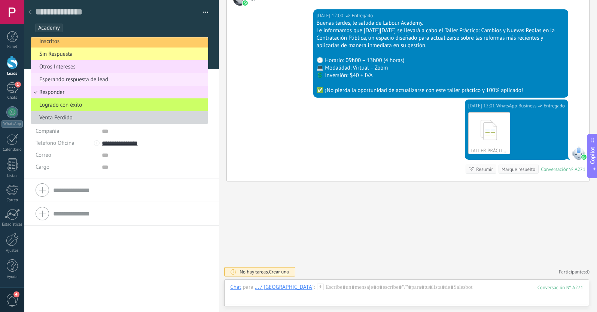
click at [65, 77] on span "Esperando respuesta de lead" at bounding box center [118, 79] width 174 height 7
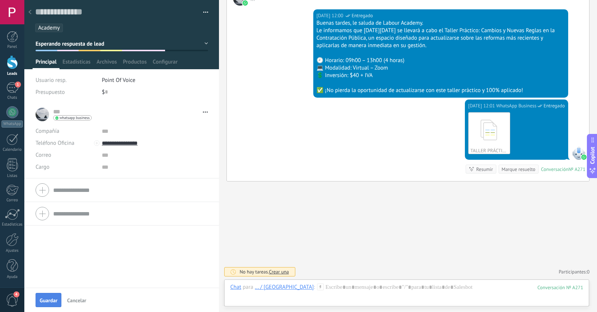
click at [46, 295] on button "Guardar" at bounding box center [49, 300] width 26 height 14
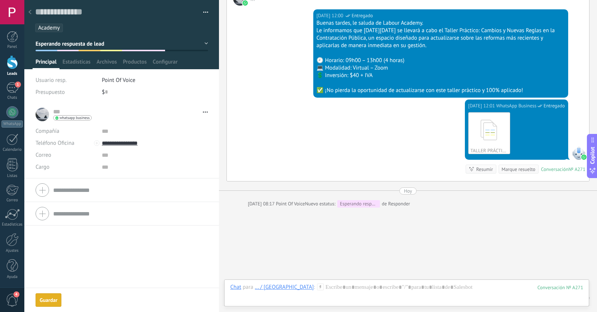
scroll to position [557, 0]
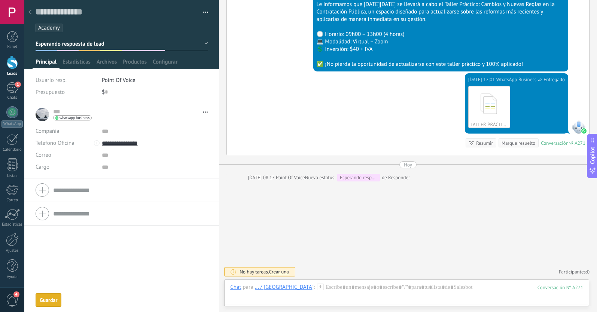
click at [28, 12] on icon at bounding box center [29, 12] width 3 height 4
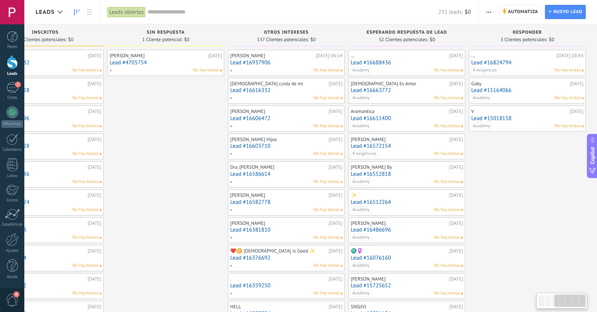
scroll to position [0, 289]
click at [331, 116] on link "Lead #15018158" at bounding box center [527, 118] width 112 height 6
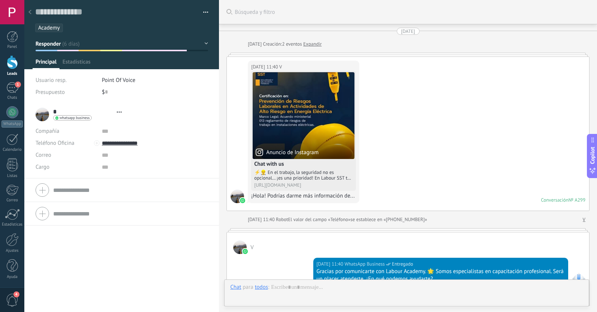
scroll to position [11, 0]
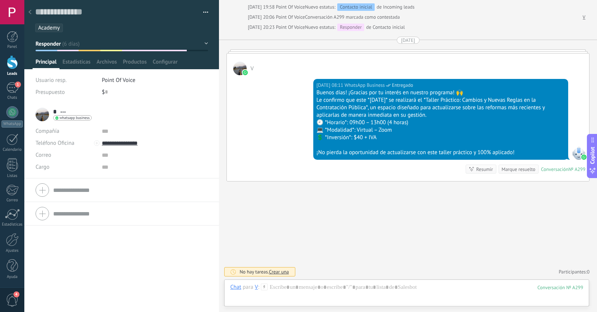
click at [57, 41] on span "Responder" at bounding box center [48, 43] width 25 height 7
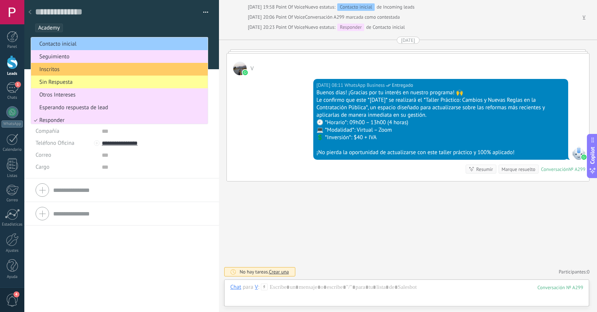
scroll to position [28, 0]
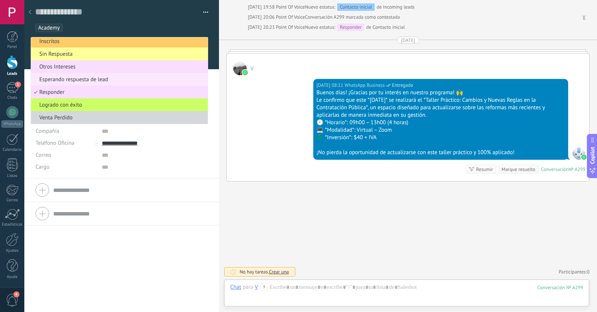
click at [66, 80] on span "Esperando respuesta de lead" at bounding box center [118, 79] width 174 height 7
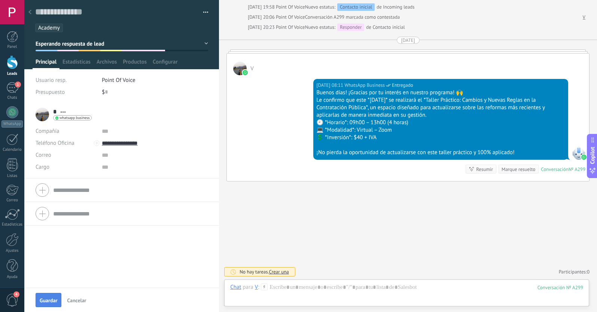
click at [50, 302] on span "Guardar" at bounding box center [49, 300] width 18 height 5
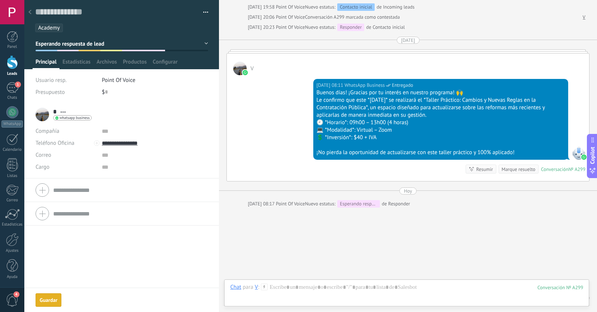
scroll to position [407, 0]
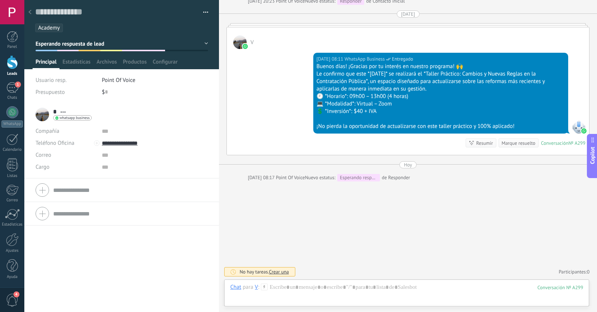
click at [31, 11] on icon at bounding box center [29, 12] width 3 height 4
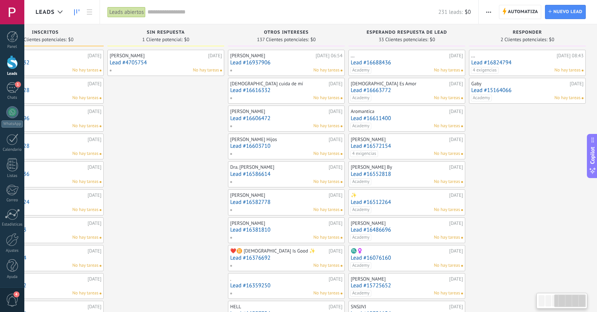
scroll to position [0, 289]
click at [331, 89] on link "Lead #15164066" at bounding box center [527, 90] width 112 height 6
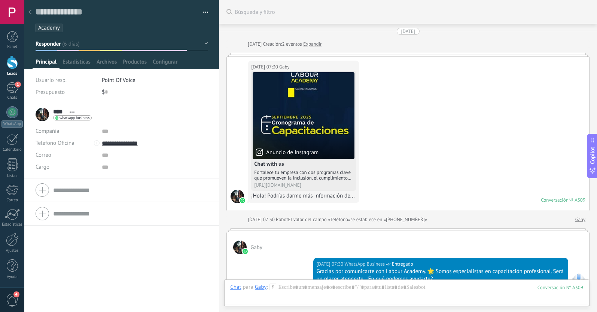
scroll to position [432, 0]
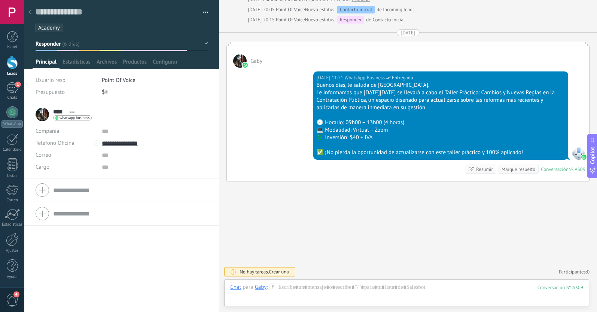
click at [117, 48] on button "Responder" at bounding box center [122, 43] width 172 height 13
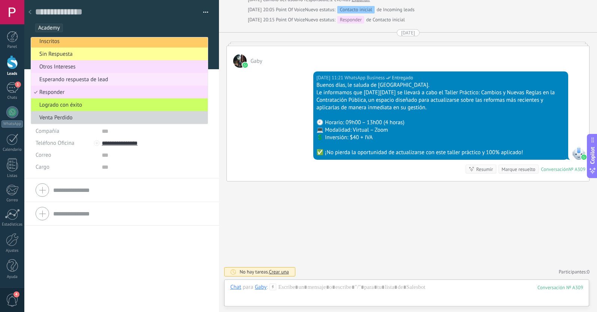
click at [67, 81] on span "Esperando respuesta de lead" at bounding box center [118, 79] width 174 height 7
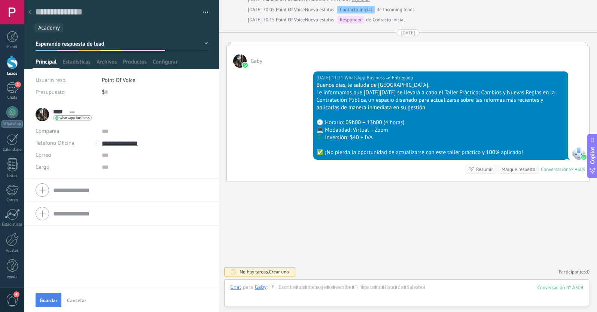
click at [50, 299] on span "Guardar" at bounding box center [49, 300] width 18 height 5
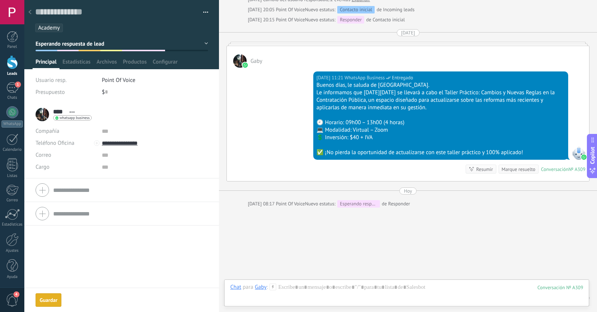
scroll to position [459, 0]
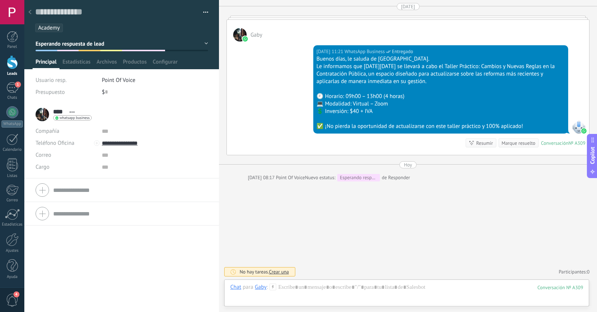
click at [32, 14] on div at bounding box center [30, 12] width 10 height 15
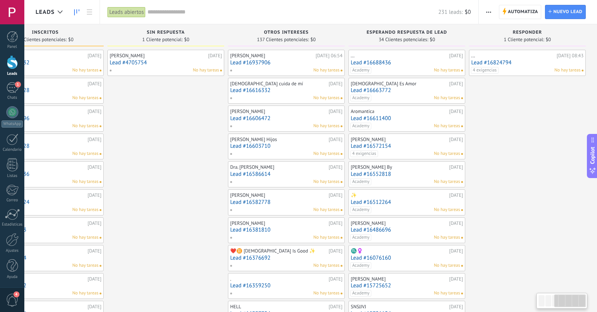
scroll to position [0, 289]
click at [331, 65] on link "Lead #16824794" at bounding box center [527, 62] width 112 height 6
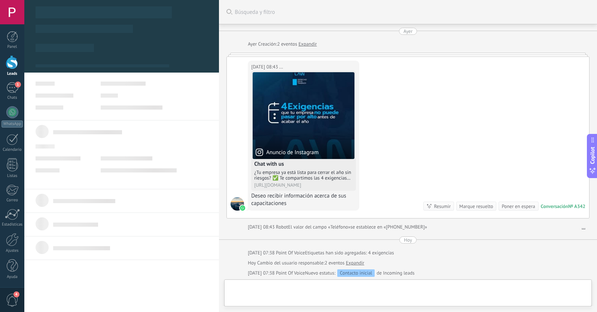
scroll to position [116, 0]
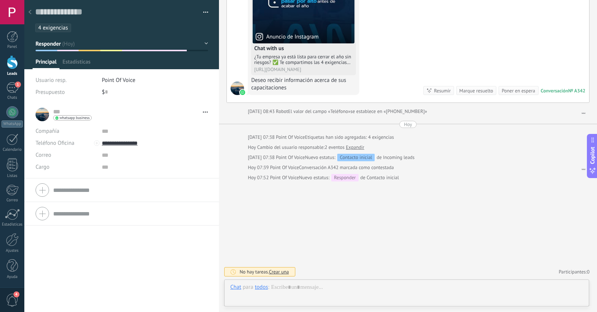
type textarea "**********"
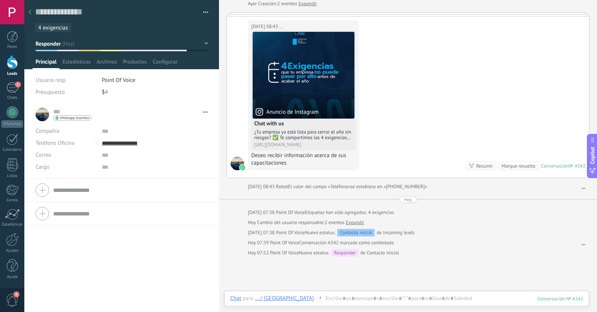
scroll to position [36, 0]
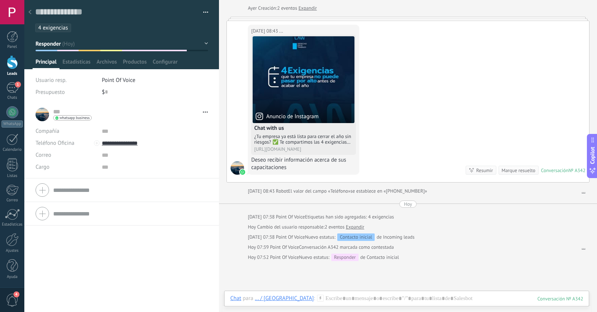
click at [97, 45] on button "Responder" at bounding box center [122, 43] width 172 height 13
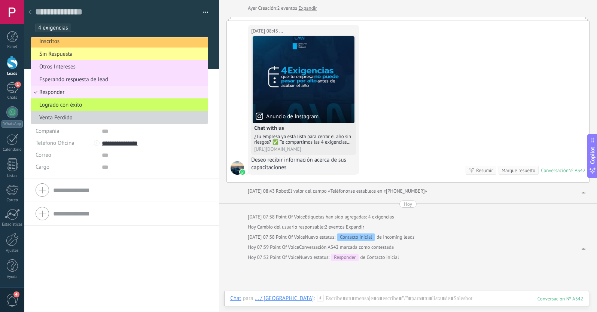
click at [65, 92] on span "Responder" at bounding box center [118, 92] width 174 height 7
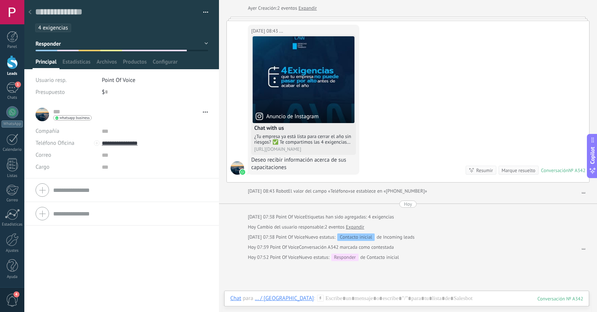
click at [30, 10] on icon at bounding box center [29, 12] width 3 height 4
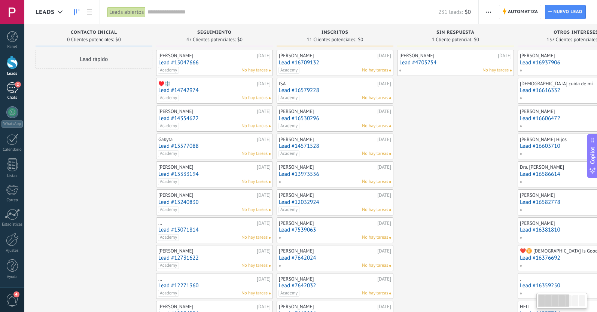
click at [9, 91] on div "2" at bounding box center [12, 87] width 12 height 11
